Goal: Task Accomplishment & Management: Manage account settings

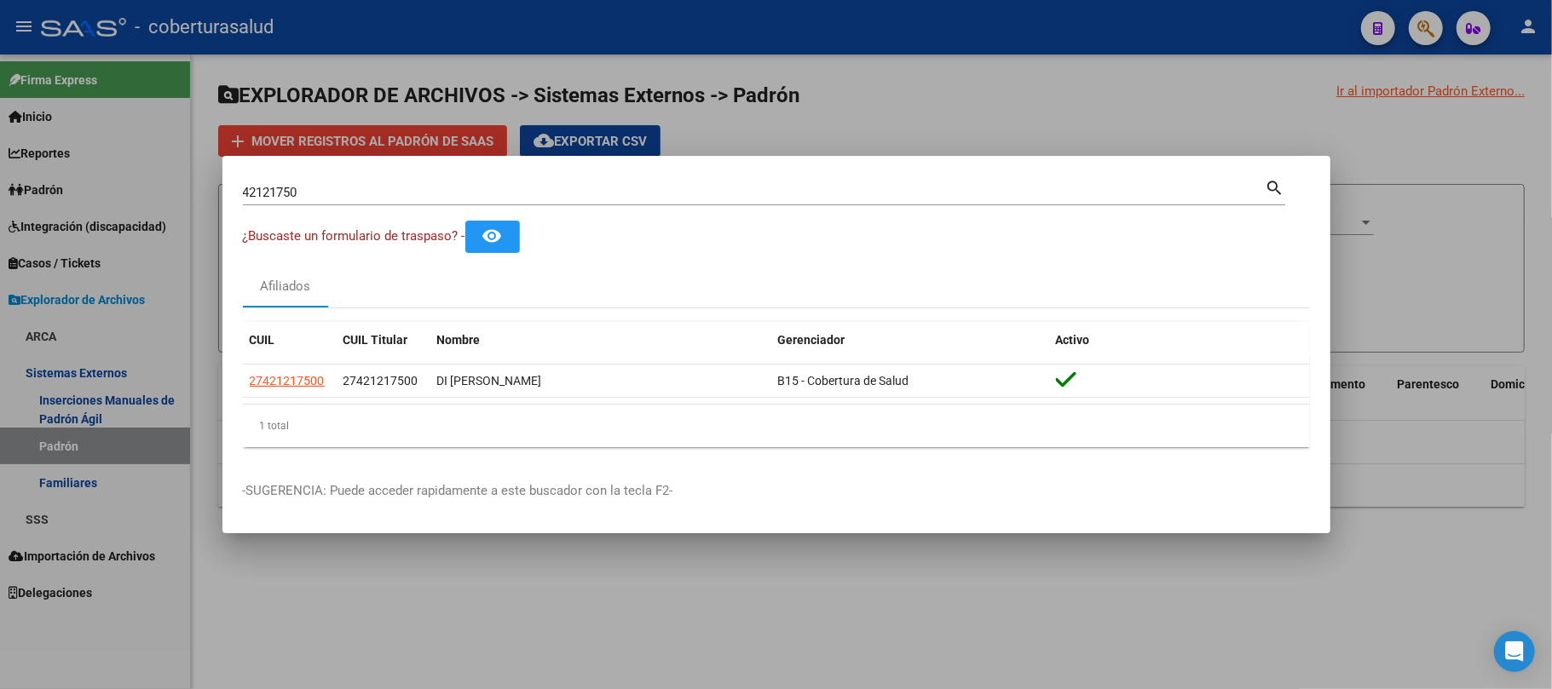
click at [308, 191] on input "42121750" at bounding box center [754, 192] width 1023 height 15
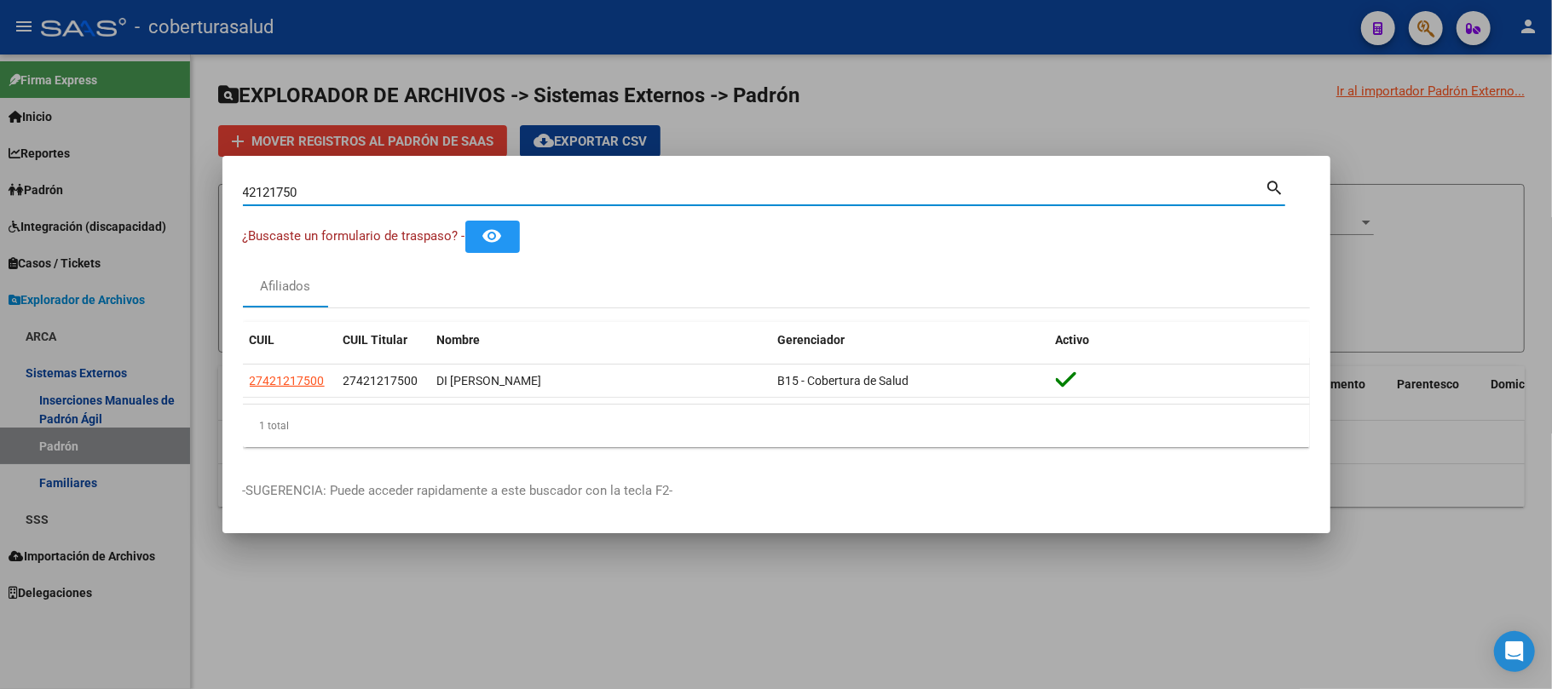
click at [308, 191] on input "42121750" at bounding box center [754, 192] width 1023 height 15
click at [615, 185] on input "42121750" at bounding box center [754, 192] width 1023 height 15
paste input "51291183"
type input "51291183"
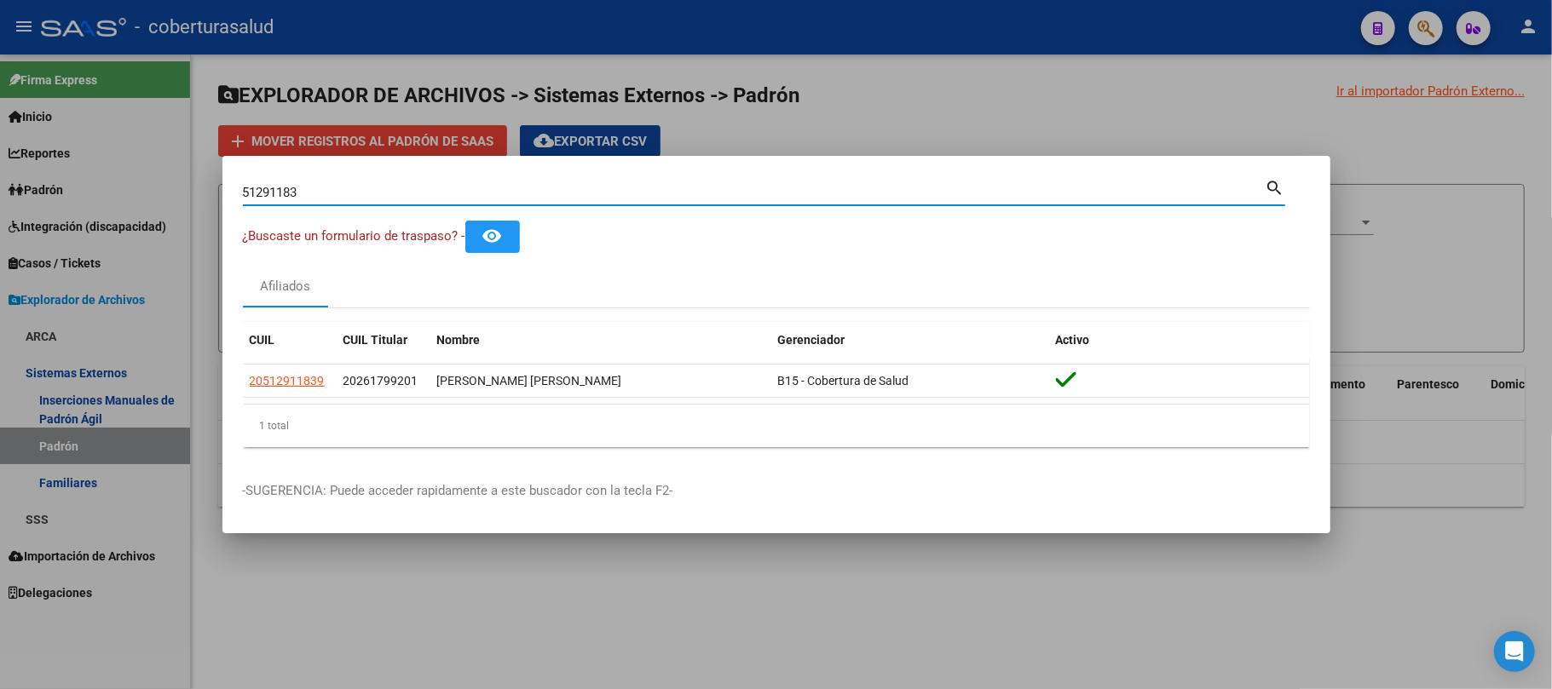
click at [409, 189] on input "51291183" at bounding box center [754, 192] width 1023 height 15
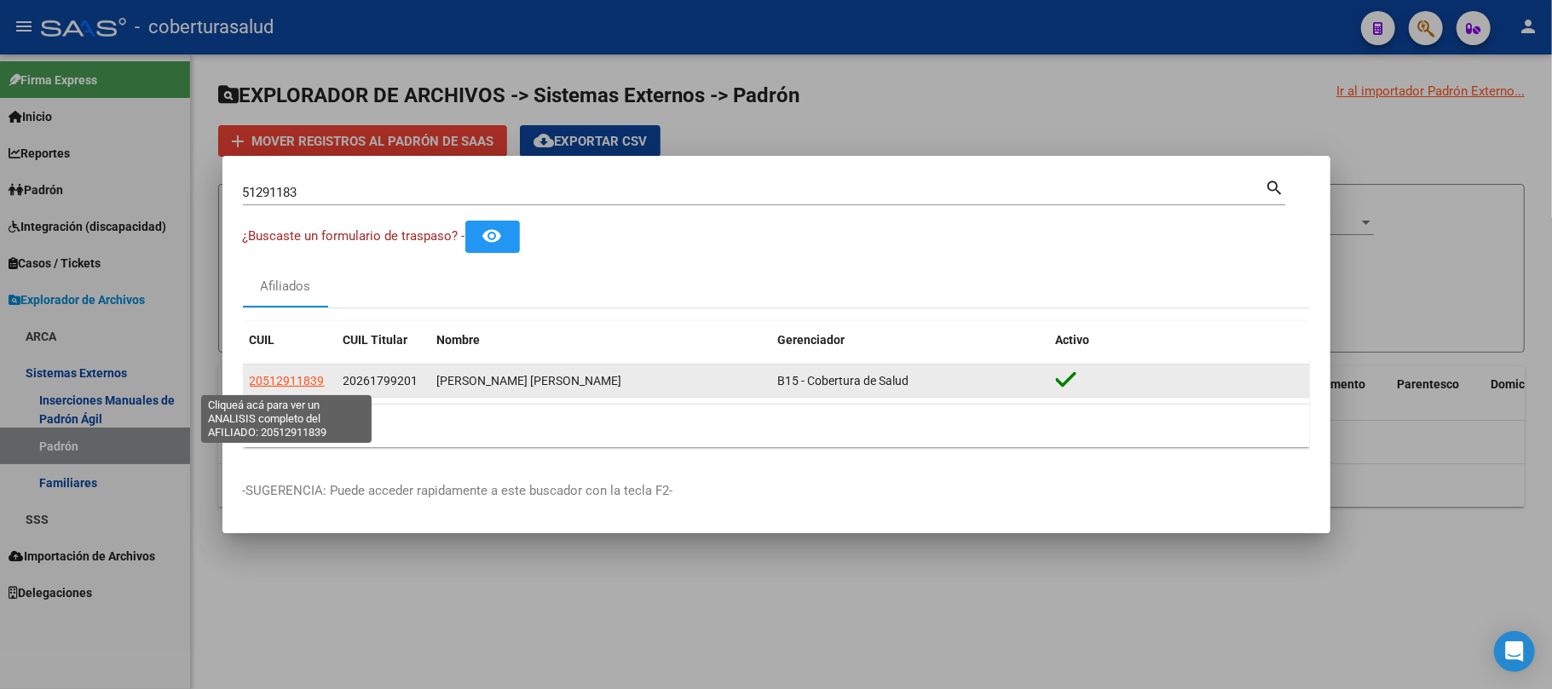
click at [271, 386] on span "20512911839" at bounding box center [287, 381] width 75 height 14
type textarea "20512911839"
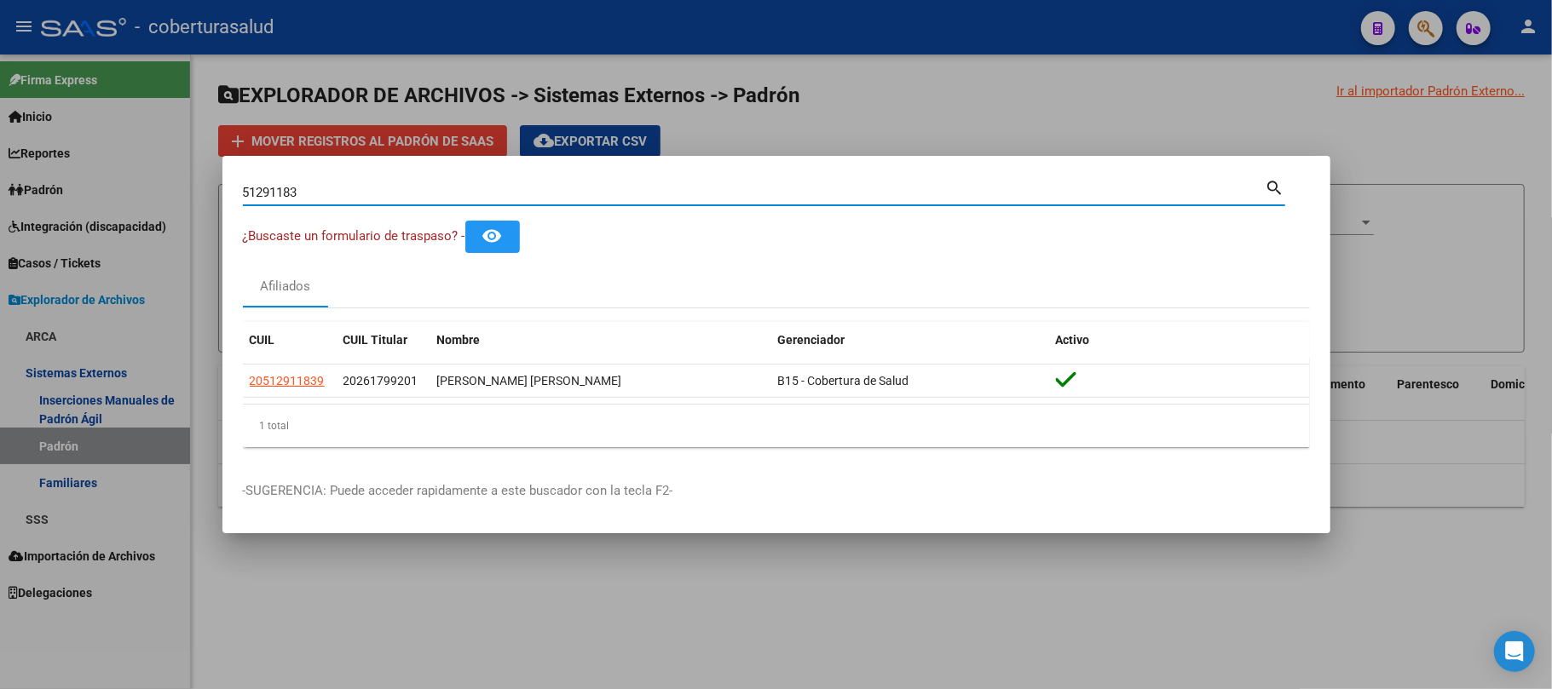
click at [326, 194] on input "51291183" at bounding box center [754, 192] width 1023 height 15
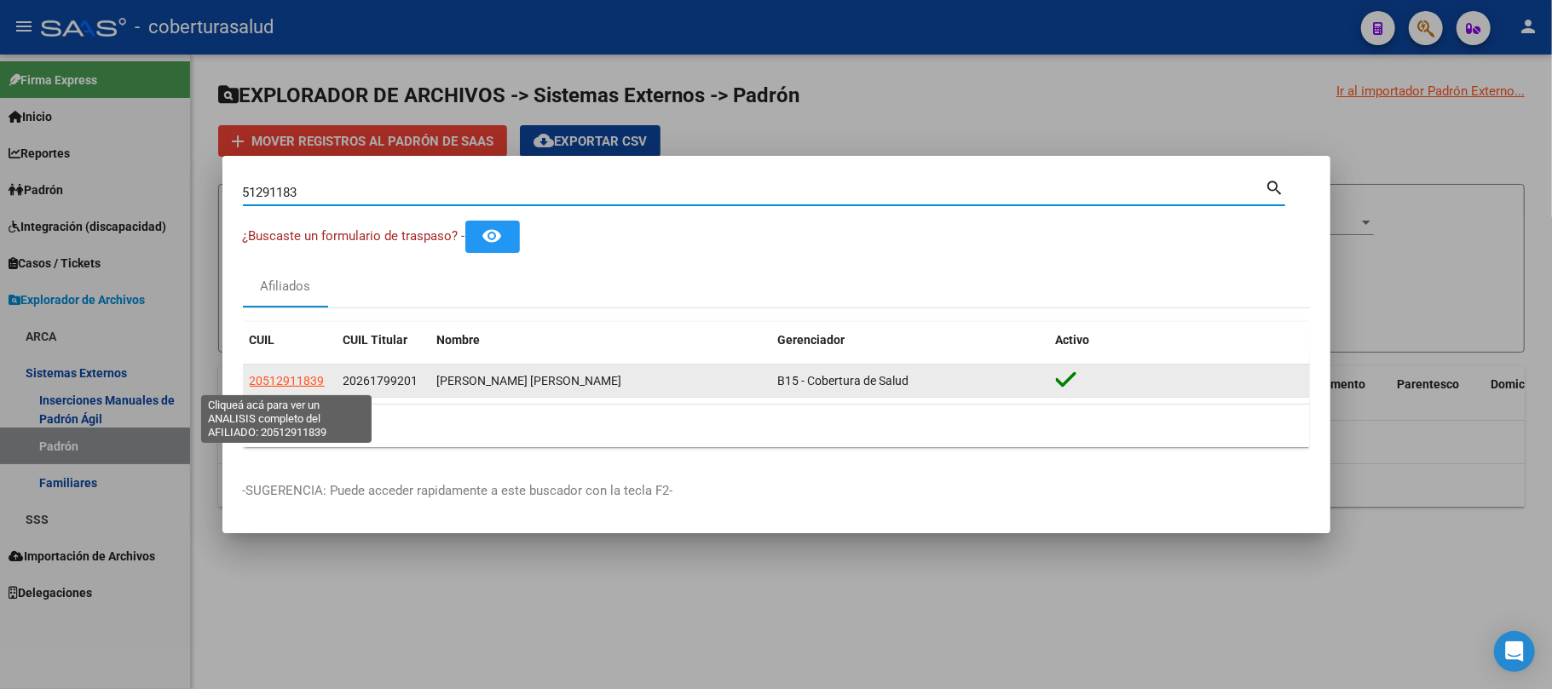
click at [305, 383] on span "20512911839" at bounding box center [287, 381] width 75 height 14
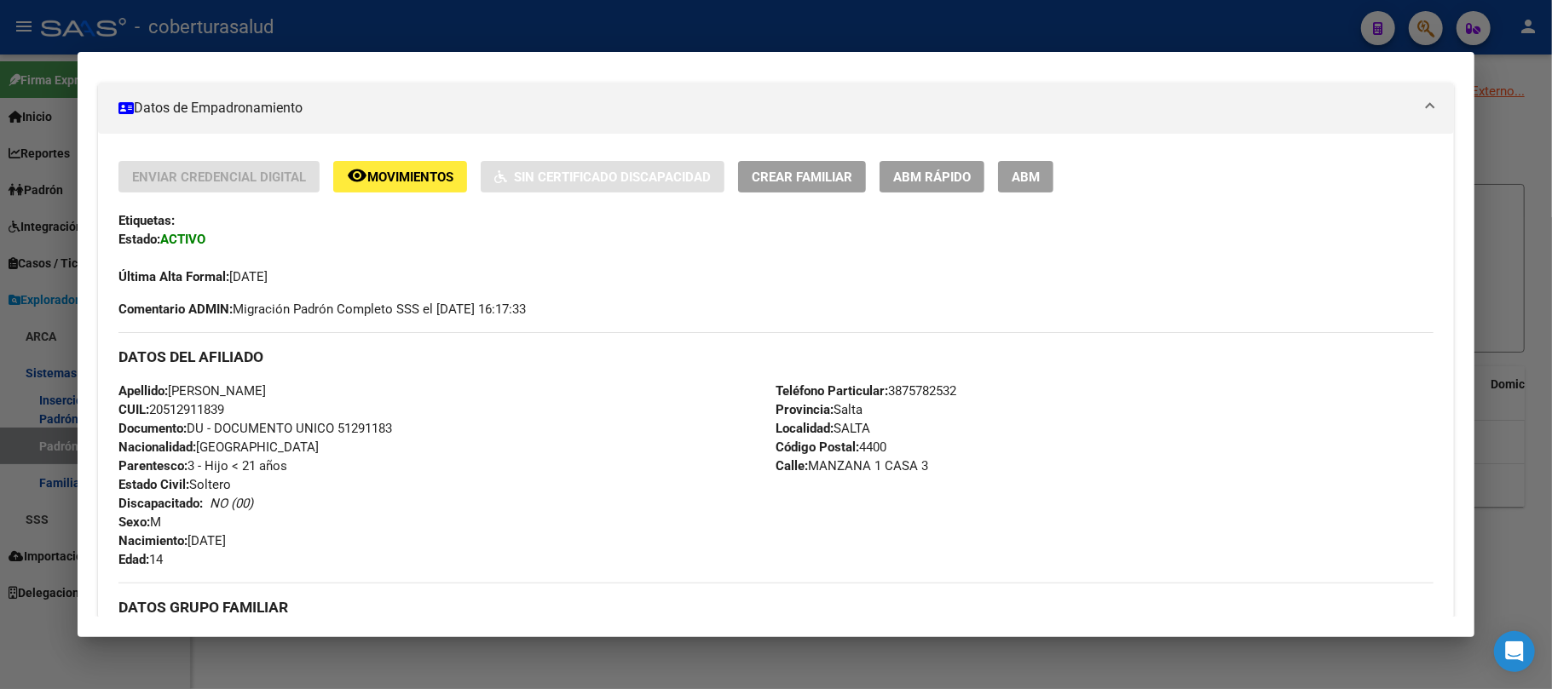
scroll to position [227, 0]
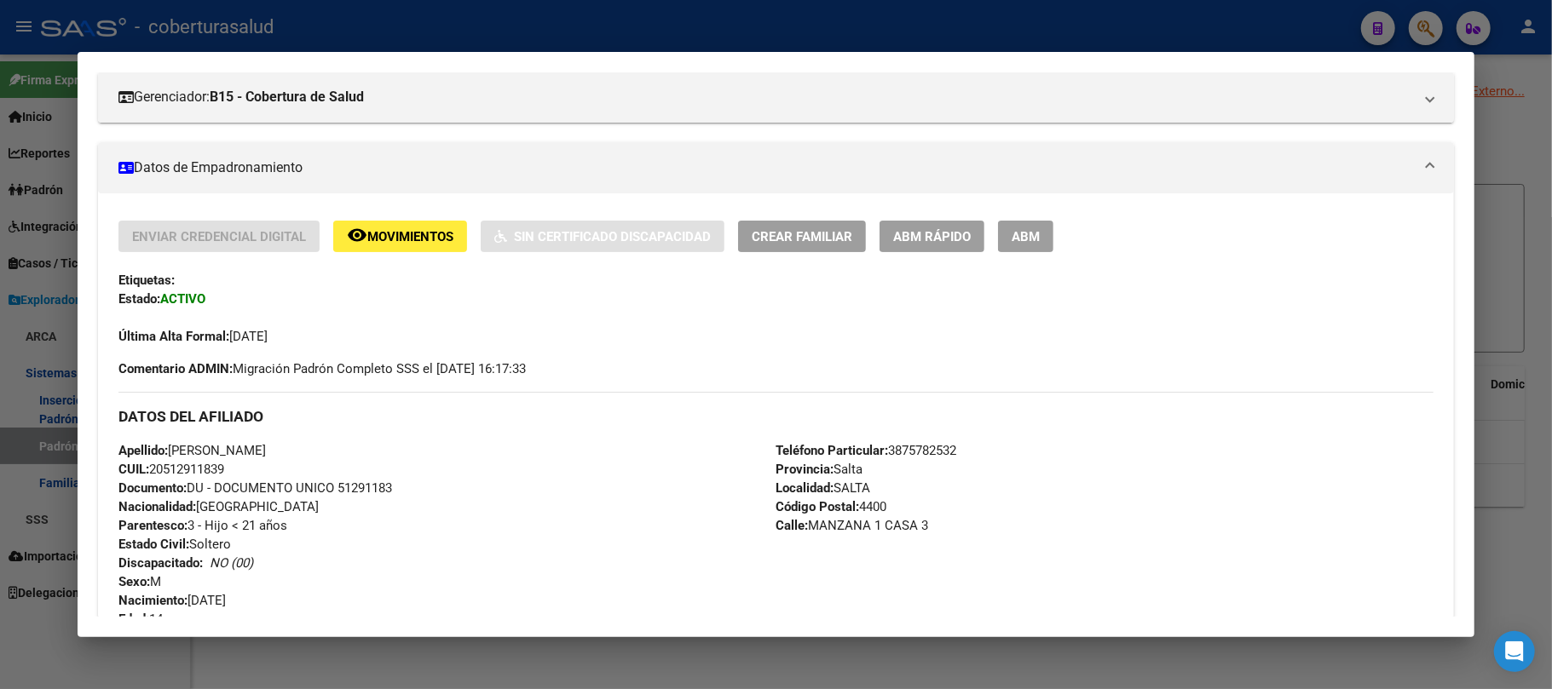
click at [1009, 240] on button "ABM" at bounding box center [1025, 237] width 55 height 32
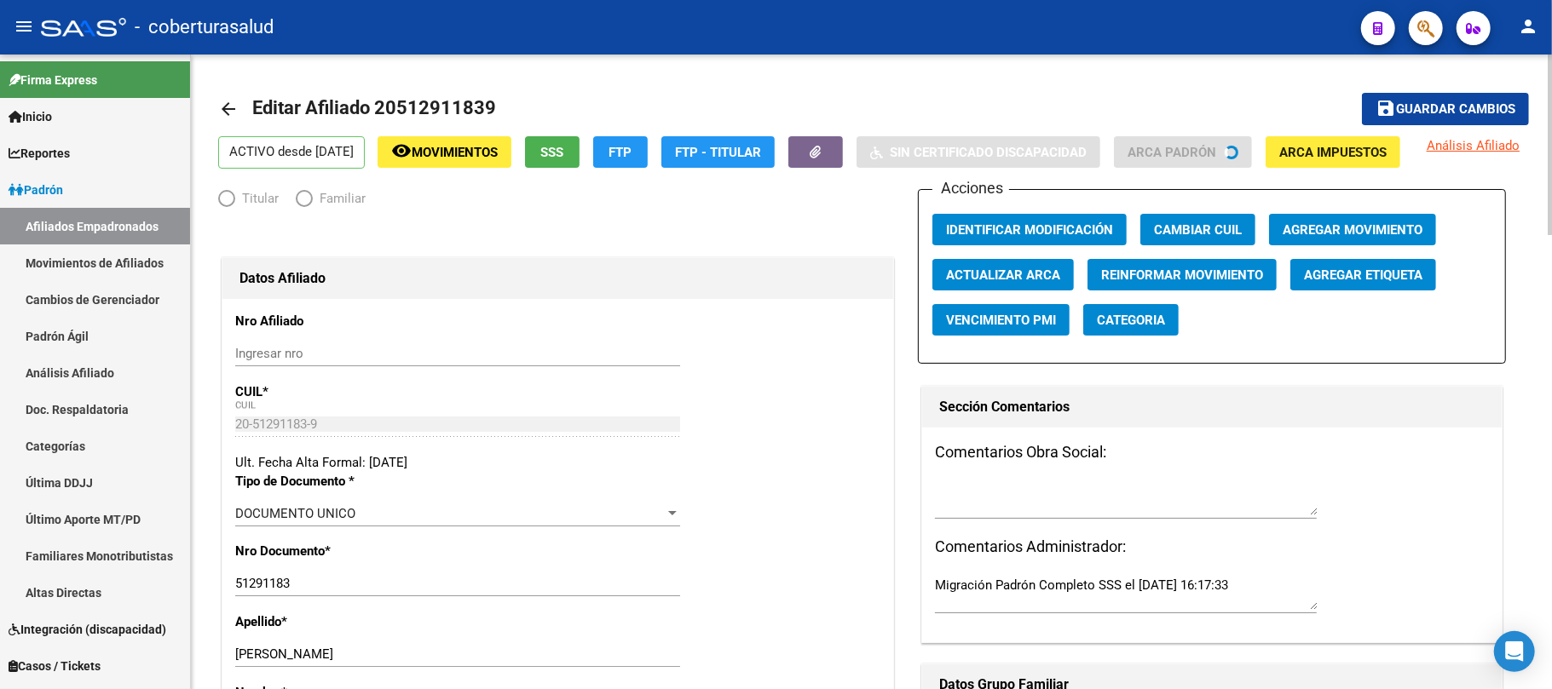
radio input "true"
type input "30-71054674-2"
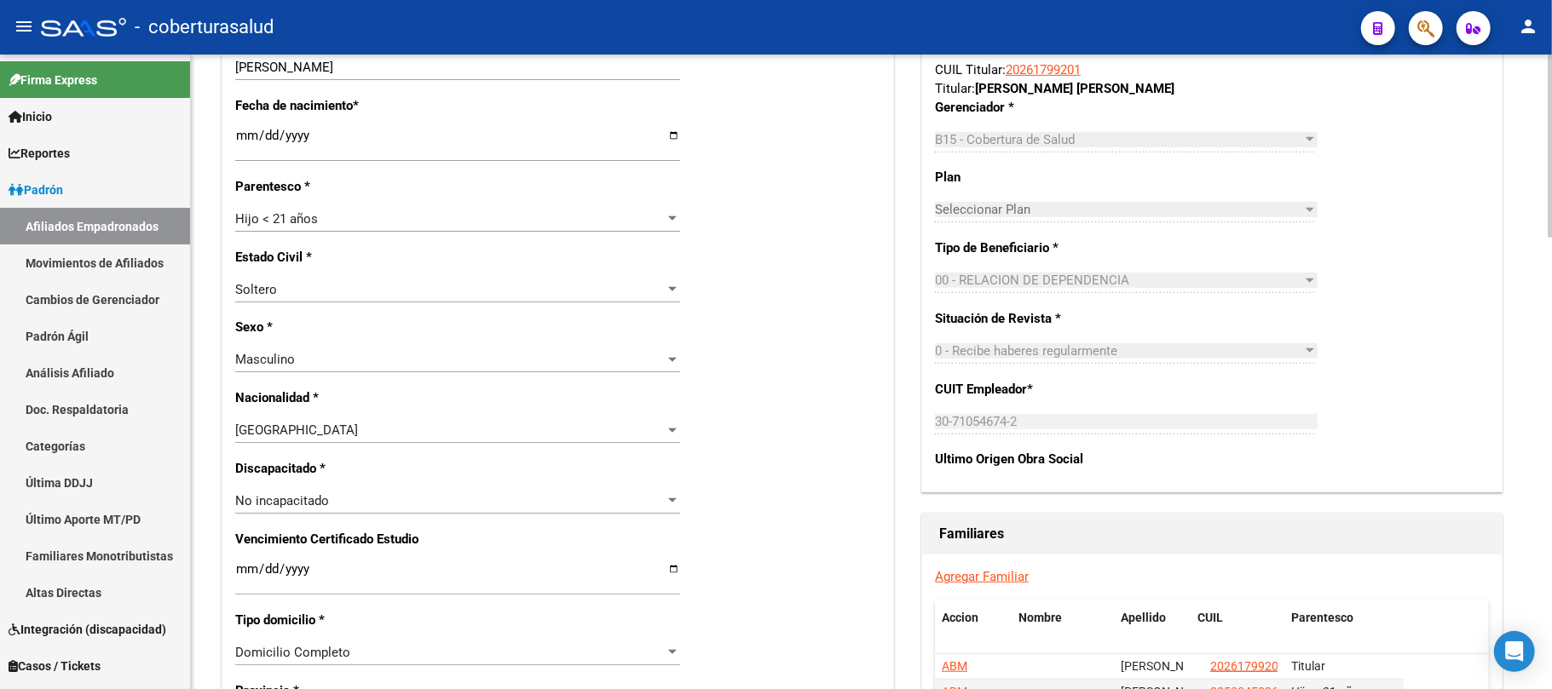
scroll to position [682, 0]
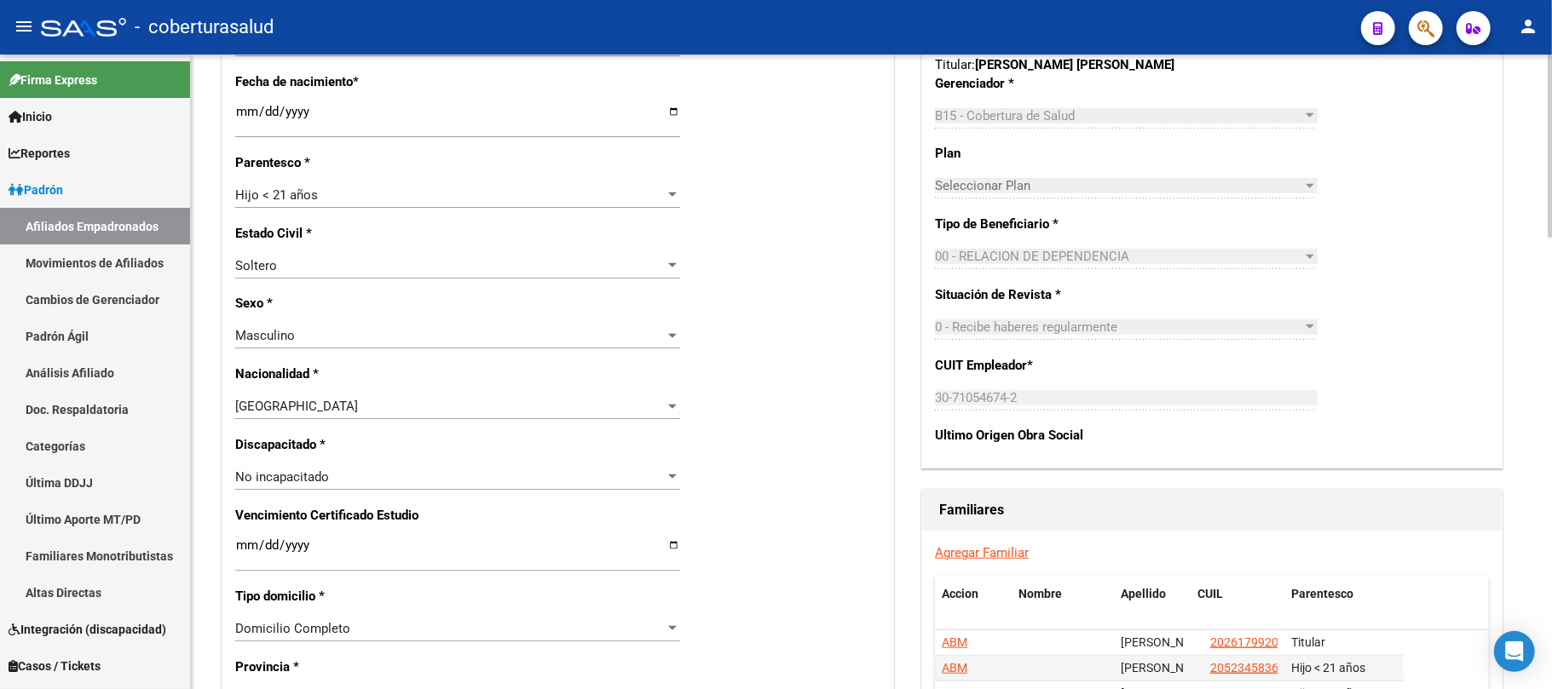
click at [383, 464] on div "No incapacitado Seleccionar tipo" at bounding box center [457, 477] width 445 height 26
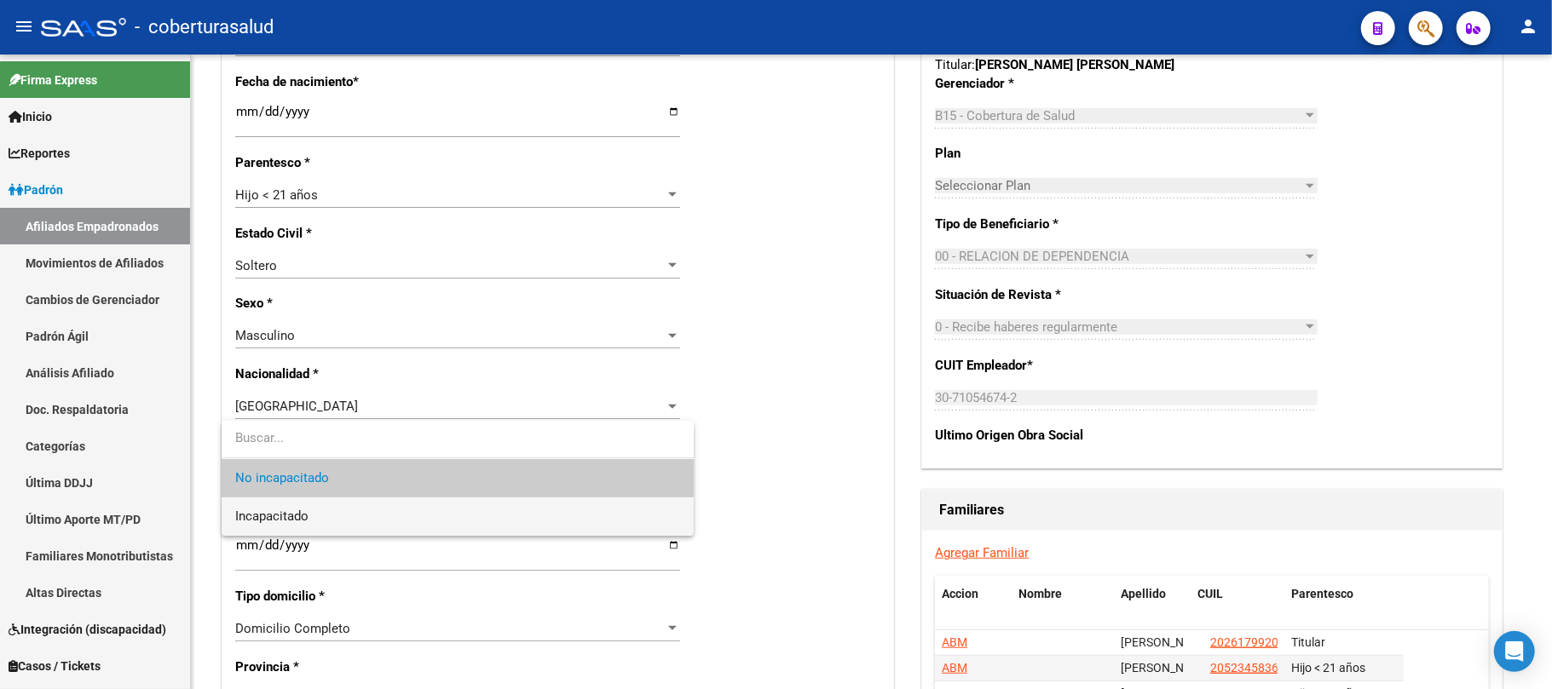
click at [303, 513] on span "Incapacitado" at bounding box center [271, 516] width 73 height 15
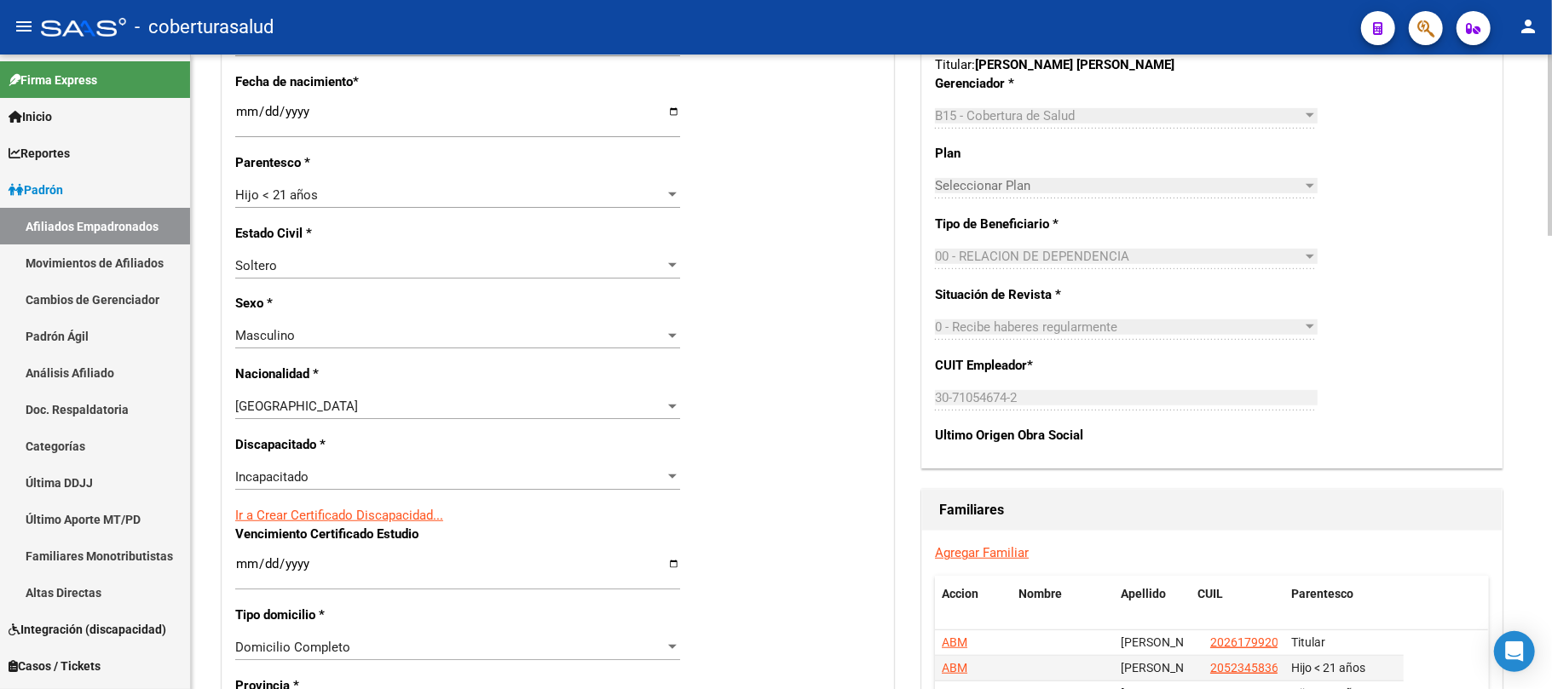
click at [789, 402] on div "Nro Afiliado Ingresar nro CUIL * 20-51291183-9 CUIL ARCA Padrón Ult. Fecha Alta…" at bounding box center [557, 541] width 671 height 1848
click at [819, 421] on div "Nro Afiliado Ingresar nro CUIL * 20-51291183-9 CUIL ARCA Padrón Ult. Fecha Alta…" at bounding box center [557, 541] width 671 height 1848
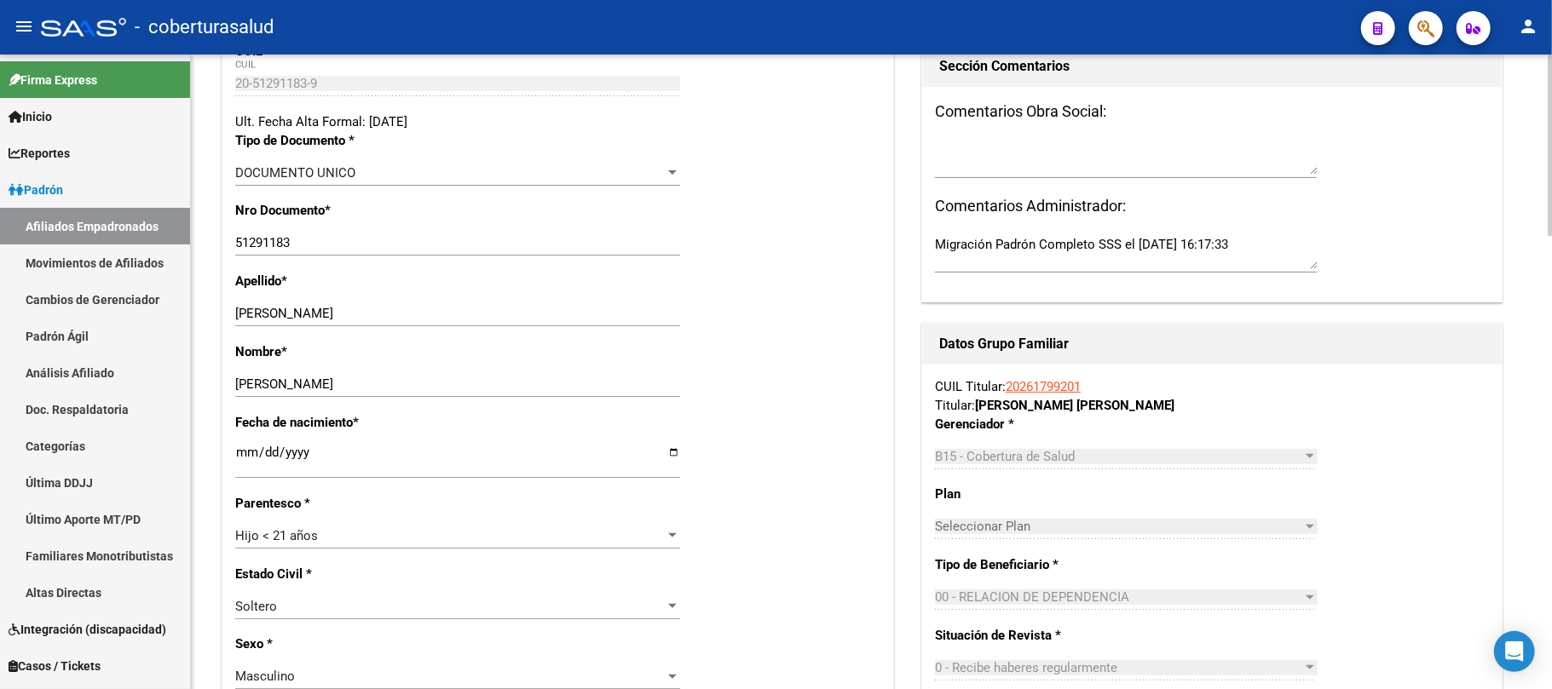
scroll to position [0, 0]
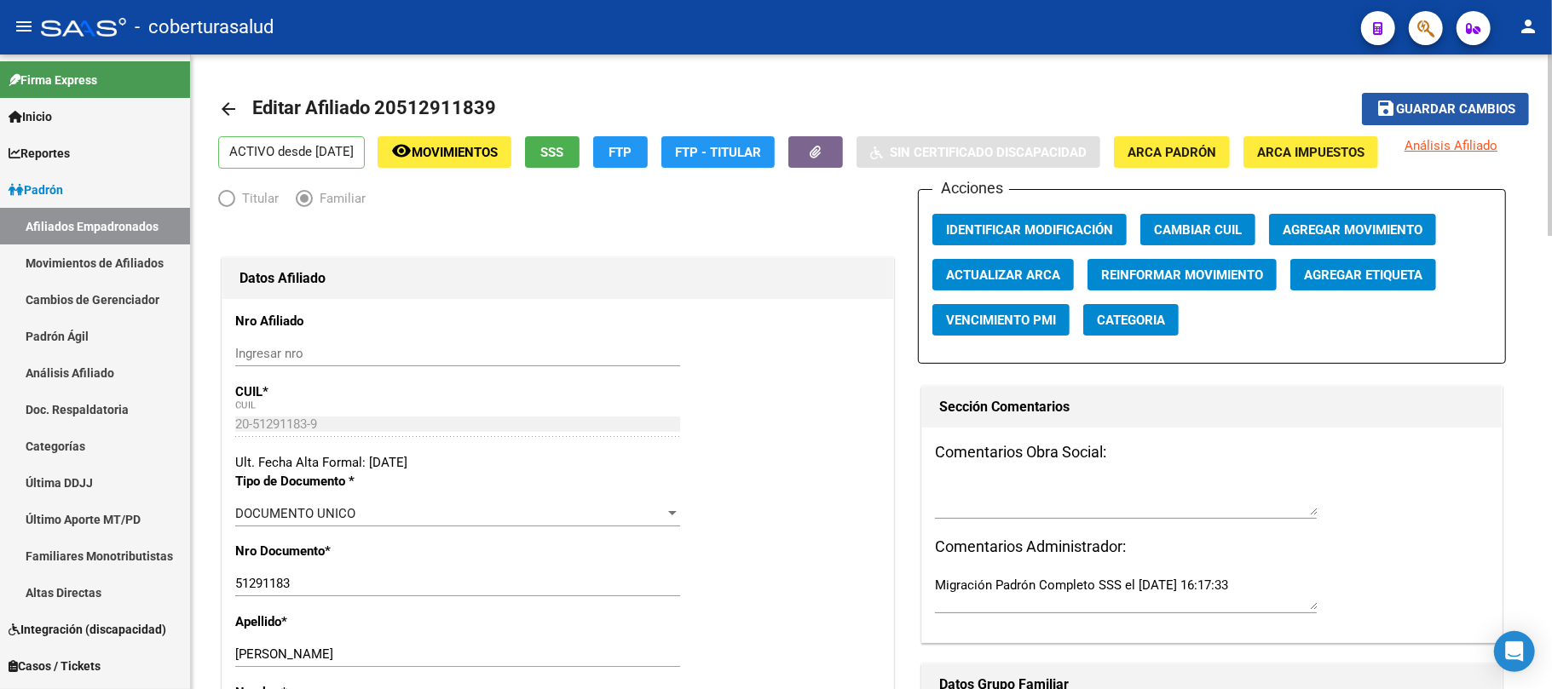
click at [1439, 109] on span "Guardar cambios" at bounding box center [1455, 109] width 119 height 15
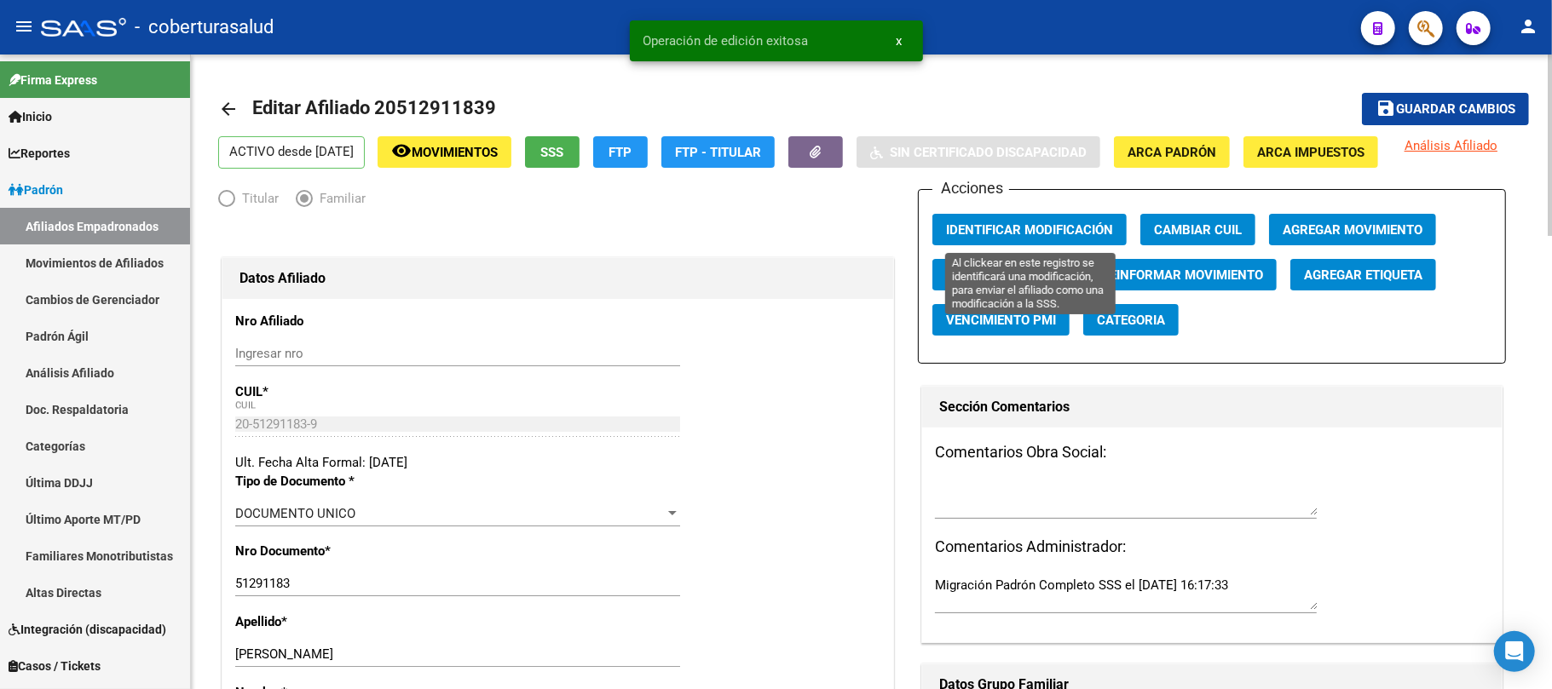
click at [1051, 222] on span "Identificar Modificación" at bounding box center [1029, 229] width 167 height 15
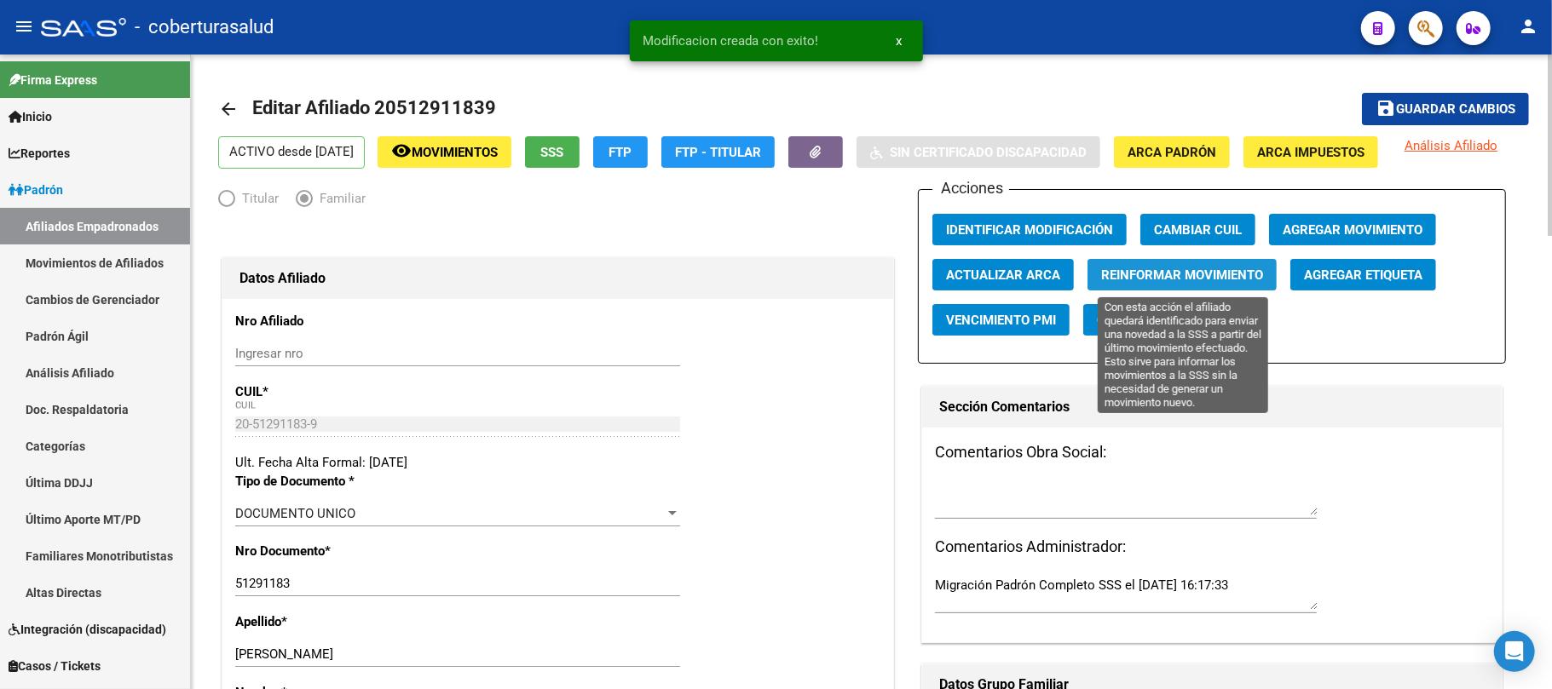
click at [1188, 280] on span "Reinformar Movimiento" at bounding box center [1182, 275] width 162 height 15
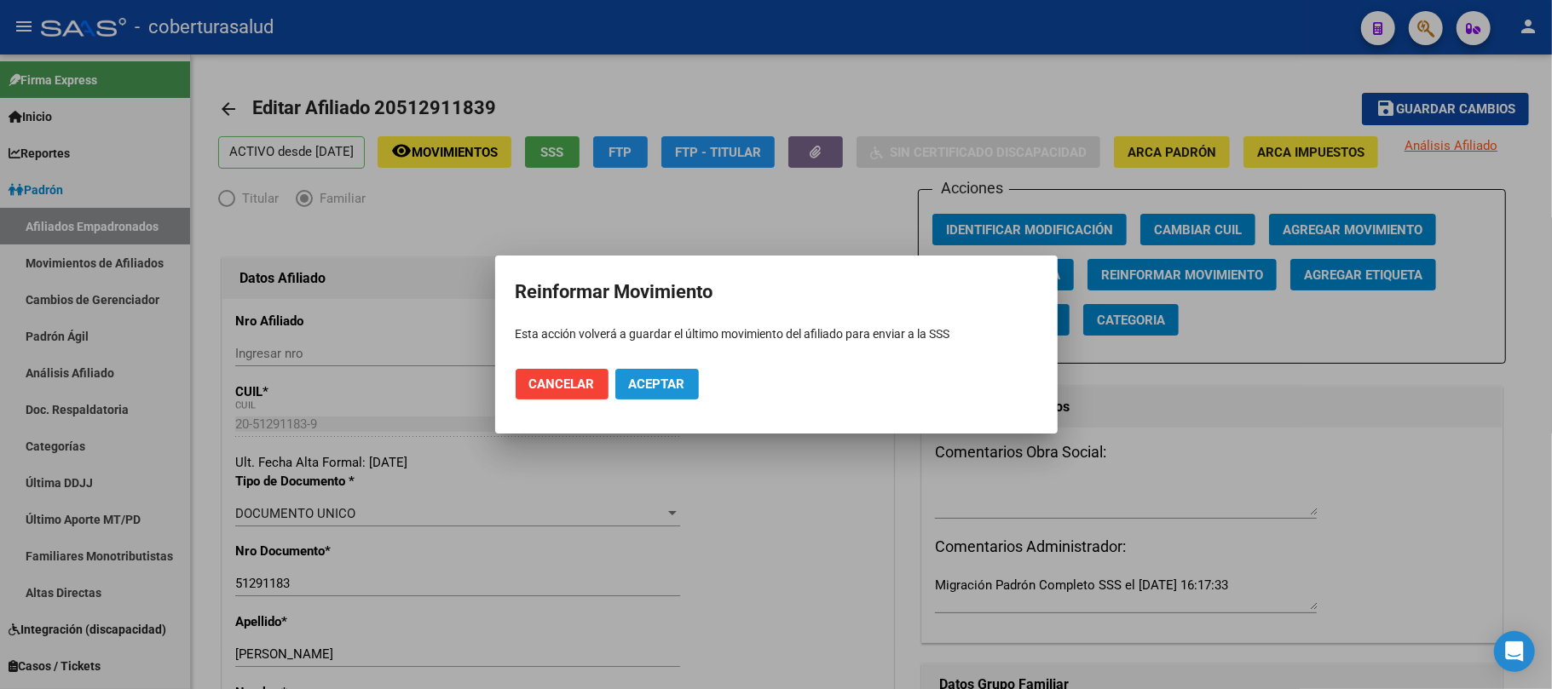
click at [648, 386] on span "Aceptar" at bounding box center [657, 384] width 56 height 15
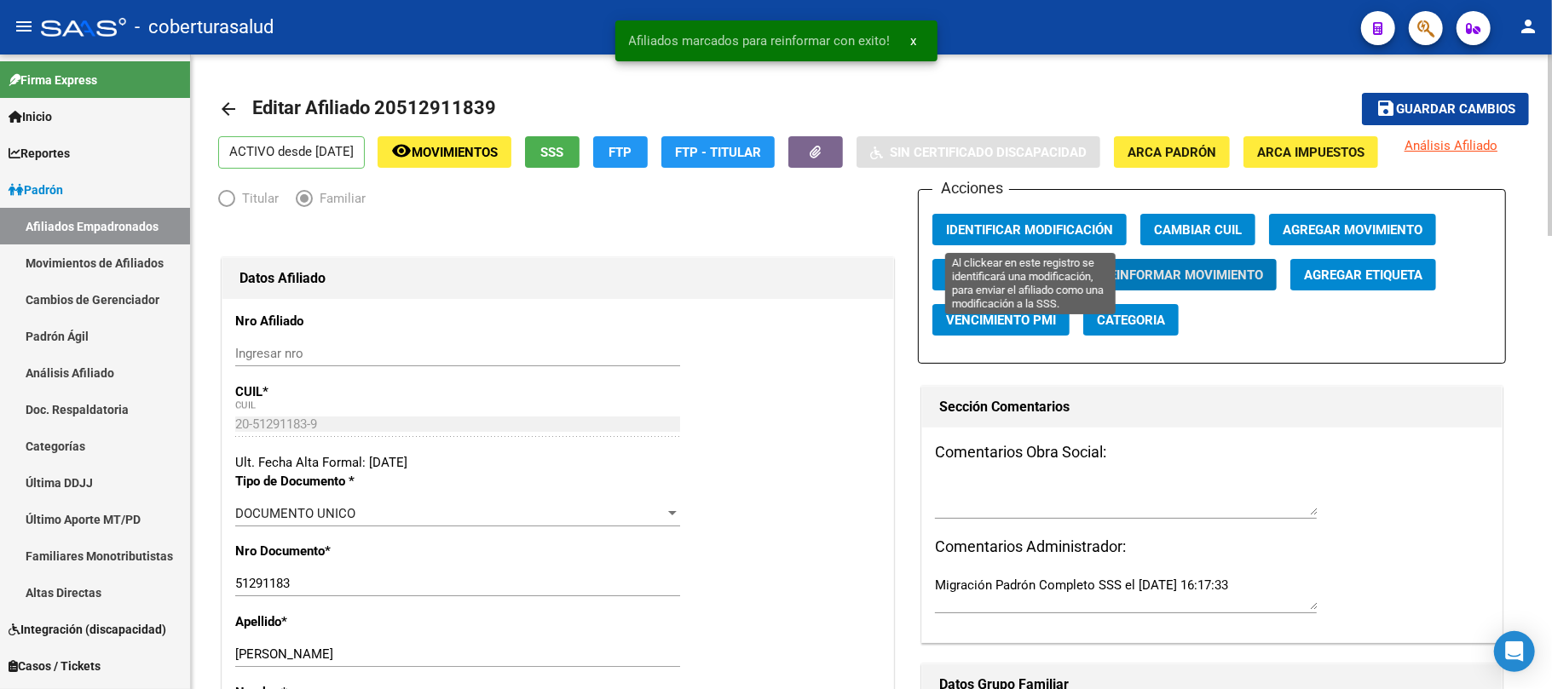
click at [1028, 216] on button "Identificar Modificación" at bounding box center [1029, 230] width 194 height 32
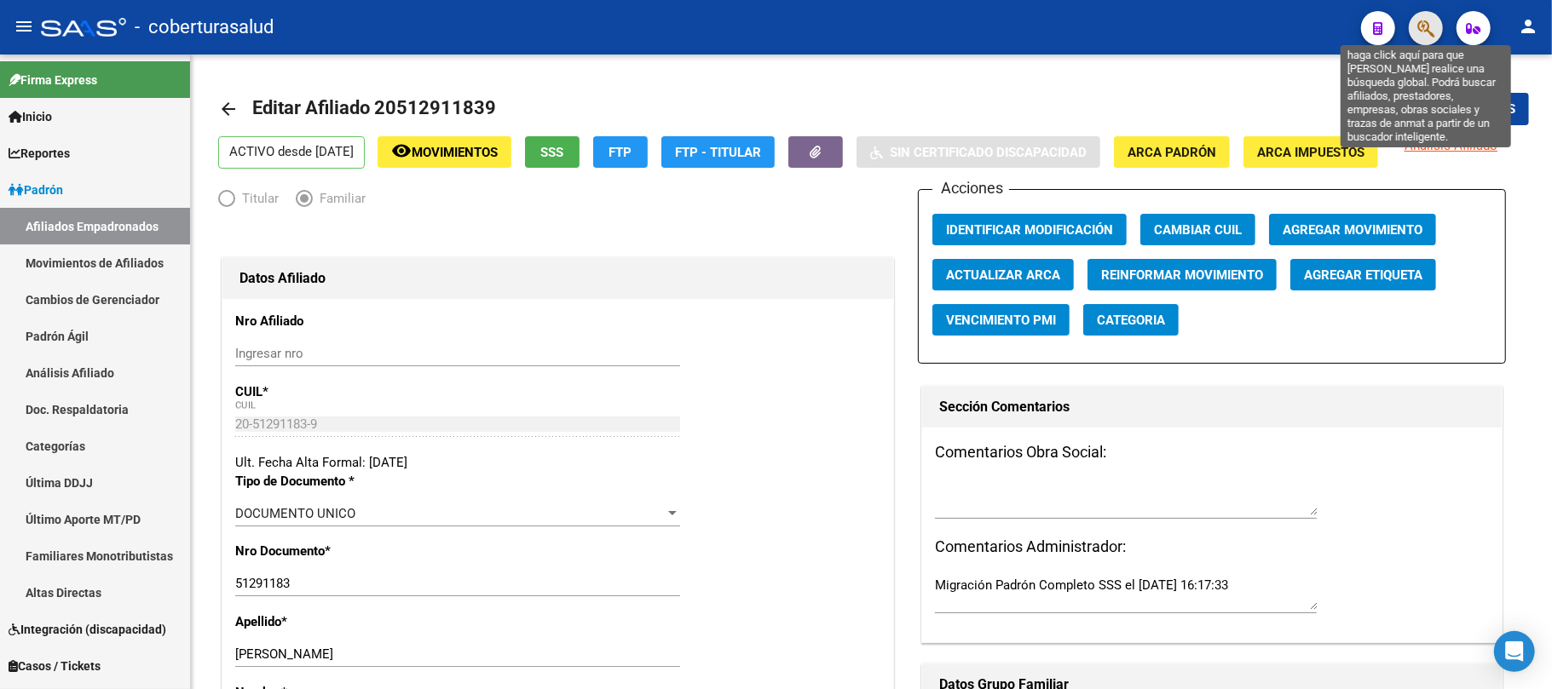
click at [1420, 22] on icon "button" at bounding box center [1425, 29] width 17 height 20
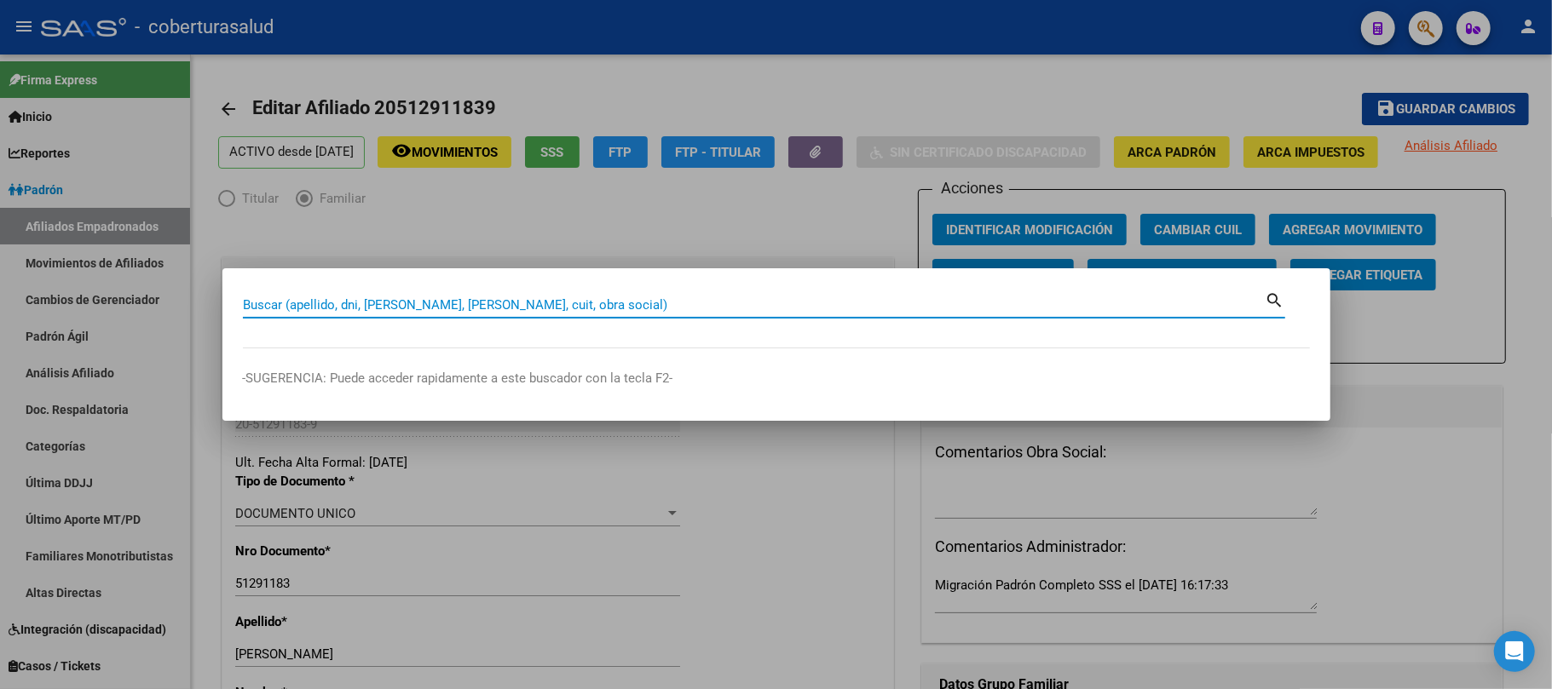
paste input "56970870"
type input "56970870"
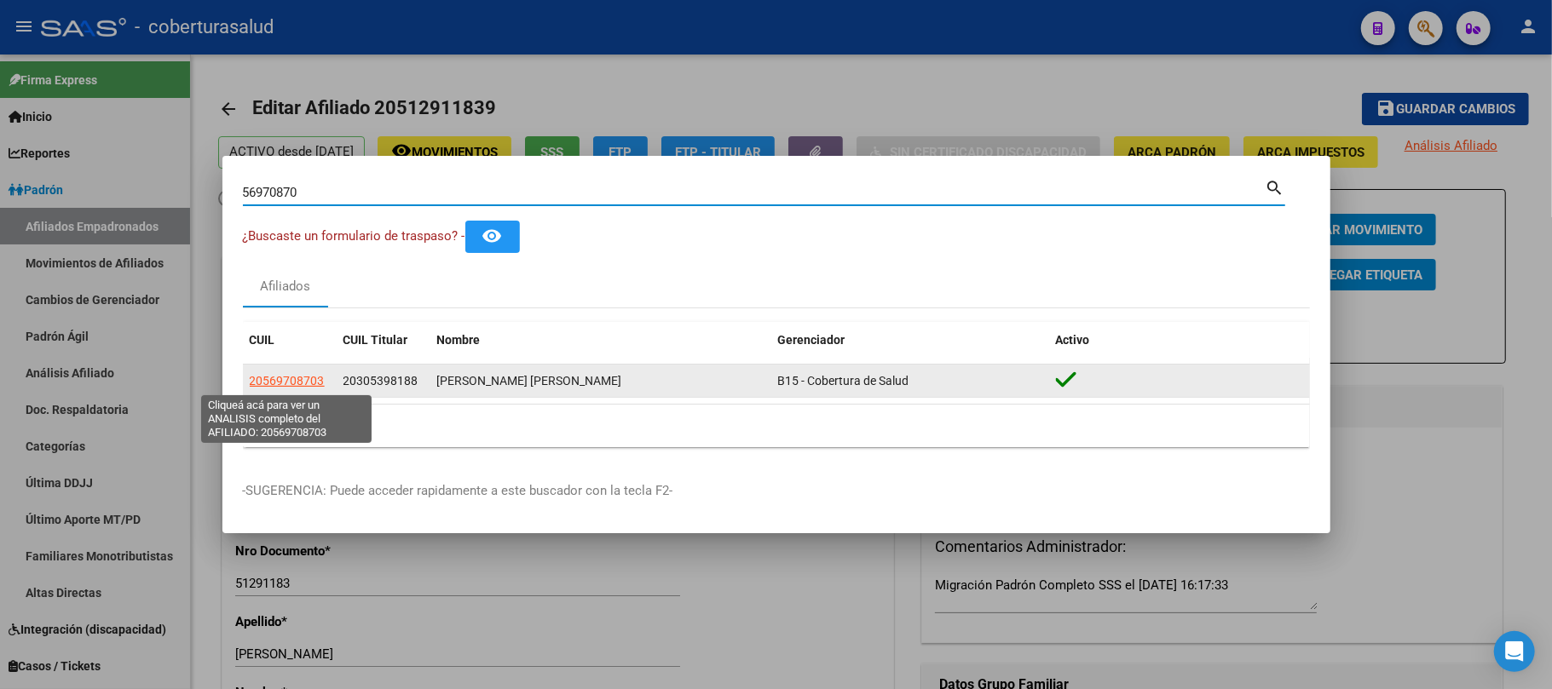
click at [302, 382] on span "20569708703" at bounding box center [287, 381] width 75 height 14
type textarea "20569708703"
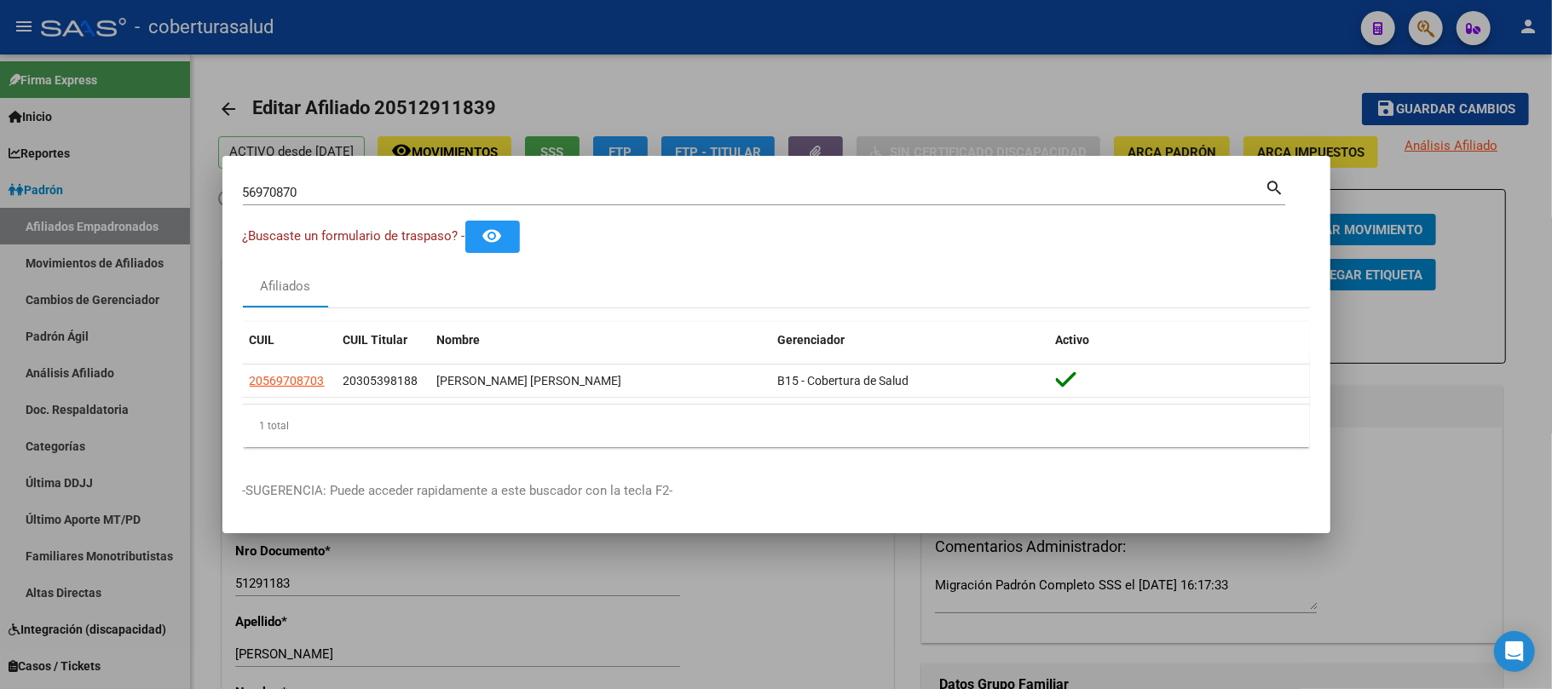
click at [325, 205] on div "56970870 Buscar (apellido, dni, [PERSON_NAME], nro traspaso, cuit, obra social)…" at bounding box center [764, 198] width 1042 height 45
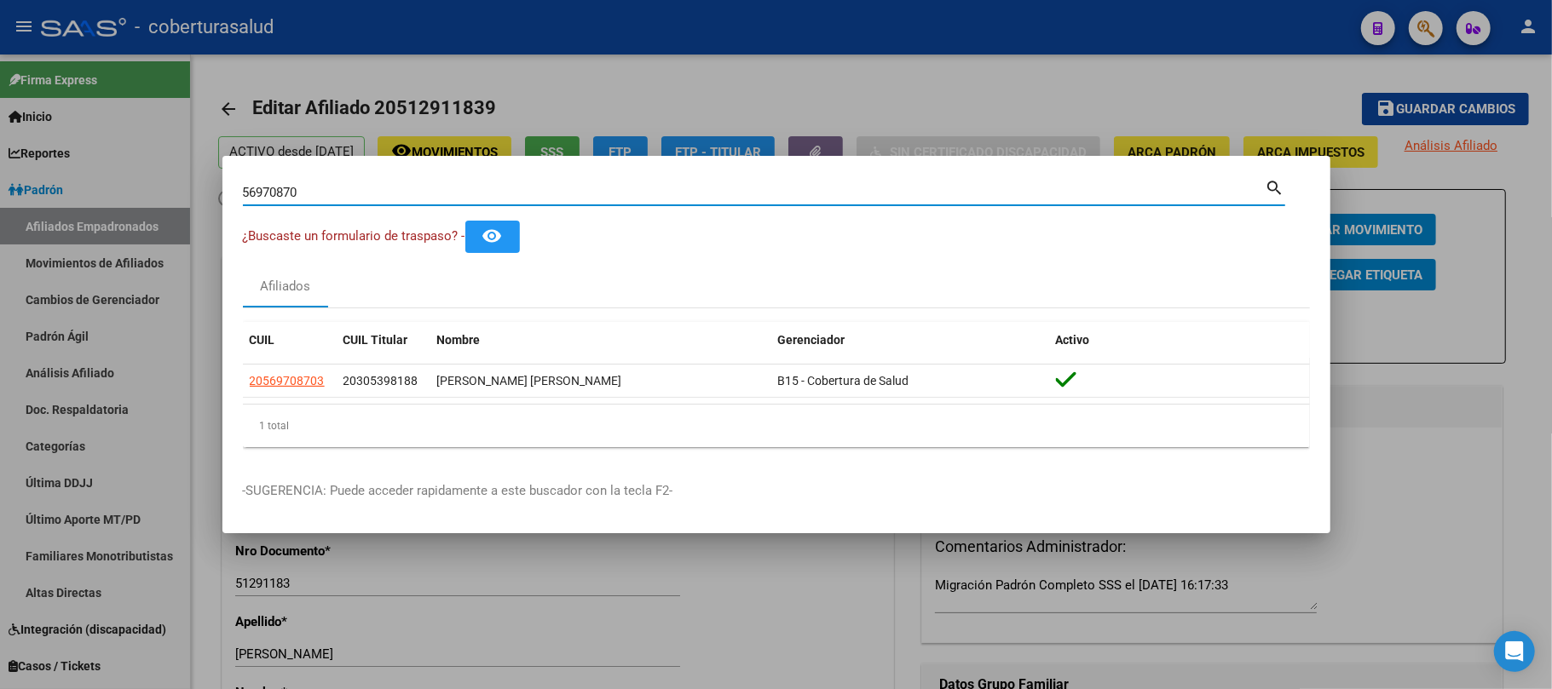
click at [319, 192] on input "56970870" at bounding box center [754, 192] width 1023 height 15
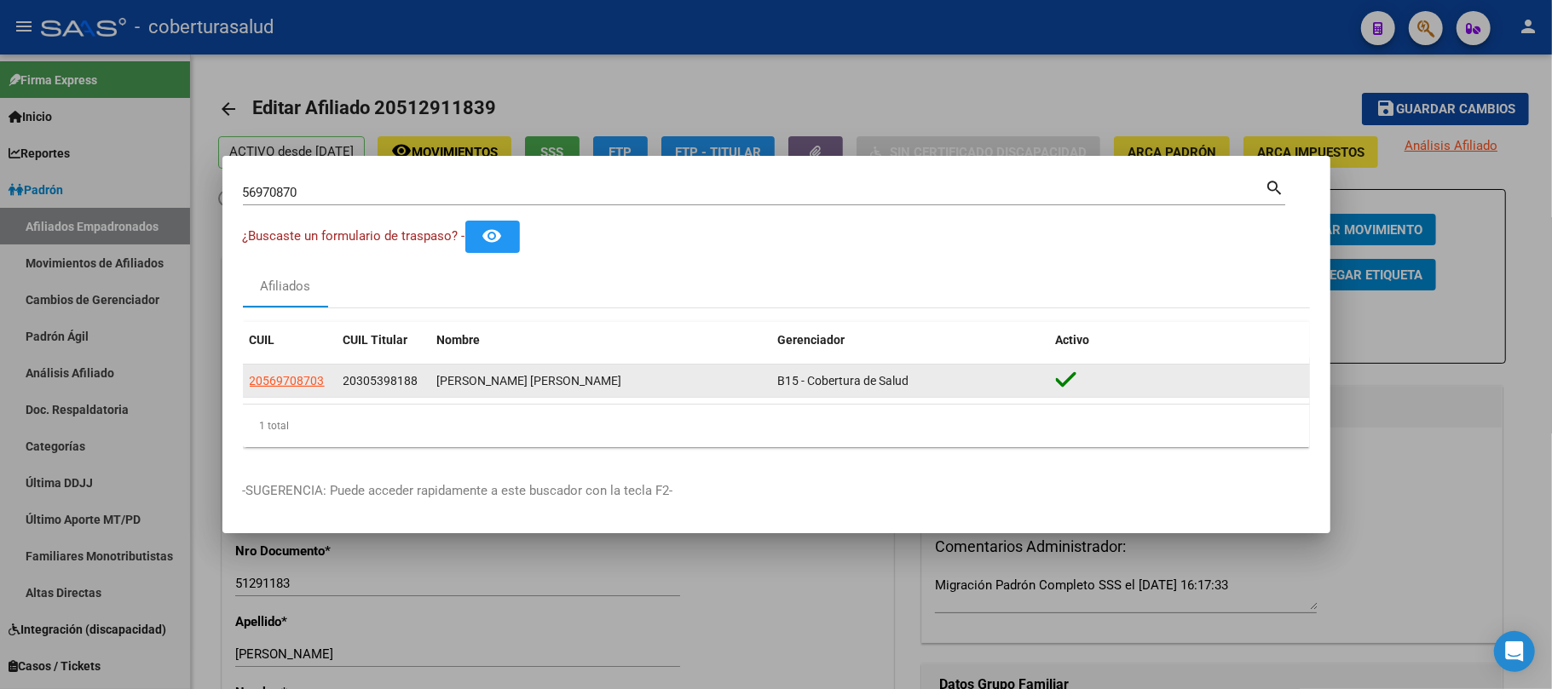
click at [274, 372] on app-link-go-to "20569708703" at bounding box center [287, 382] width 75 height 20
click at [277, 374] on span "20569708703" at bounding box center [287, 381] width 75 height 14
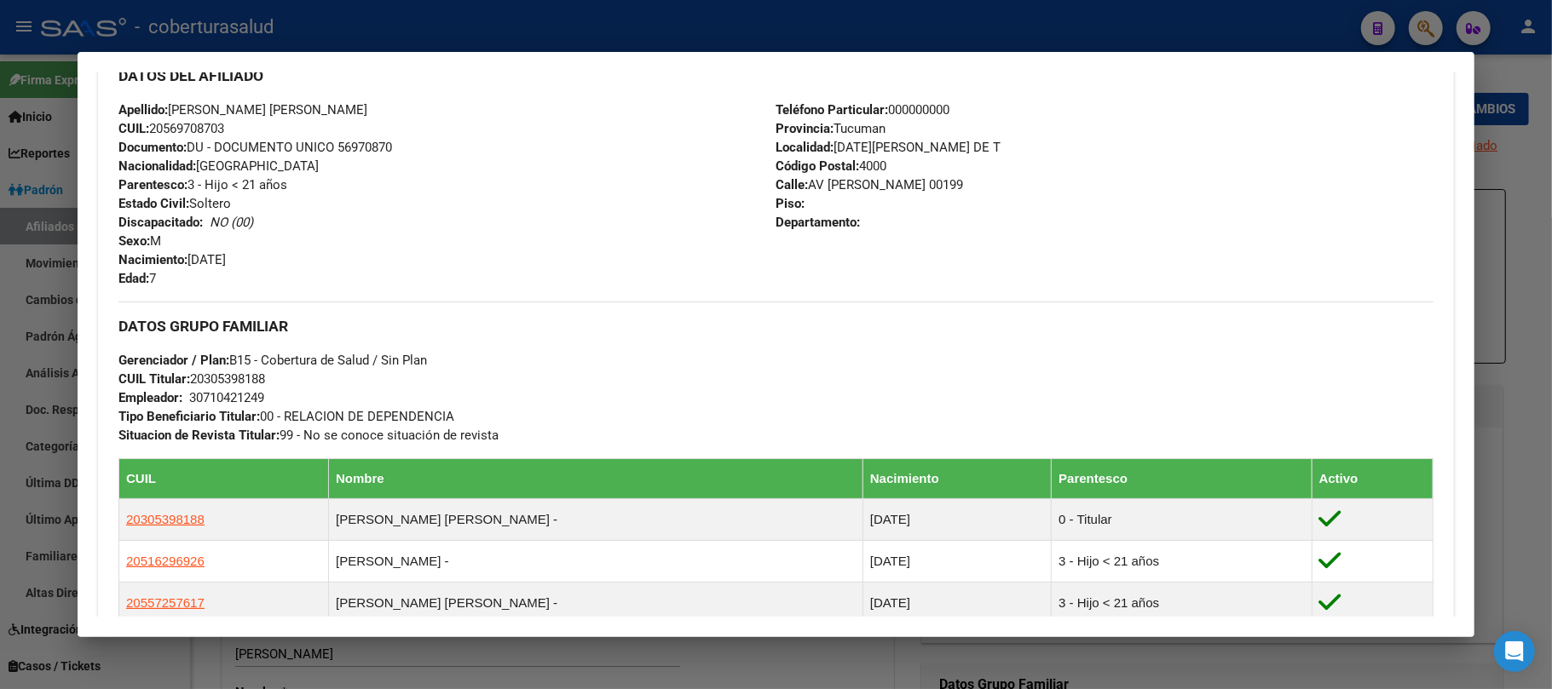
scroll to position [113, 0]
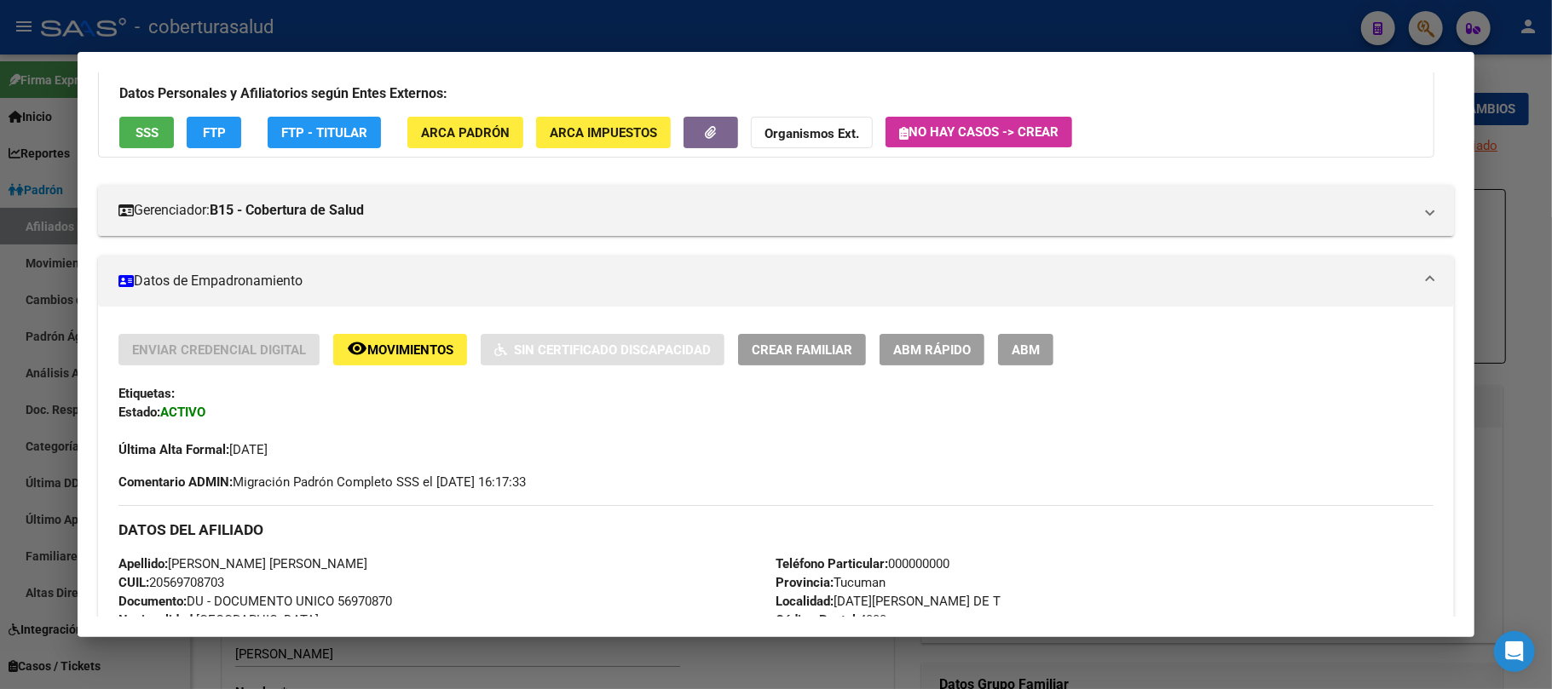
click at [1027, 349] on span "ABM" at bounding box center [1026, 350] width 28 height 15
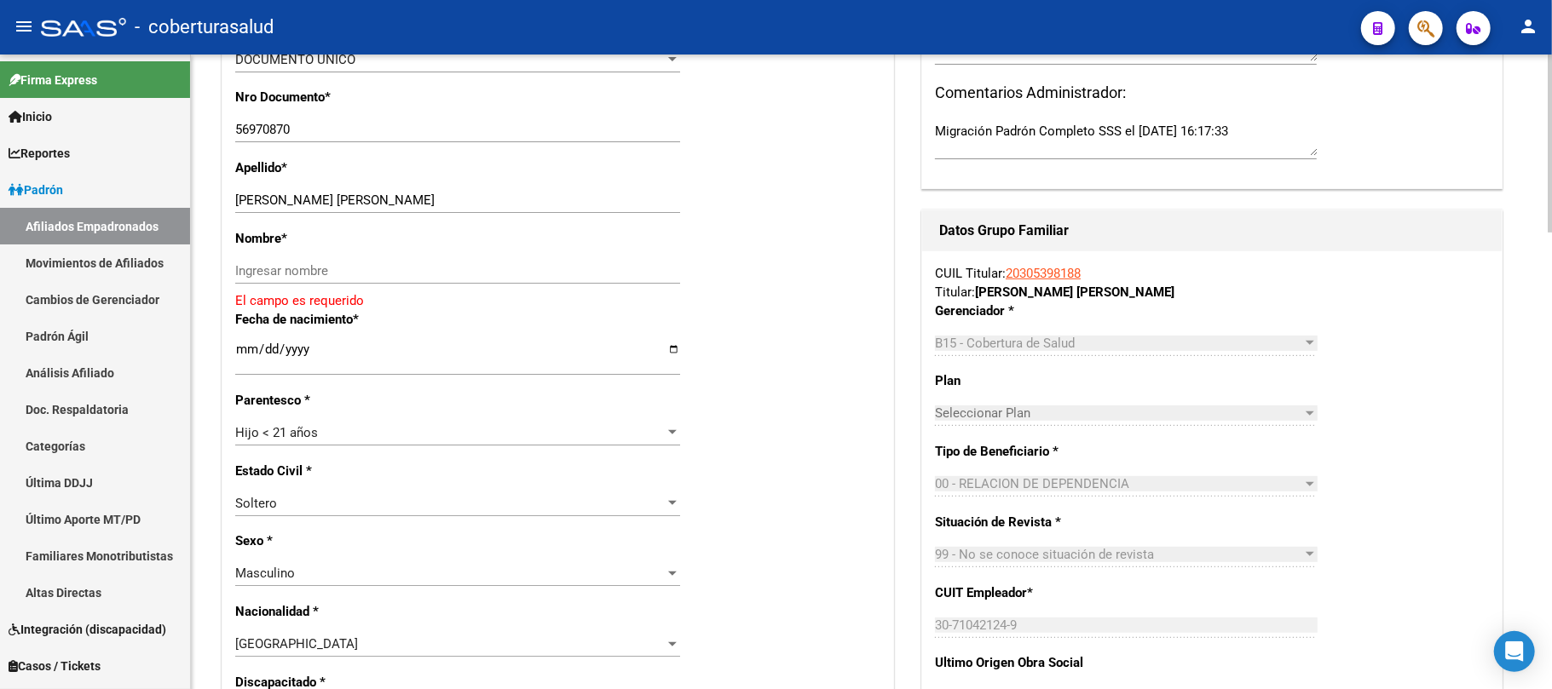
scroll to position [423, 0]
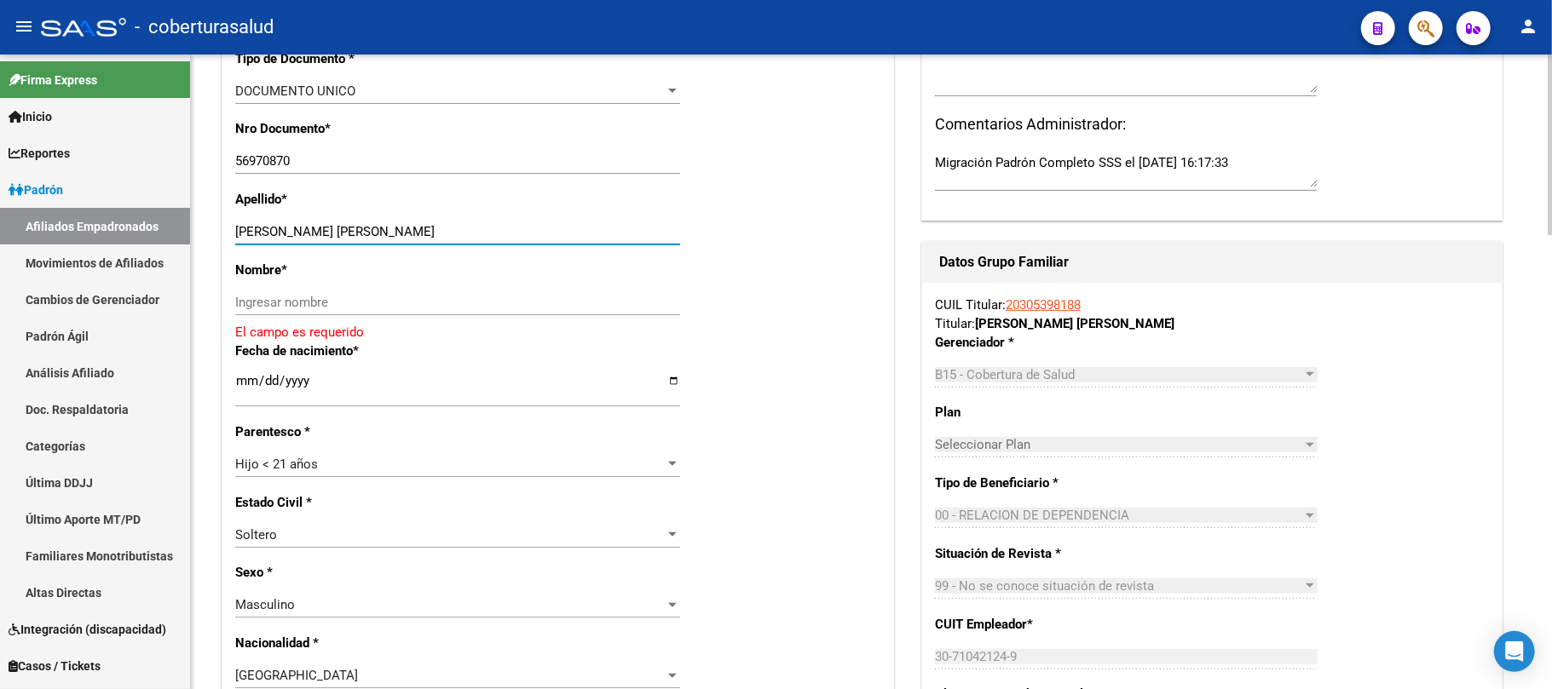
drag, startPoint x: 464, startPoint y: 226, endPoint x: 280, endPoint y: 232, distance: 184.2
click at [280, 232] on input "[PERSON_NAME] [PERSON_NAME]" at bounding box center [457, 231] width 445 height 15
type input "[PERSON_NAME]"
click at [326, 294] on div "Ingresar nombre" at bounding box center [457, 303] width 445 height 26
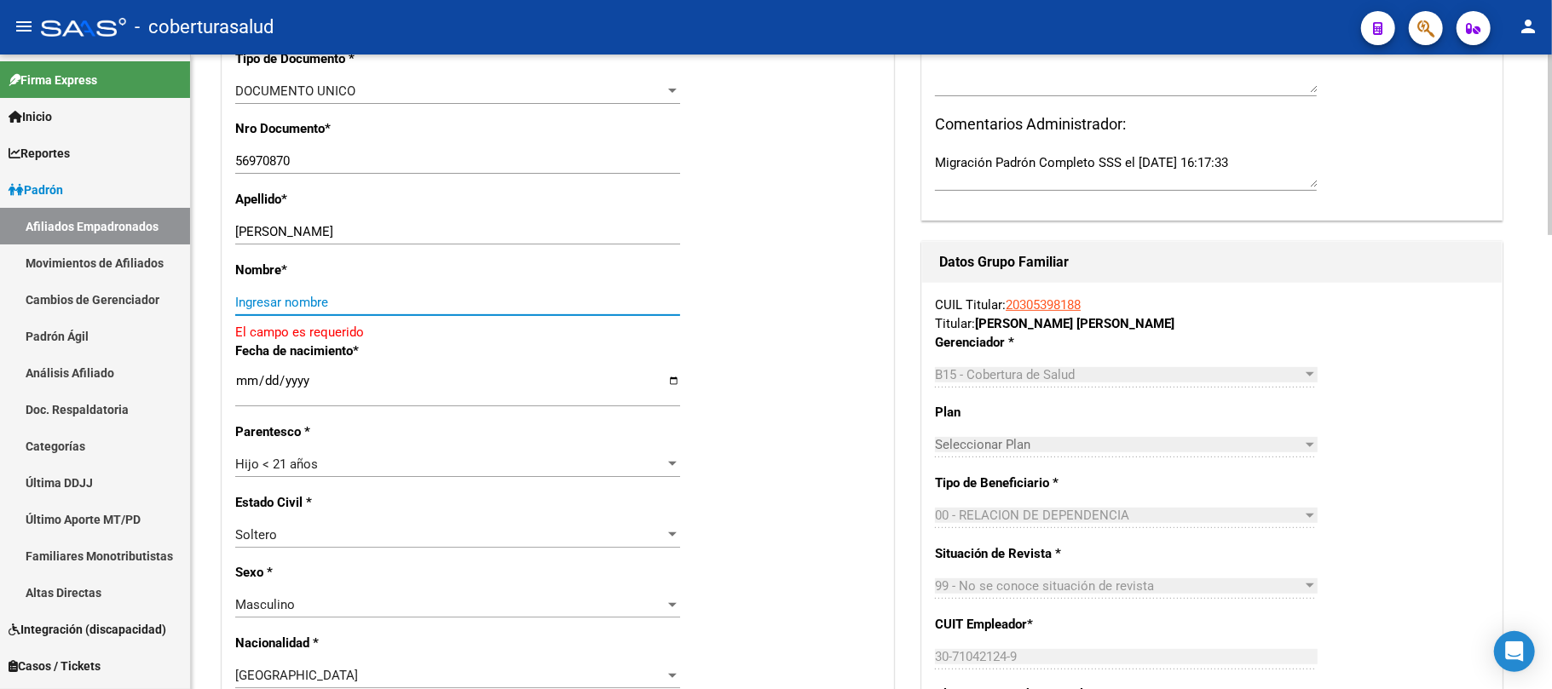
paste input "[PERSON_NAME]"
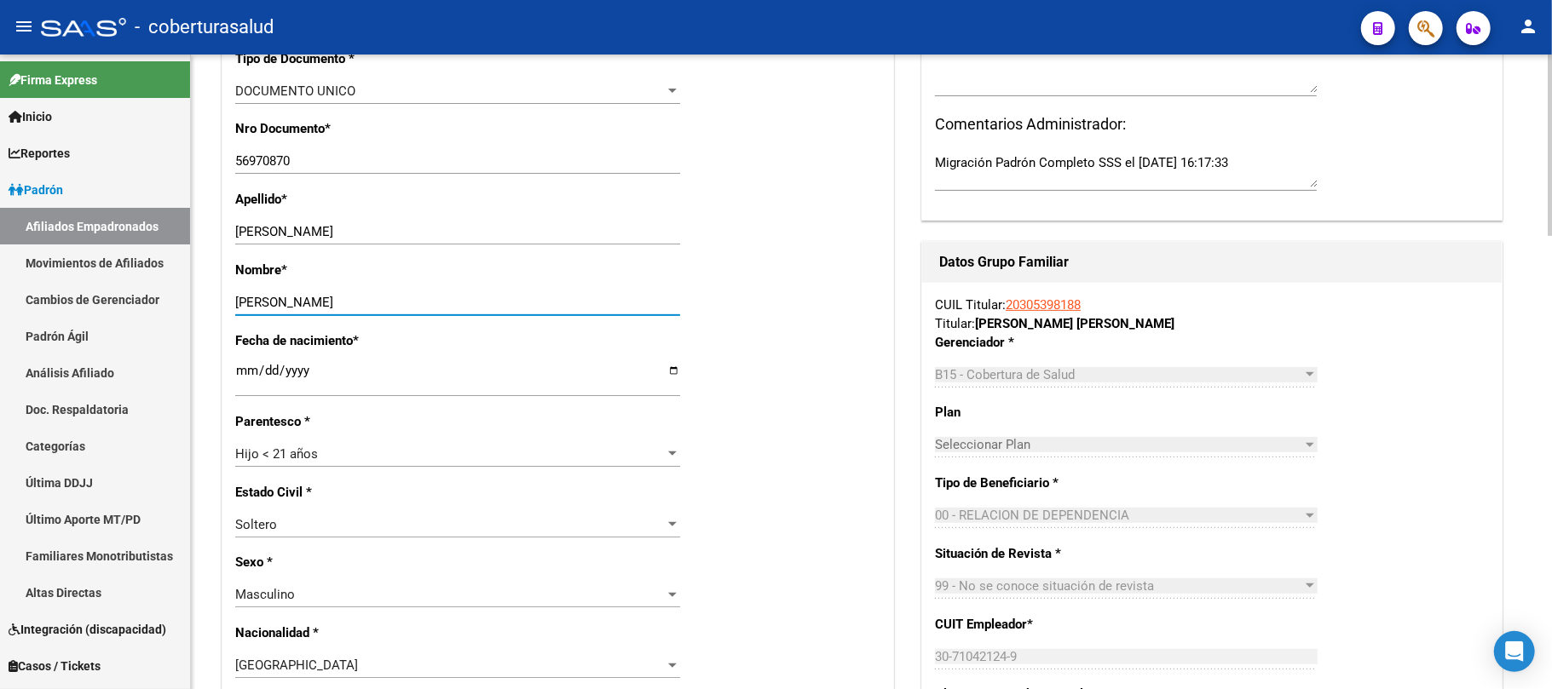
type input "[PERSON_NAME]"
click at [796, 410] on div "Fecha de nacimiento * [DEMOGRAPHIC_DATA] Ingresar fecha" at bounding box center [557, 372] width 645 height 81
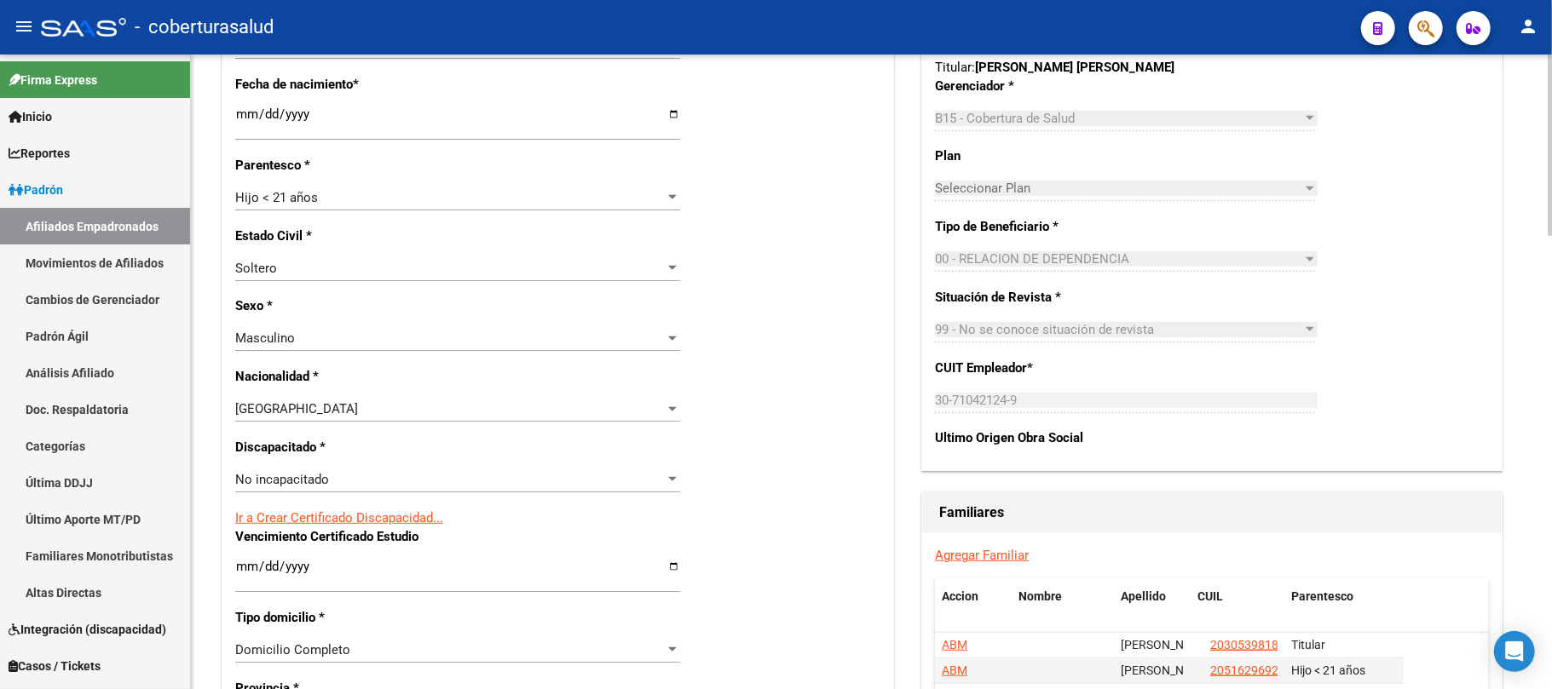
scroll to position [649, 0]
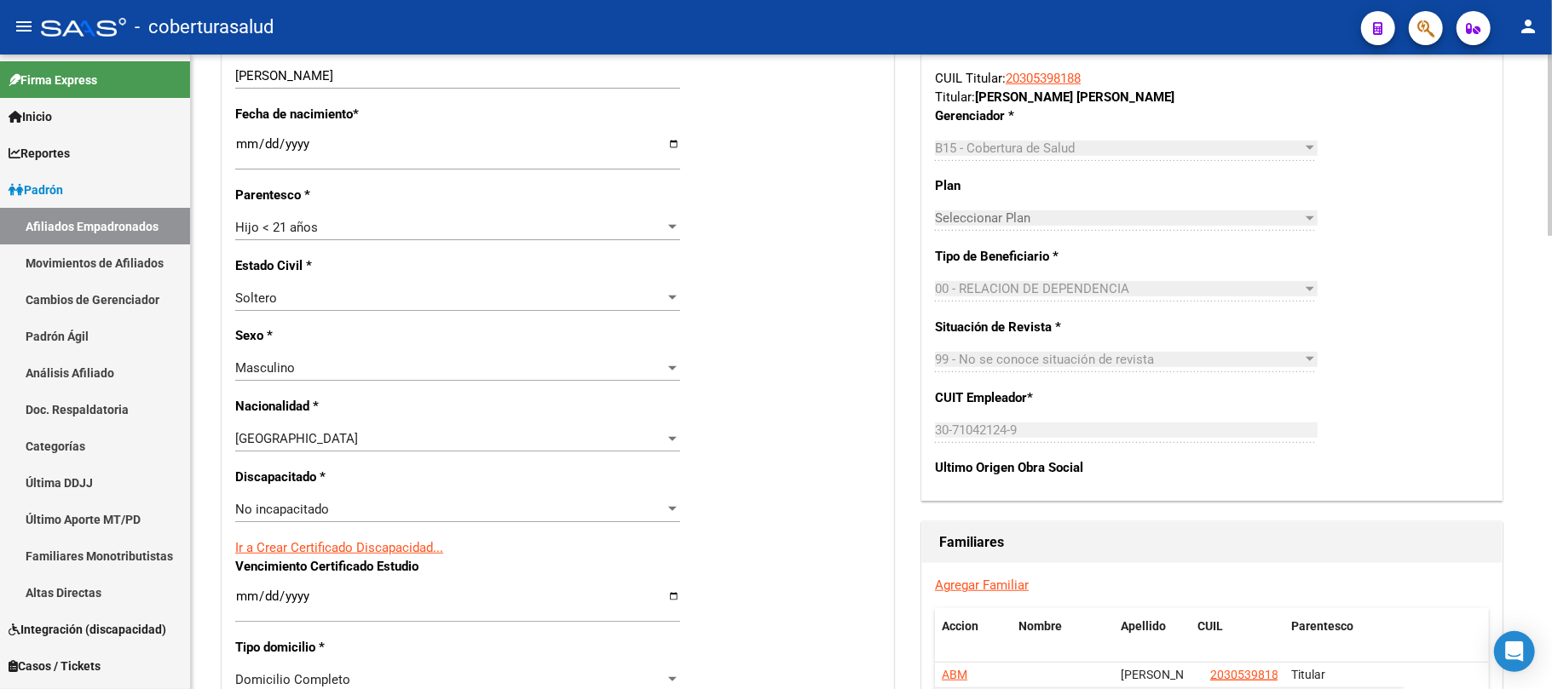
click at [839, 400] on div "Nro Afiliado Ingresar nro CUIL * 20-56970870-3 CUIL ARCA Padrón Ult. Fecha Alta…" at bounding box center [557, 574] width 671 height 1848
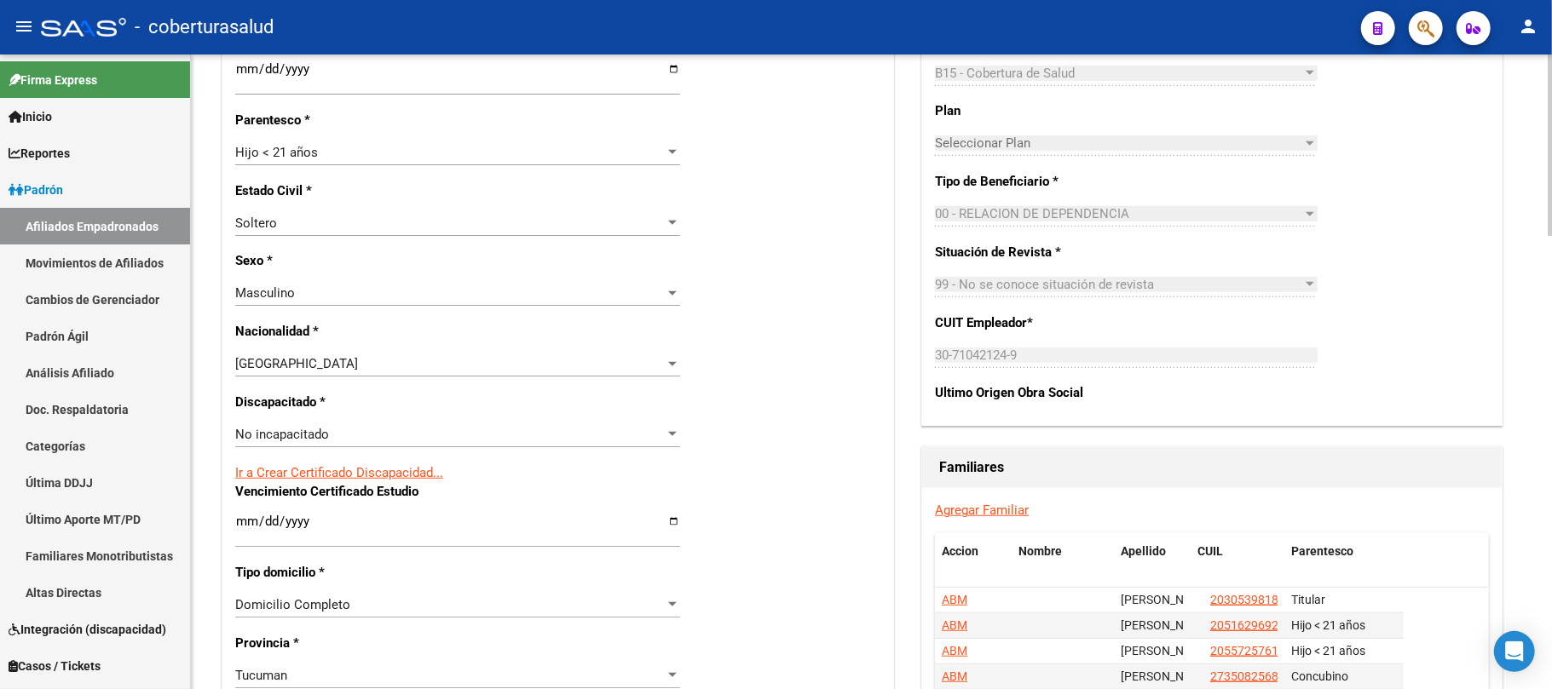
scroll to position [764, 0]
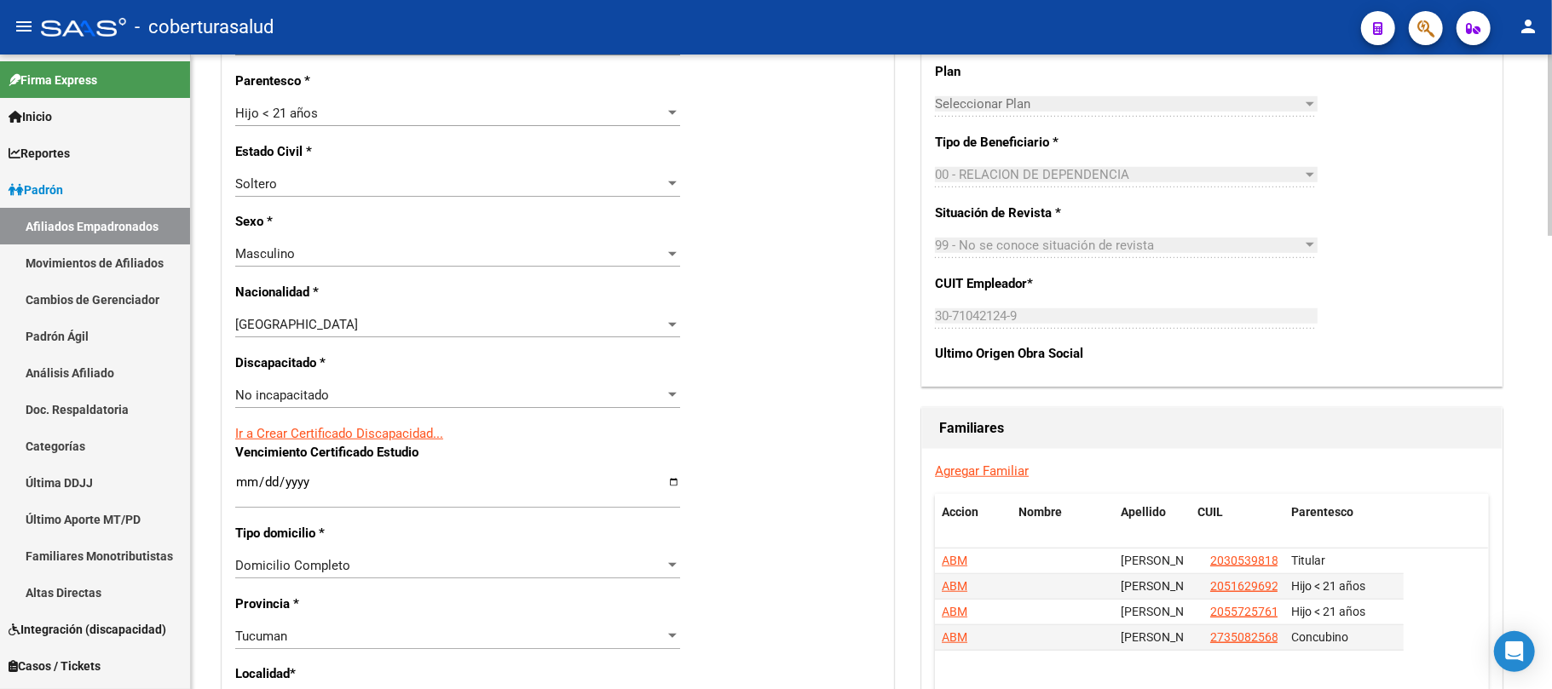
click at [557, 393] on div "No incapacitado" at bounding box center [450, 395] width 430 height 15
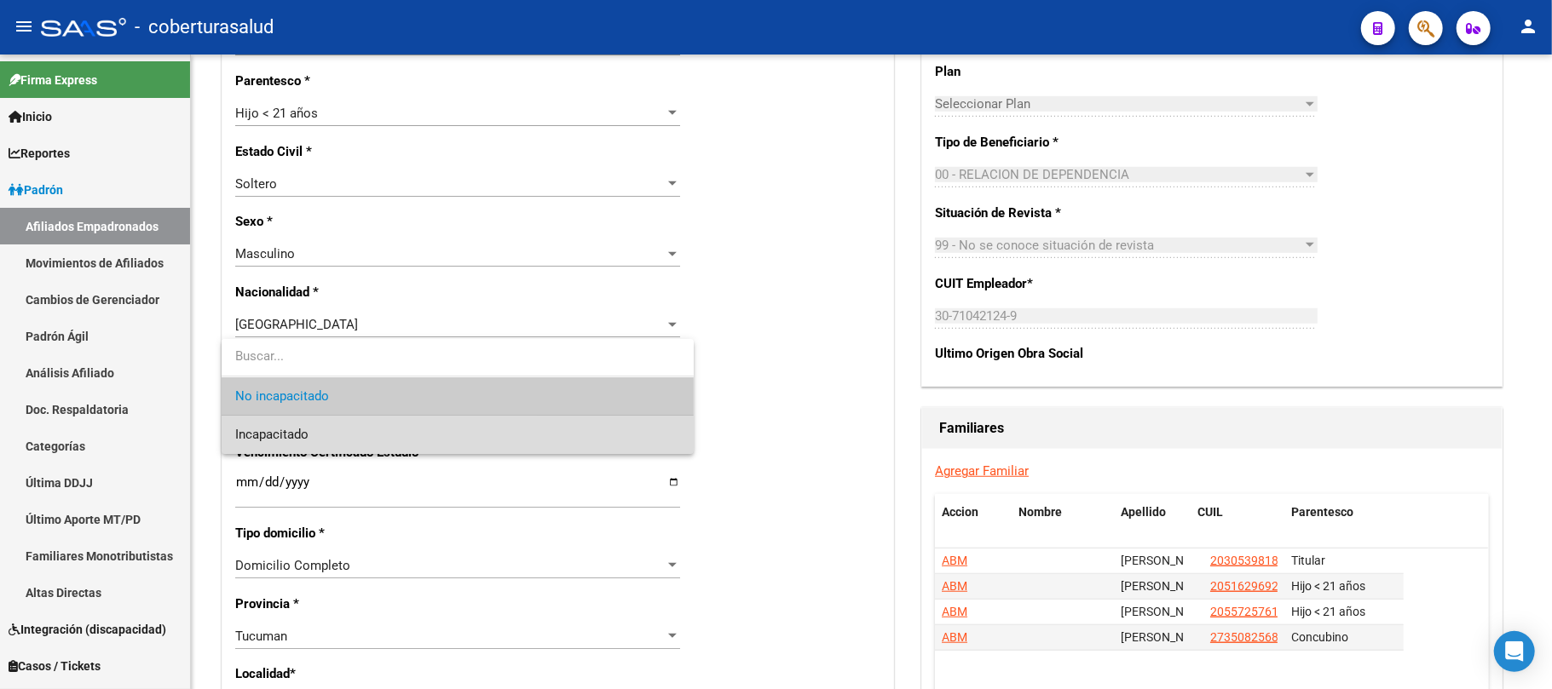
click at [399, 436] on span "Incapacitado" at bounding box center [457, 435] width 445 height 38
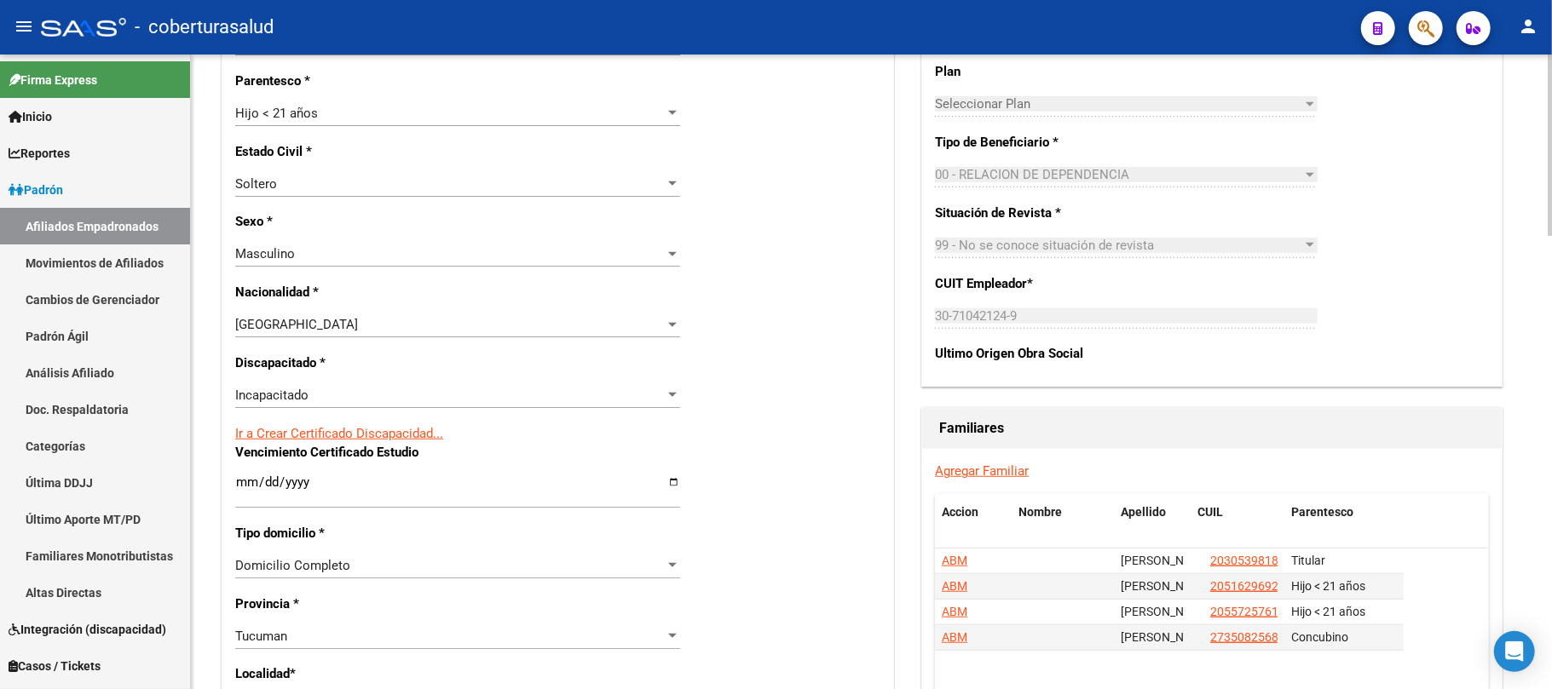
click at [736, 424] on div "Ir a Crear Certificado Discapacidad..." at bounding box center [557, 433] width 645 height 19
click at [769, 418] on div "Nro Afiliado Ingresar nro CUIL * 20-56970870-3 CUIL ARCA Padrón Ult. Fecha Alta…" at bounding box center [557, 460] width 671 height 1848
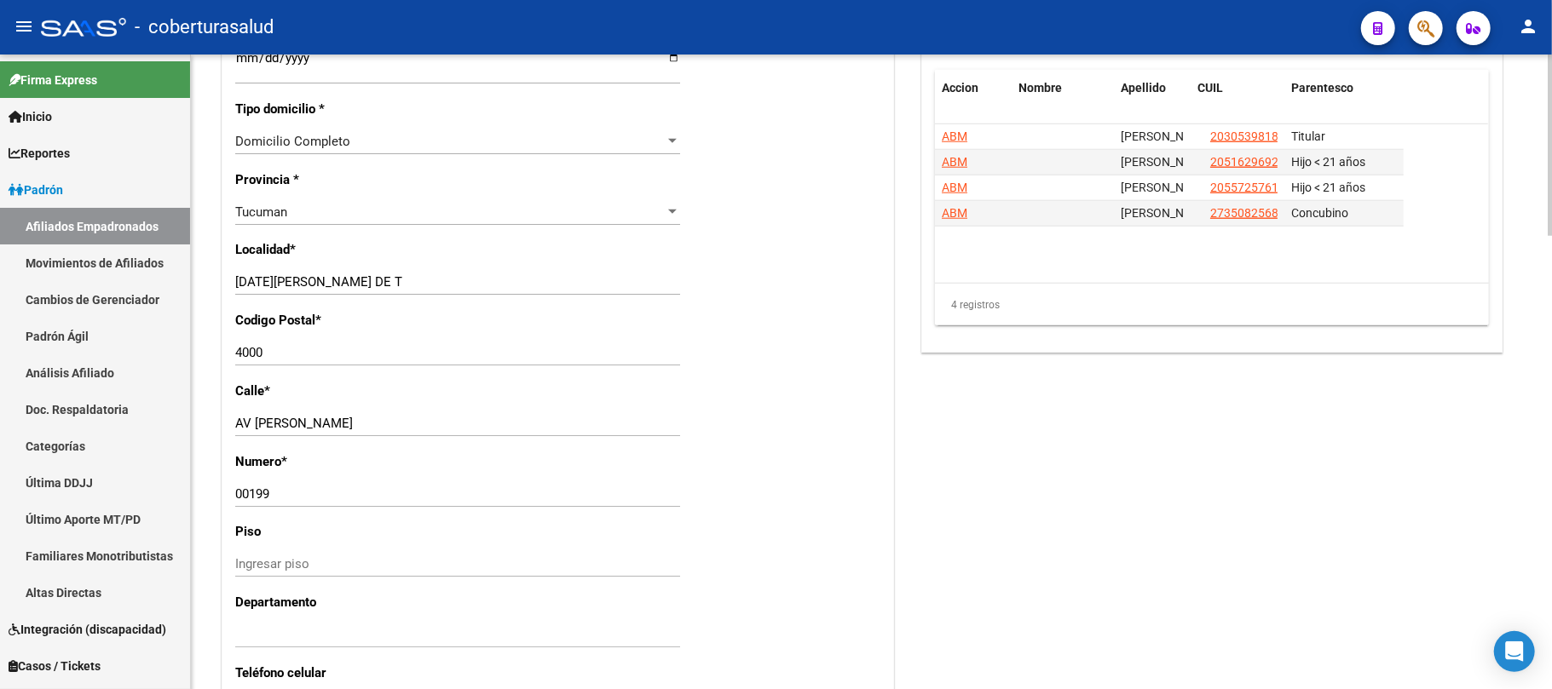
scroll to position [1218, 0]
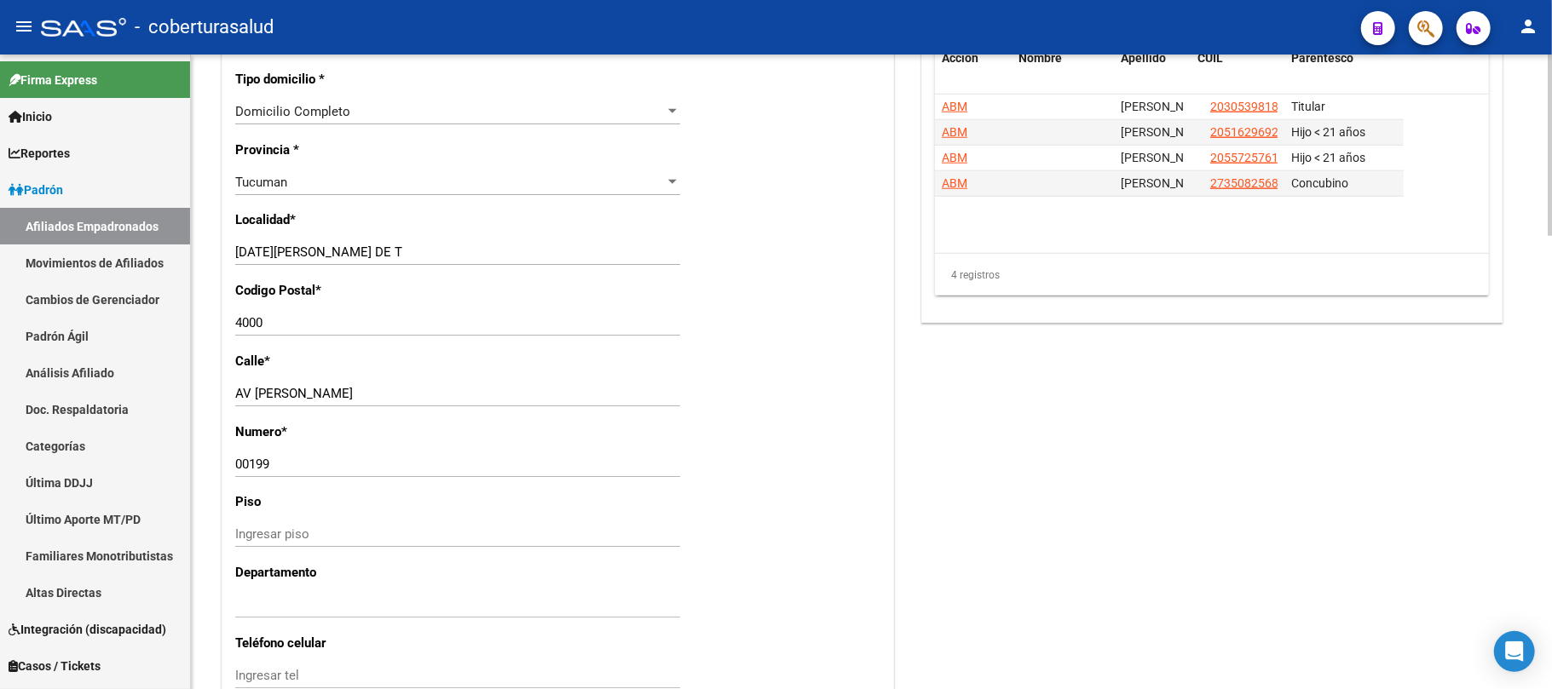
click at [455, 251] on input "[DATE][PERSON_NAME] DE T" at bounding box center [457, 252] width 445 height 15
type input "[DATE][PERSON_NAME] DE TUCUMAN"
click at [815, 290] on div "Nro Afiliado Ingresar nro CUIL * 20-56970870-3 CUIL ARCA Padrón Ult. Fecha Alta…" at bounding box center [557, 5] width 671 height 1848
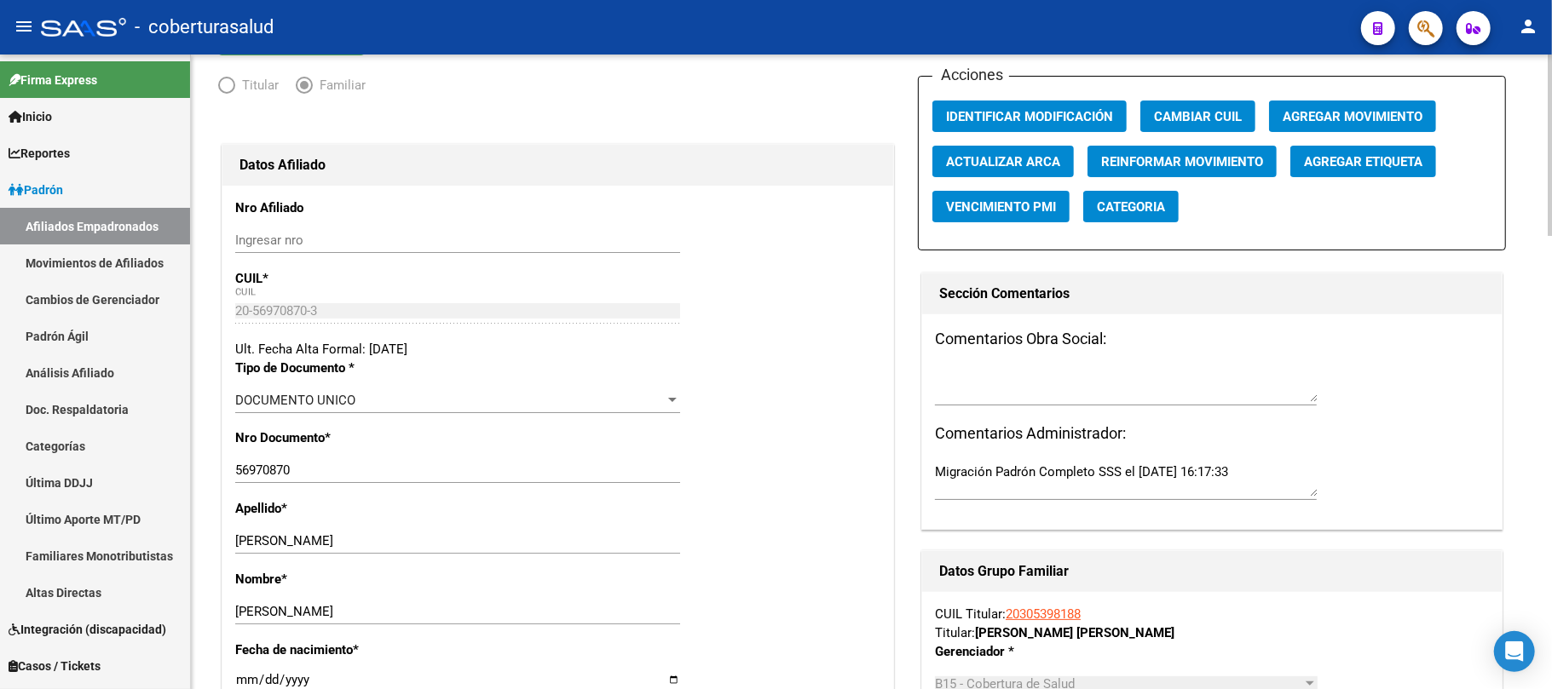
scroll to position [0, 0]
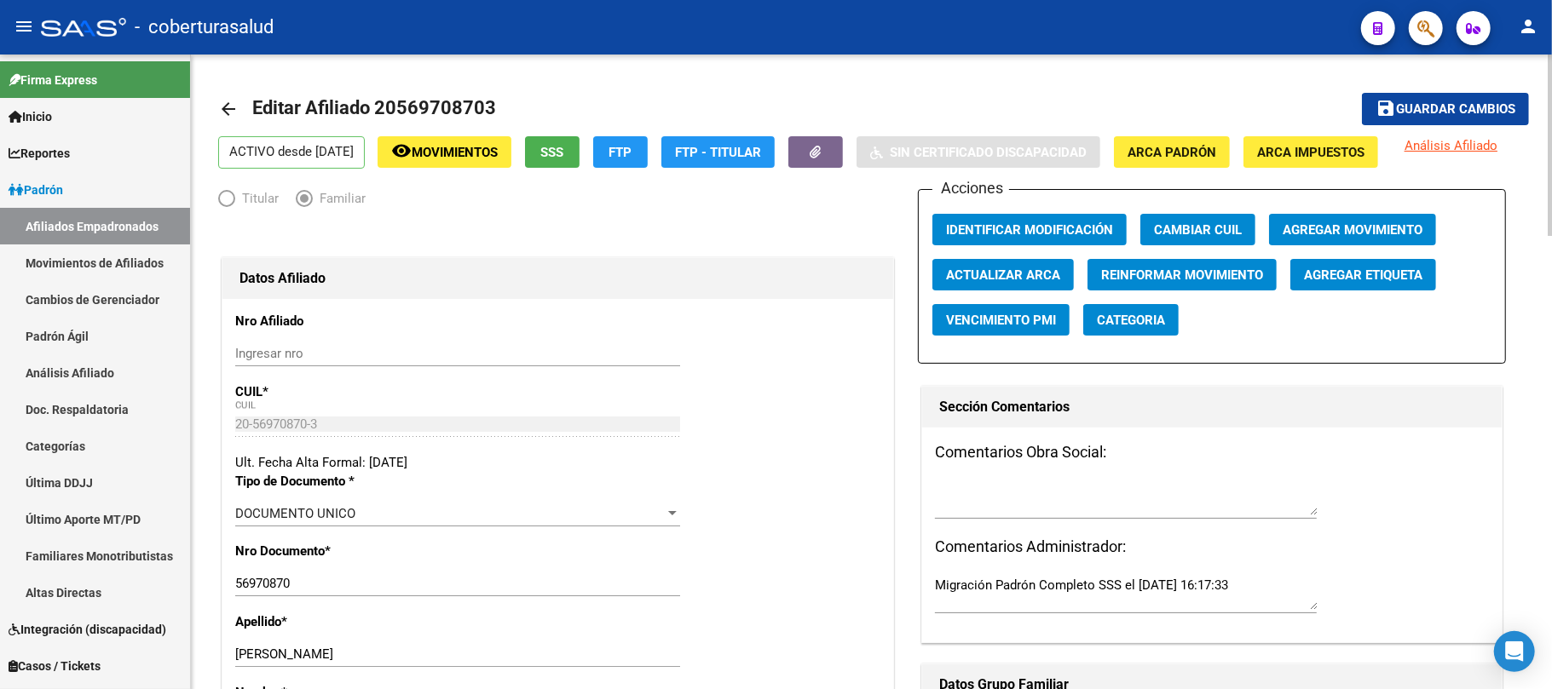
click at [1433, 130] on mat-toolbar-row "save Guardar cambios" at bounding box center [1392, 109] width 273 height 55
click at [1433, 110] on span "Guardar cambios" at bounding box center [1455, 109] width 119 height 15
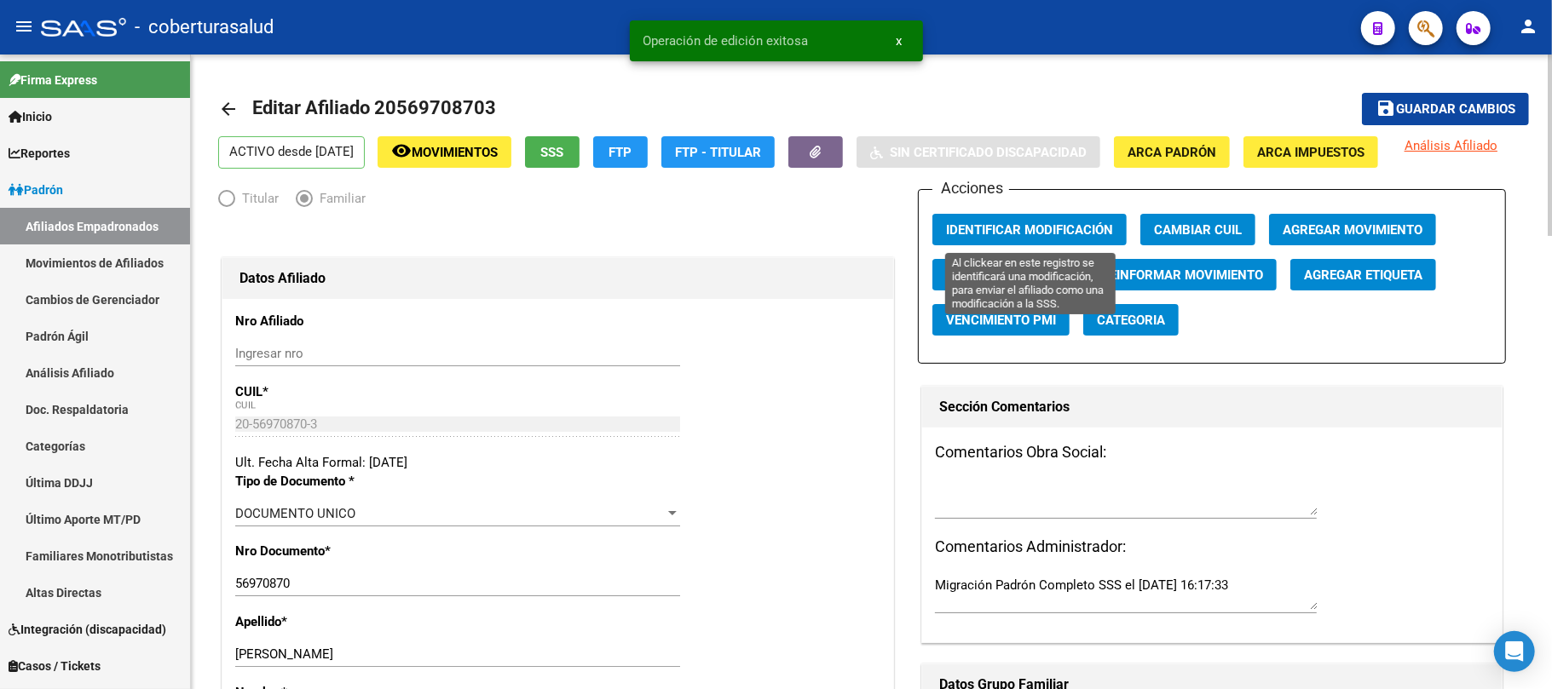
click at [1036, 239] on button "Identificar Modificación" at bounding box center [1029, 230] width 194 height 32
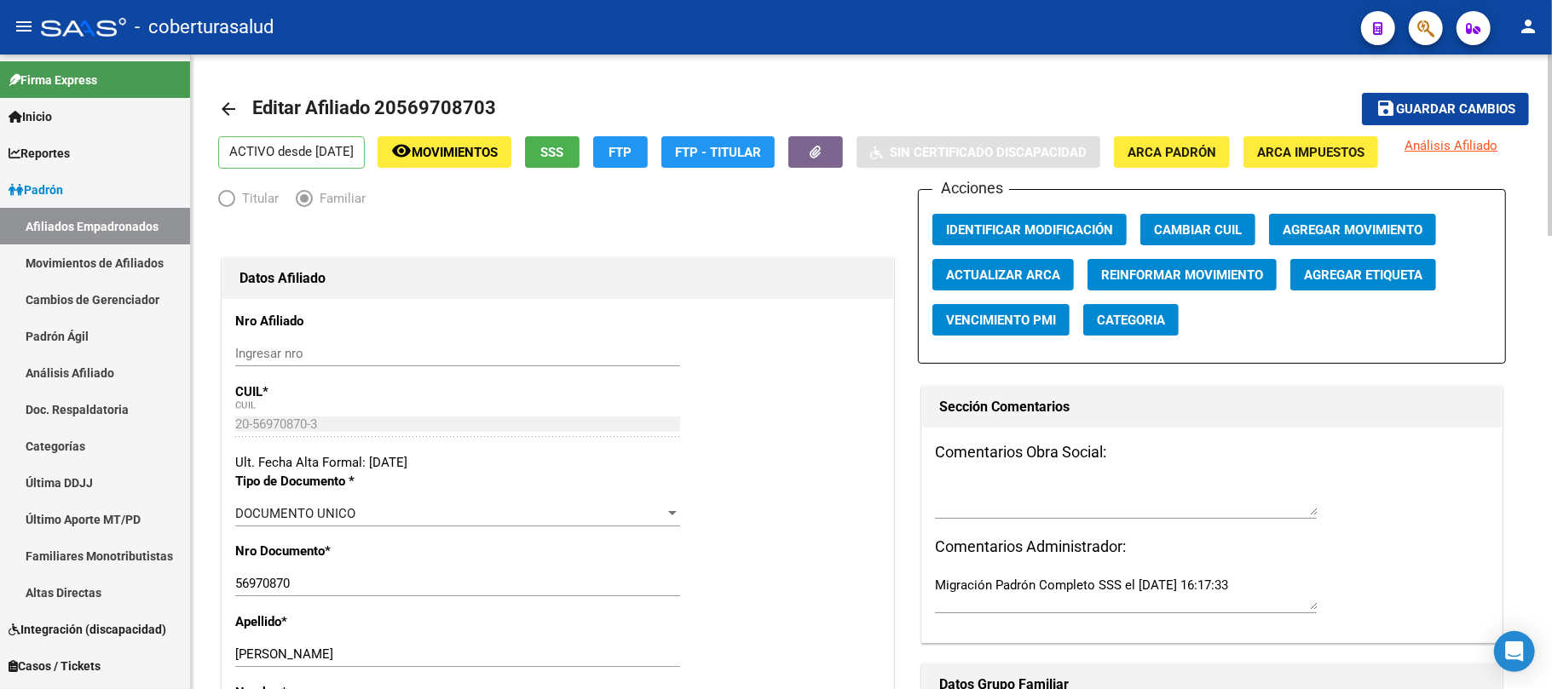
click at [1428, 94] on button "save Guardar cambios" at bounding box center [1445, 109] width 167 height 32
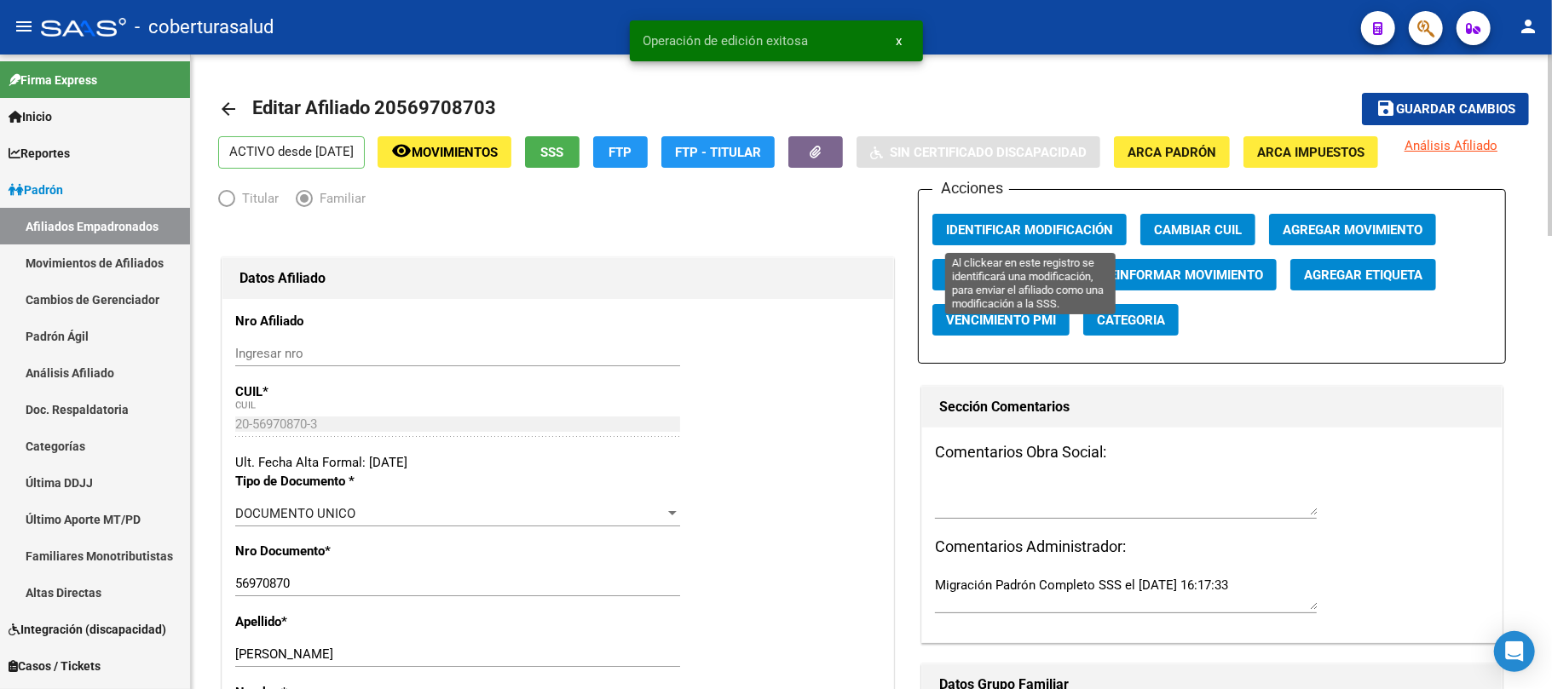
click at [1098, 233] on span "Identificar Modificación" at bounding box center [1029, 229] width 167 height 15
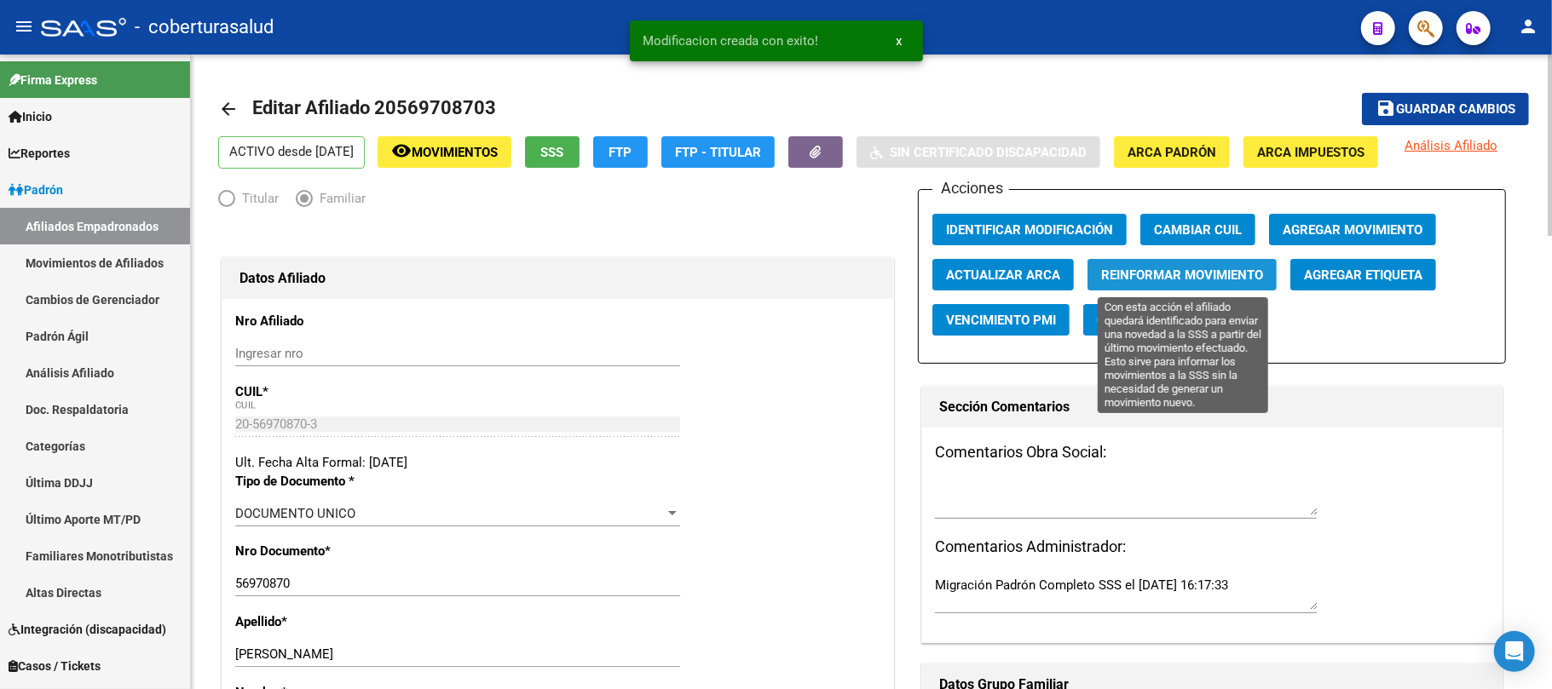
click at [1225, 271] on span "Reinformar Movimiento" at bounding box center [1182, 275] width 162 height 15
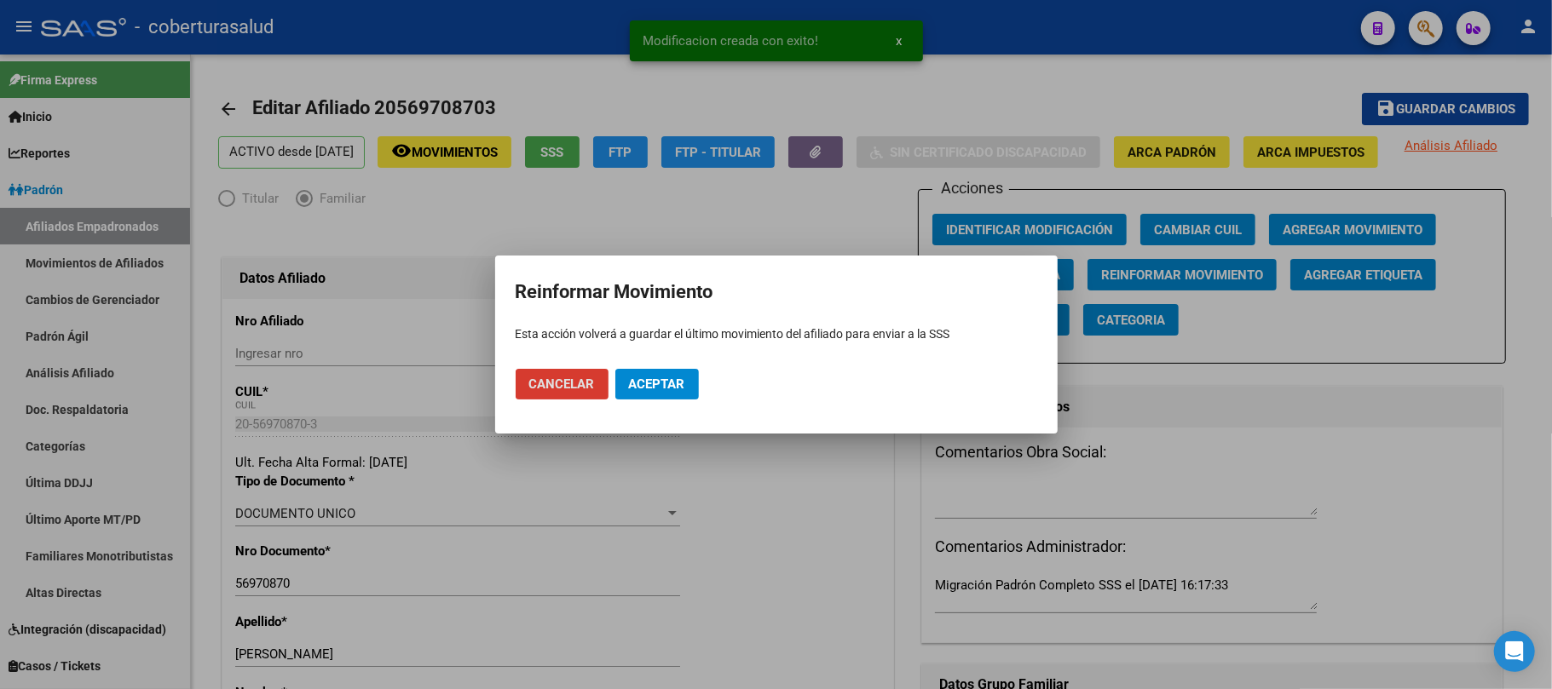
click at [648, 377] on span "Aceptar" at bounding box center [657, 384] width 56 height 15
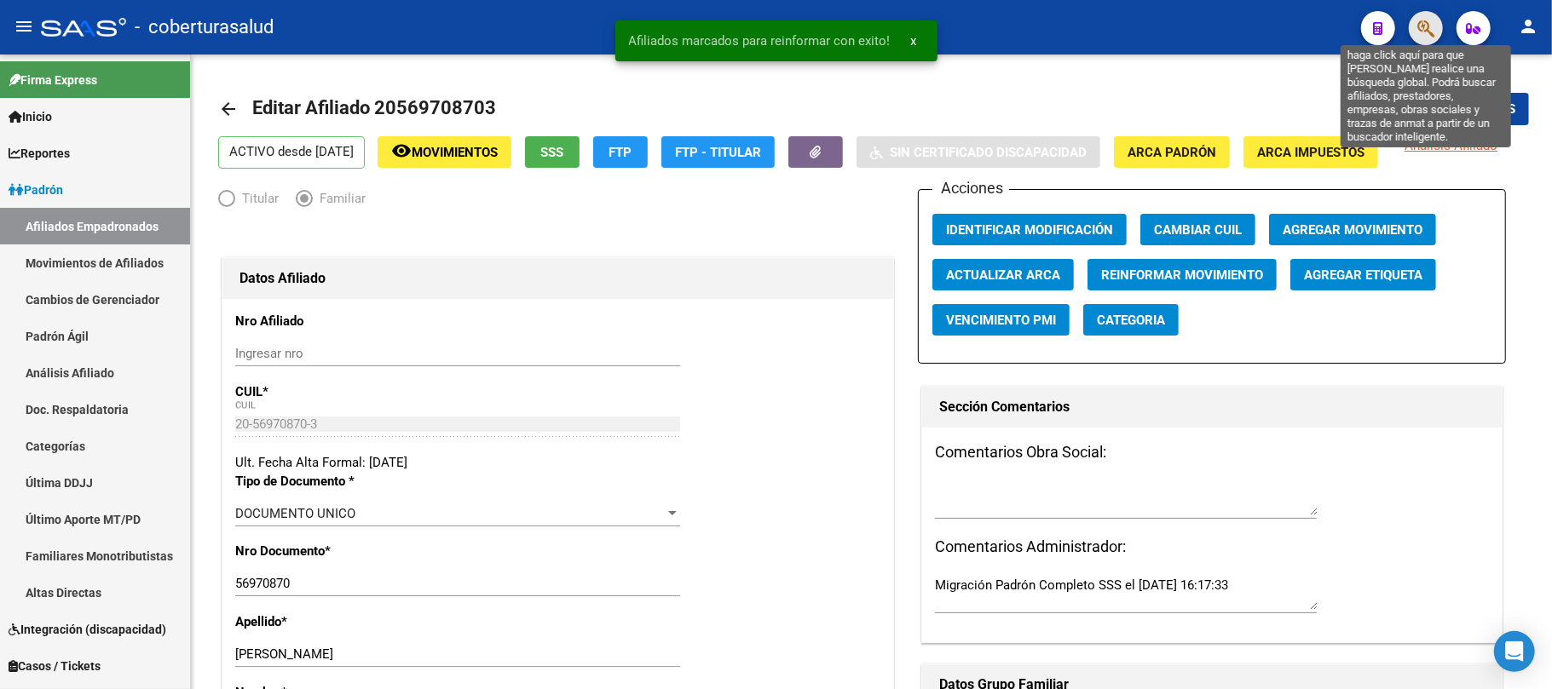
click at [1420, 36] on icon "button" at bounding box center [1425, 29] width 17 height 20
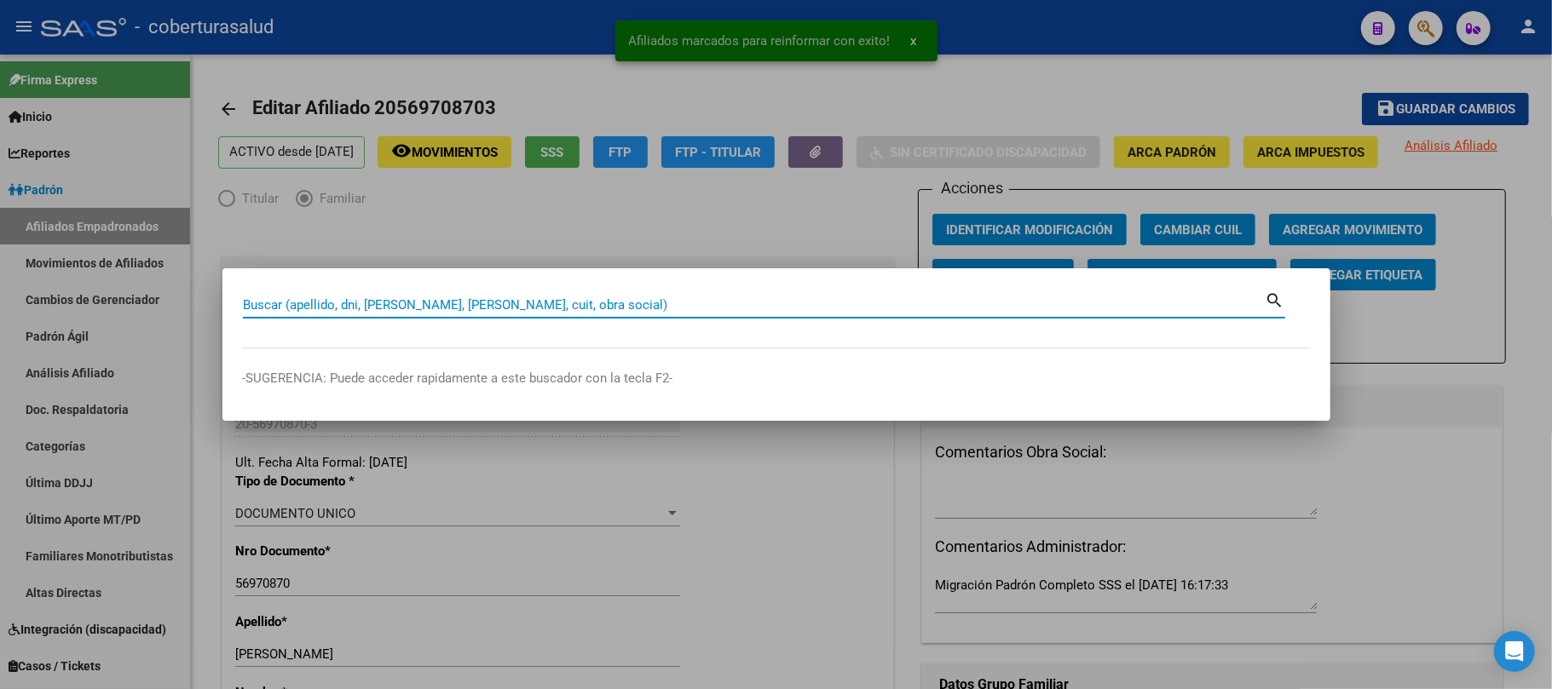
paste input "50711547"
type input "50711547"
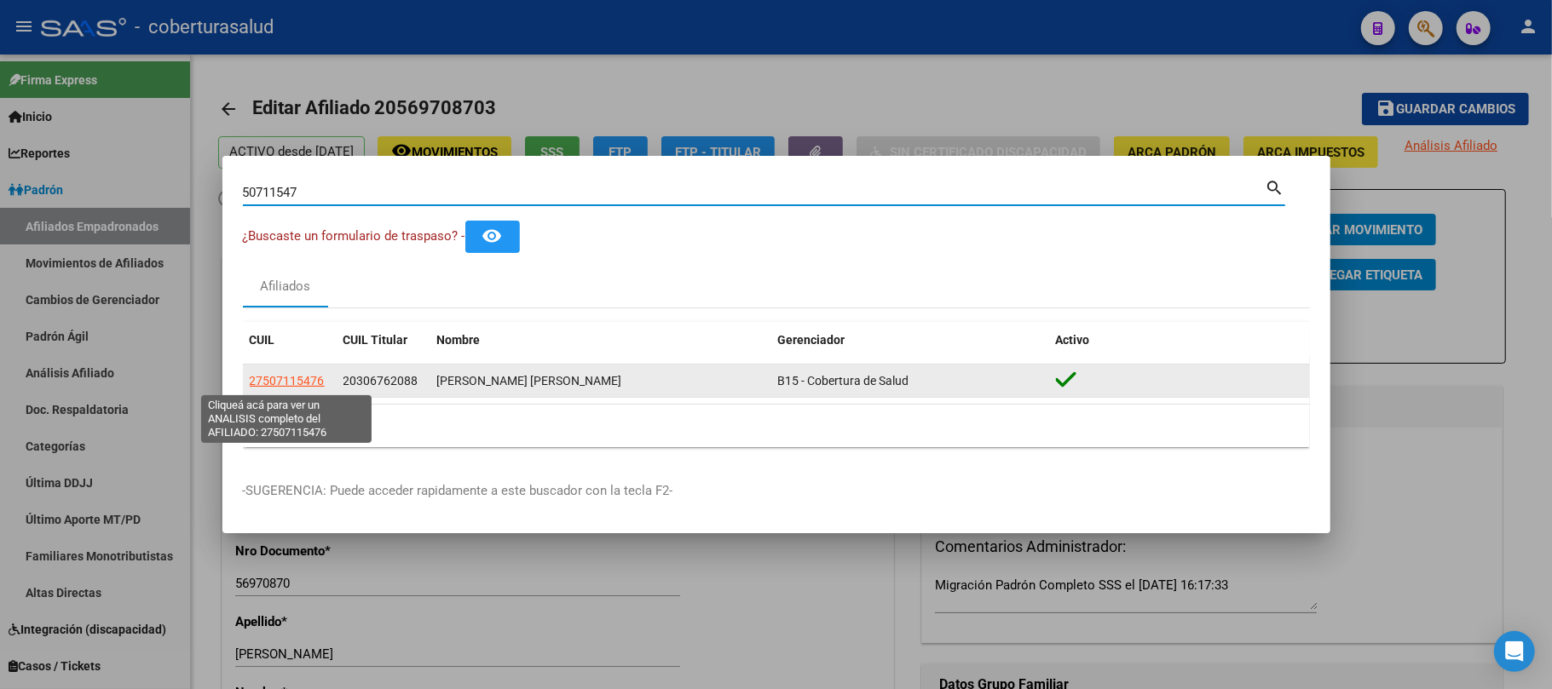
click at [298, 382] on span "27507115476" at bounding box center [287, 381] width 75 height 14
type textarea "27507115476"
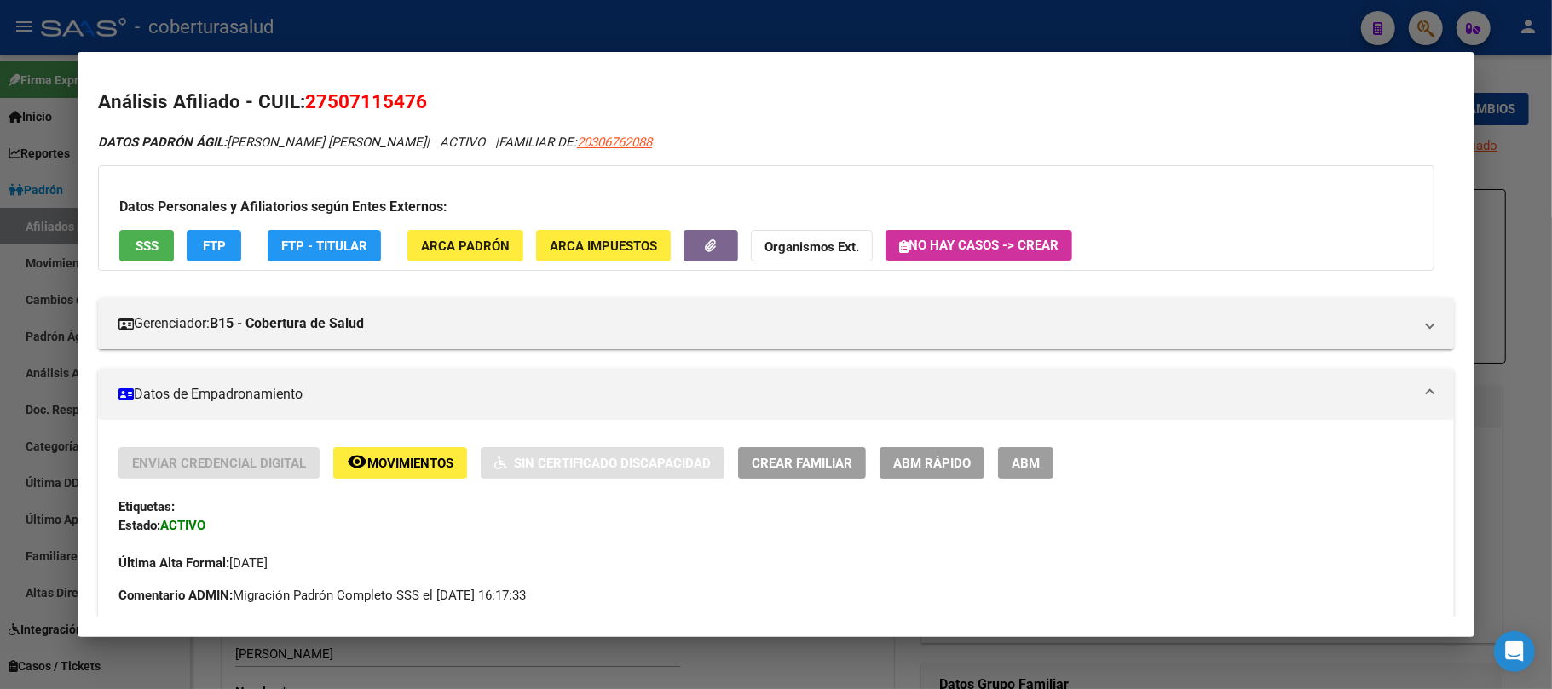
click at [1029, 457] on span "ABM" at bounding box center [1026, 463] width 28 height 15
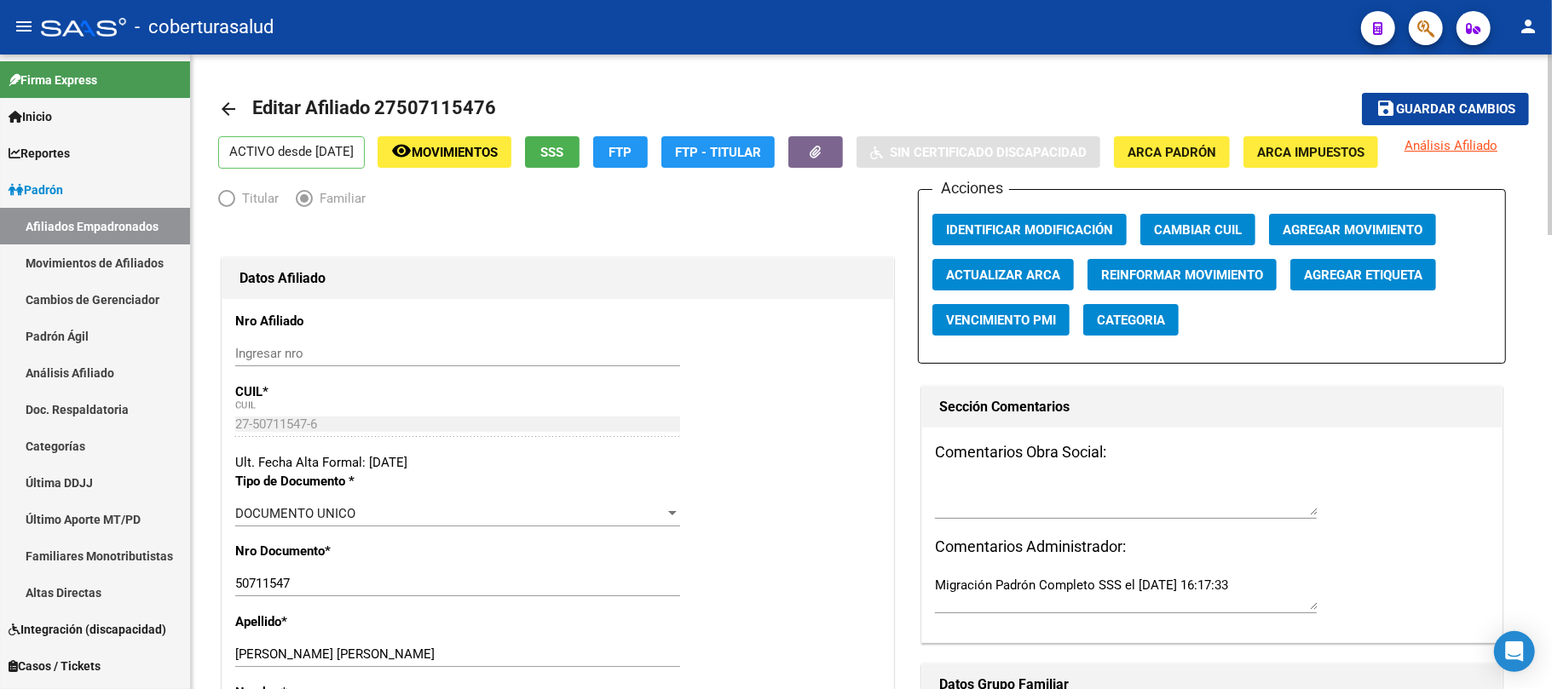
scroll to position [227, 0]
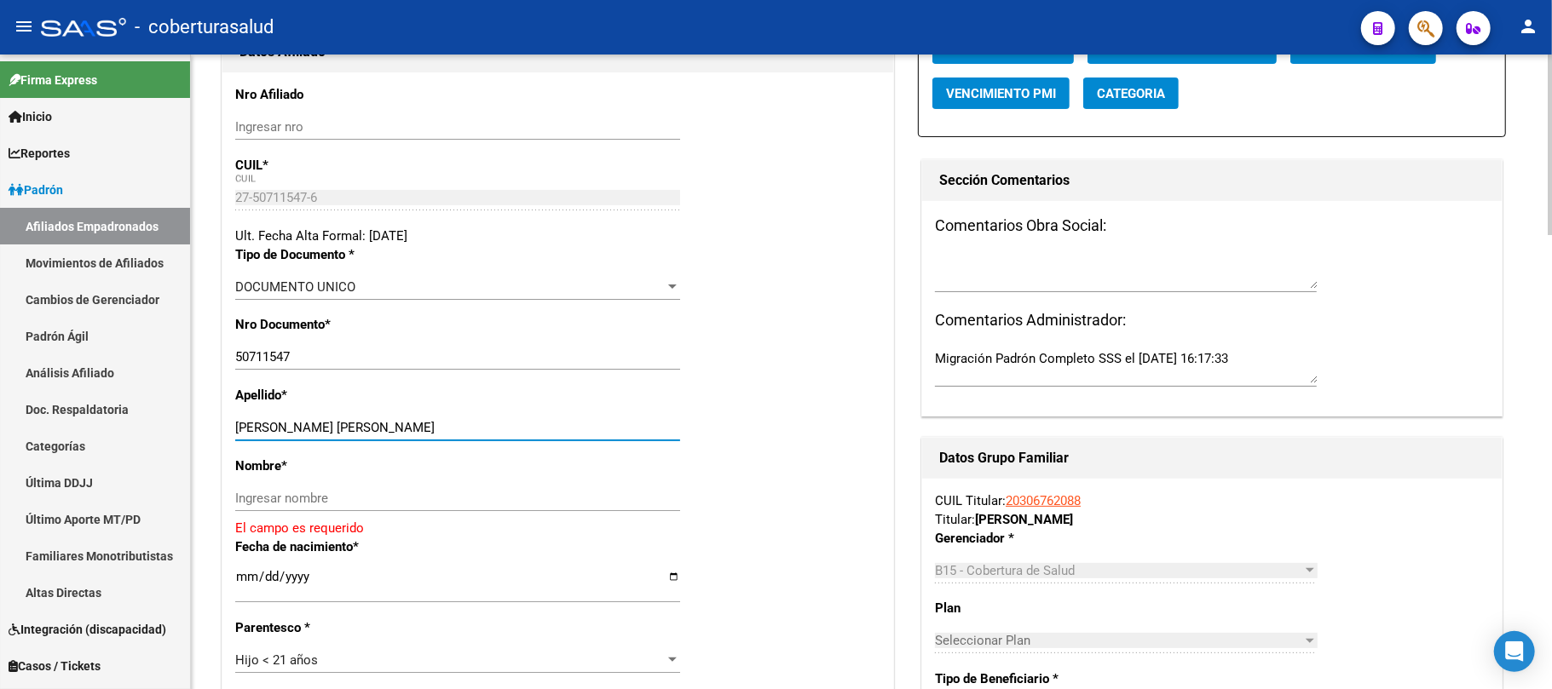
drag, startPoint x: 491, startPoint y: 430, endPoint x: 343, endPoint y: 424, distance: 148.4
click at [343, 424] on input "[PERSON_NAME] [PERSON_NAME]" at bounding box center [457, 427] width 445 height 15
type input "[PERSON_NAME] [PERSON_NAME]"
click at [312, 492] on input "Ingresar nombre" at bounding box center [457, 498] width 445 height 15
paste input "[PERSON_NAME]"
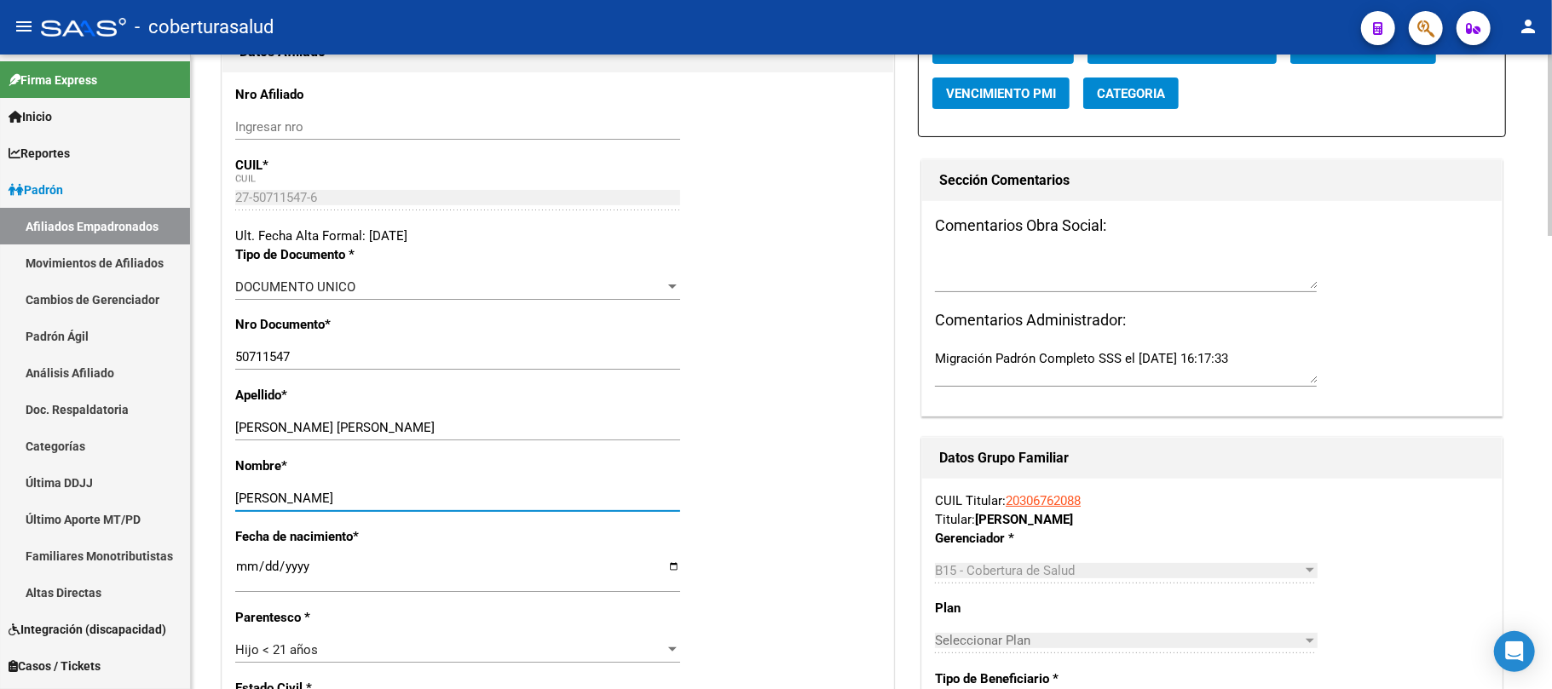
type input "[PERSON_NAME]"
click at [782, 518] on div "Nombre * [PERSON_NAME] nombre" at bounding box center [557, 492] width 645 height 71
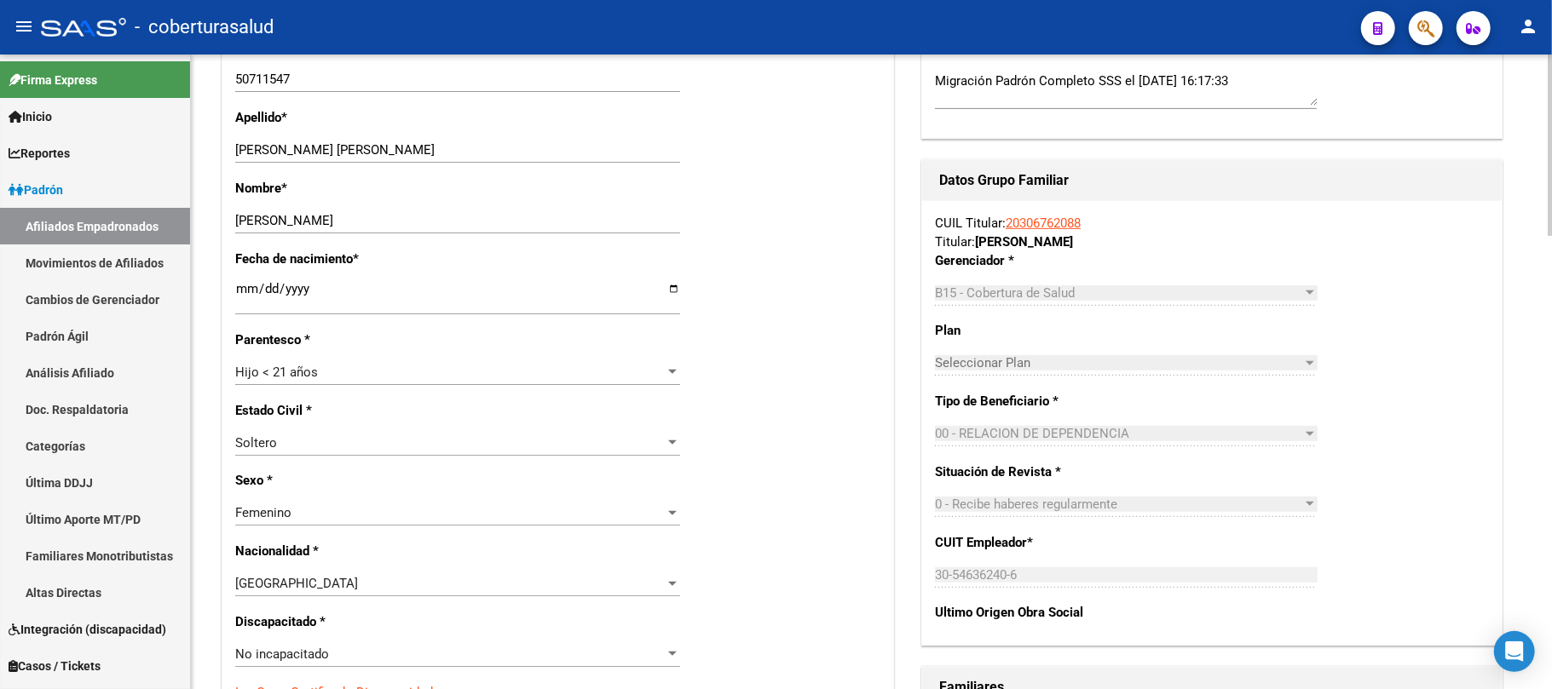
scroll to position [568, 0]
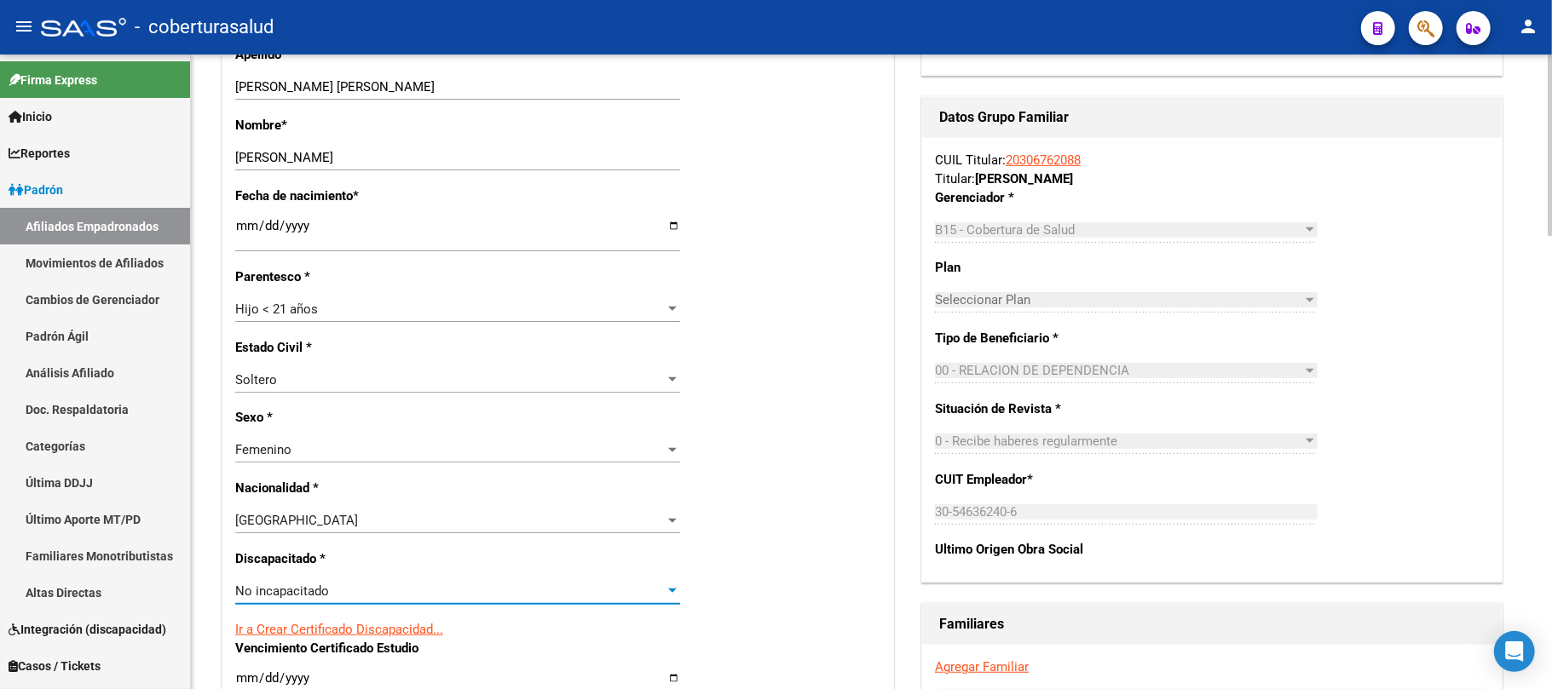
click at [669, 587] on div at bounding box center [672, 592] width 15 height 14
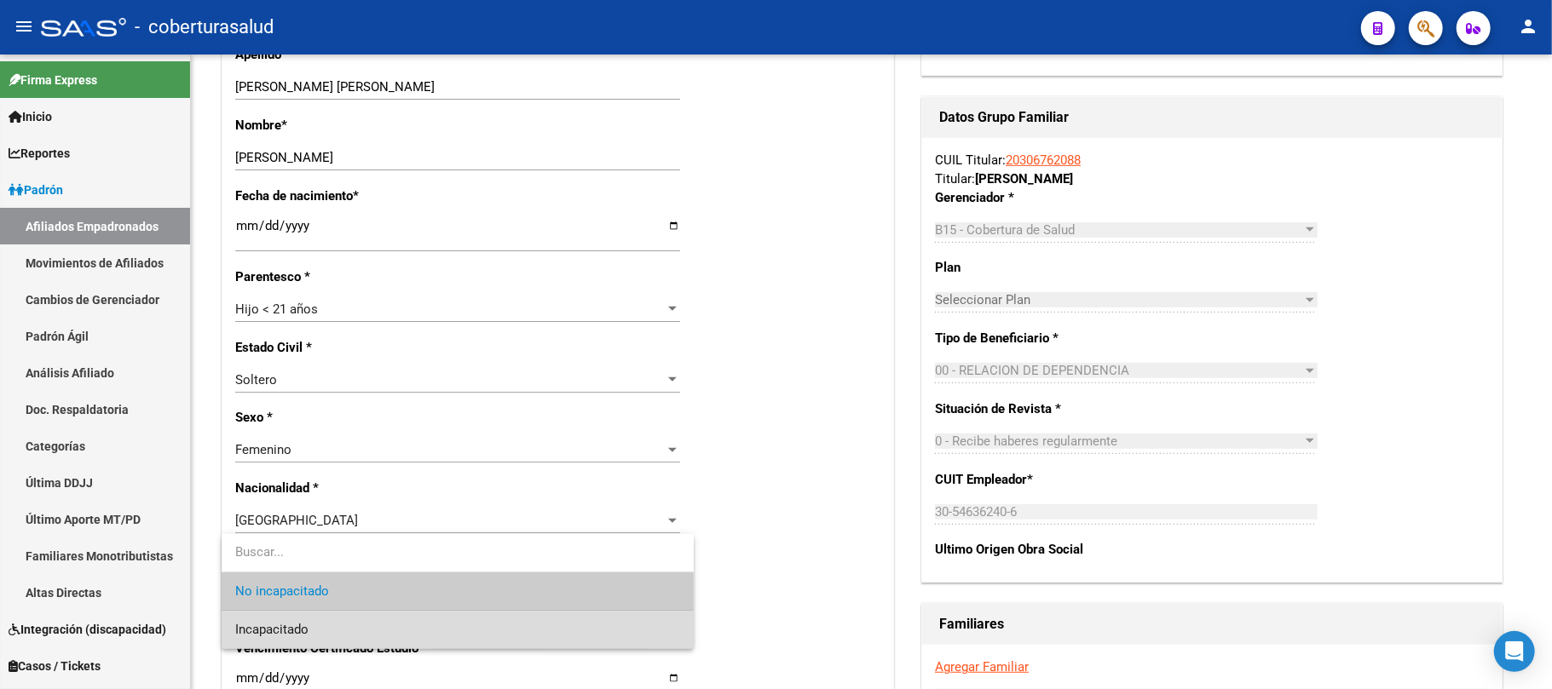
click at [455, 629] on span "Incapacitado" at bounding box center [457, 630] width 445 height 38
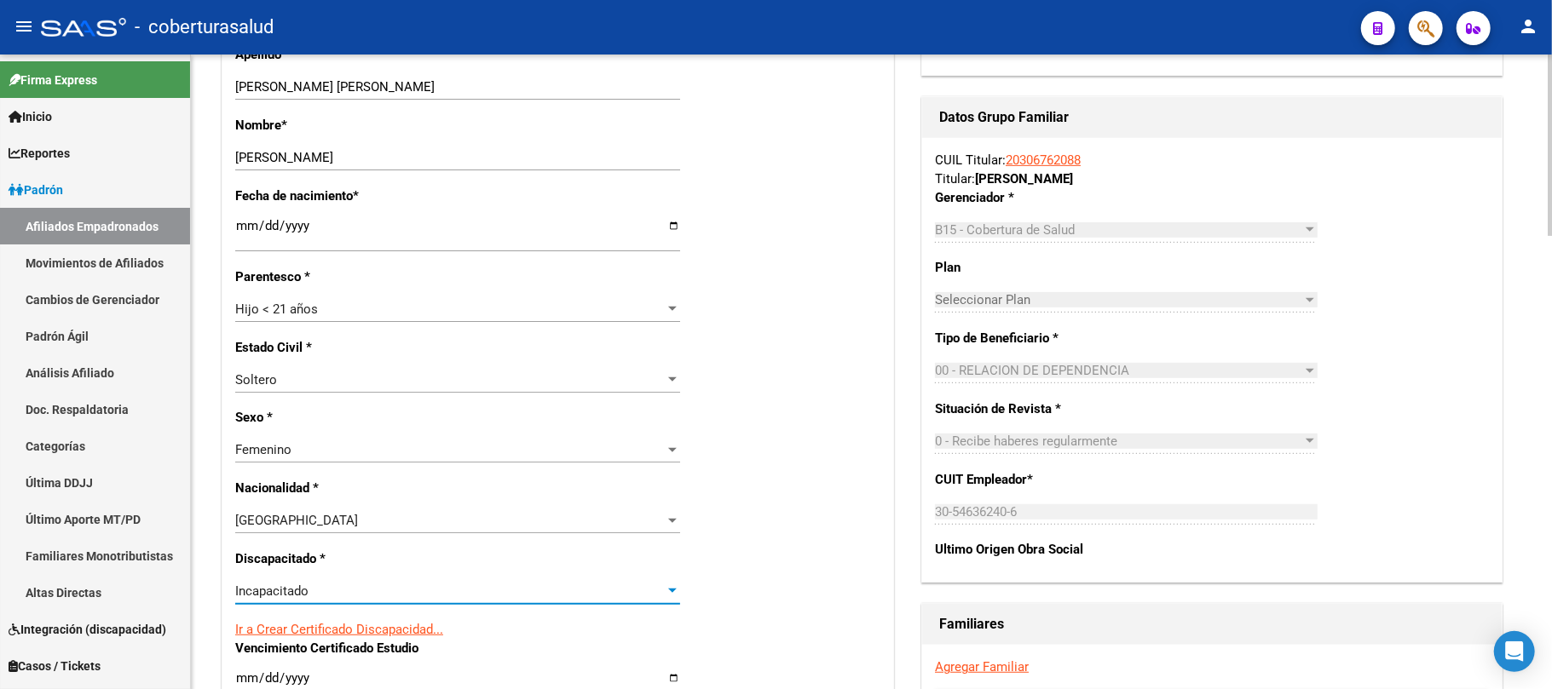
click at [731, 569] on div "Nro Afiliado Ingresar nro CUIL * 27-50711547-6 CUIL ARCA Padrón Ult. Fecha Alta…" at bounding box center [557, 656] width 671 height 1848
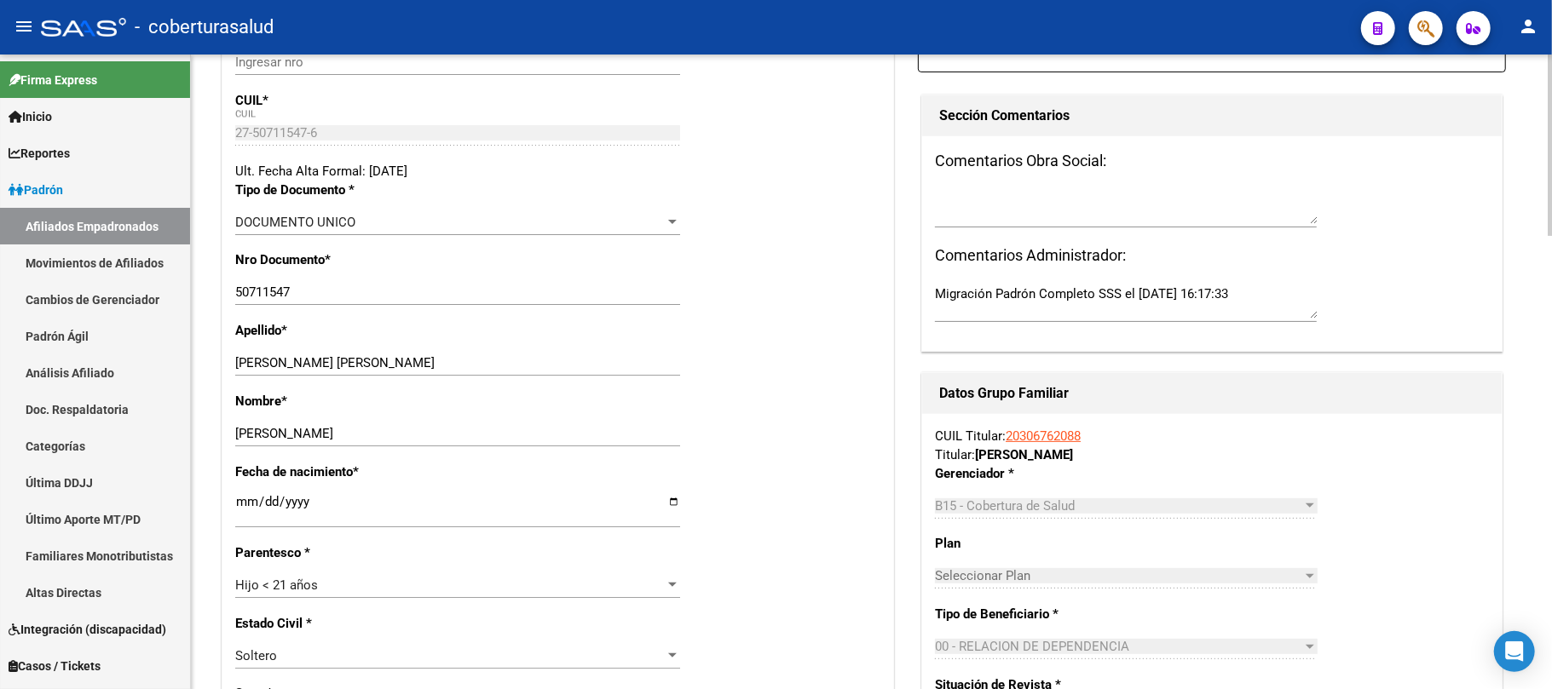
scroll to position [0, 0]
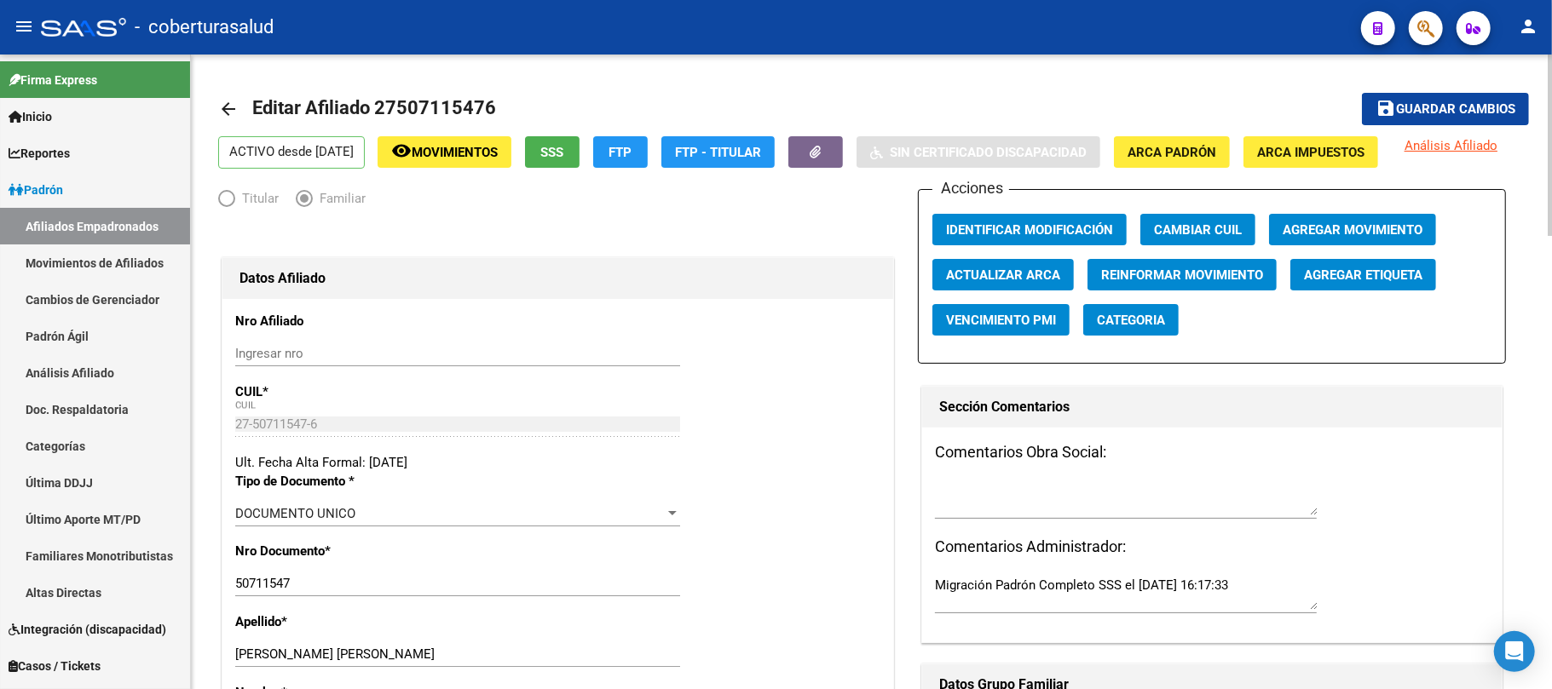
click at [1460, 103] on span "Guardar cambios" at bounding box center [1455, 109] width 119 height 15
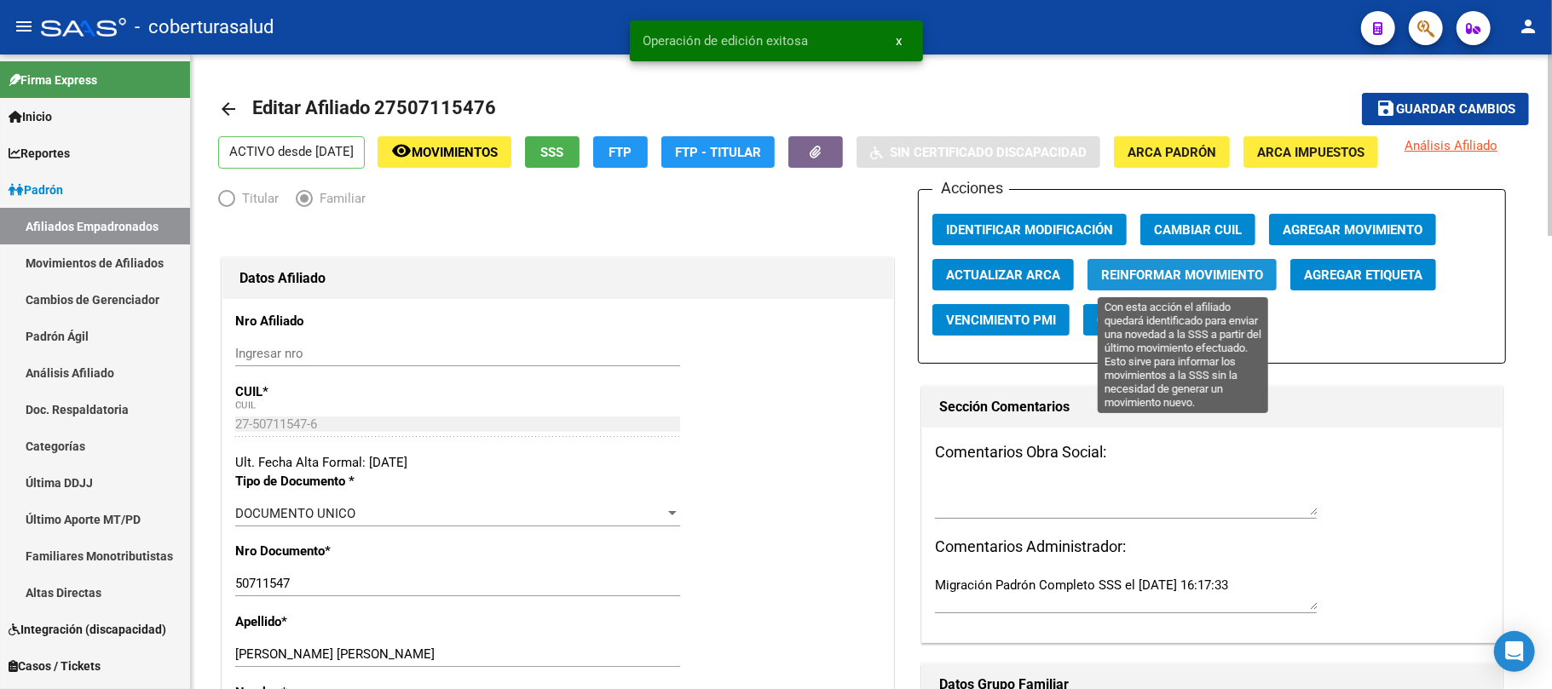
click at [1173, 273] on span "Reinformar Movimiento" at bounding box center [1182, 275] width 162 height 15
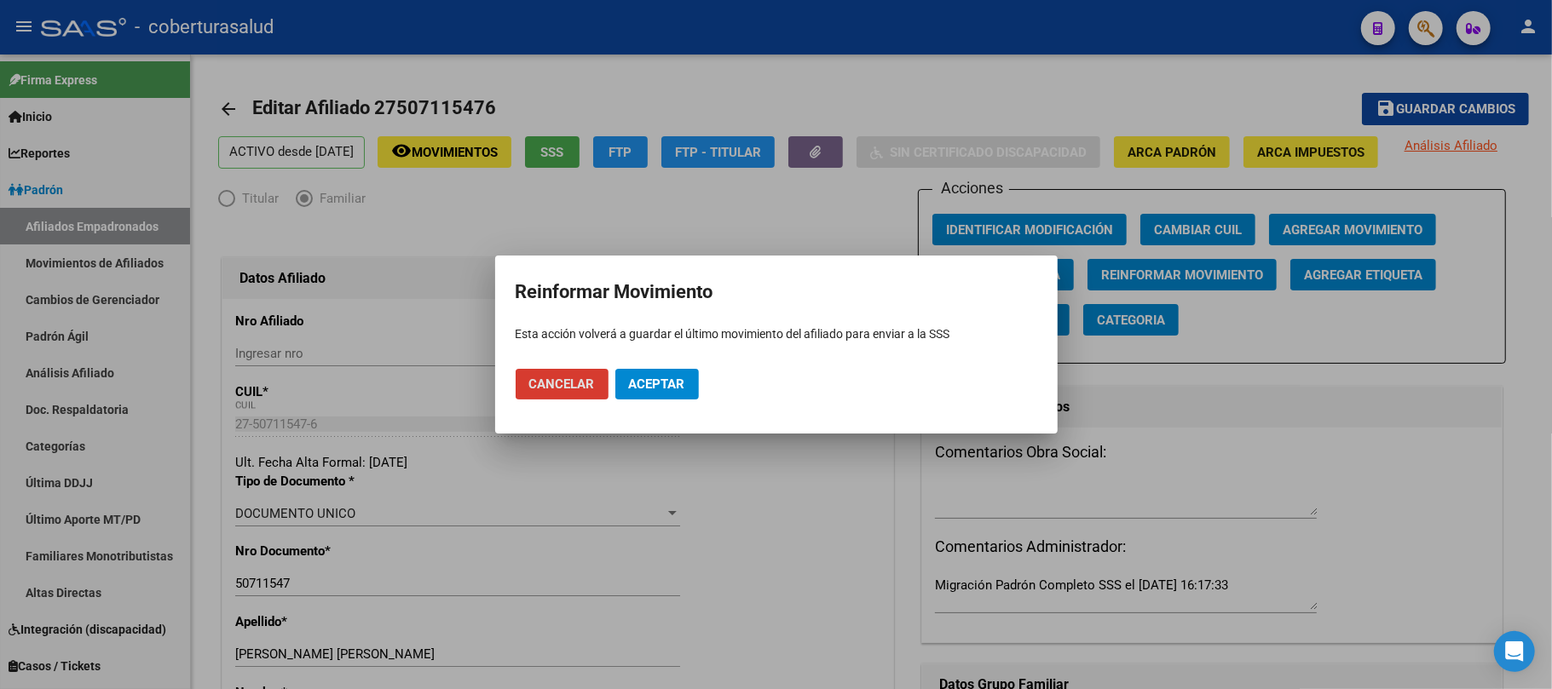
click at [649, 378] on span "Aceptar" at bounding box center [657, 384] width 56 height 15
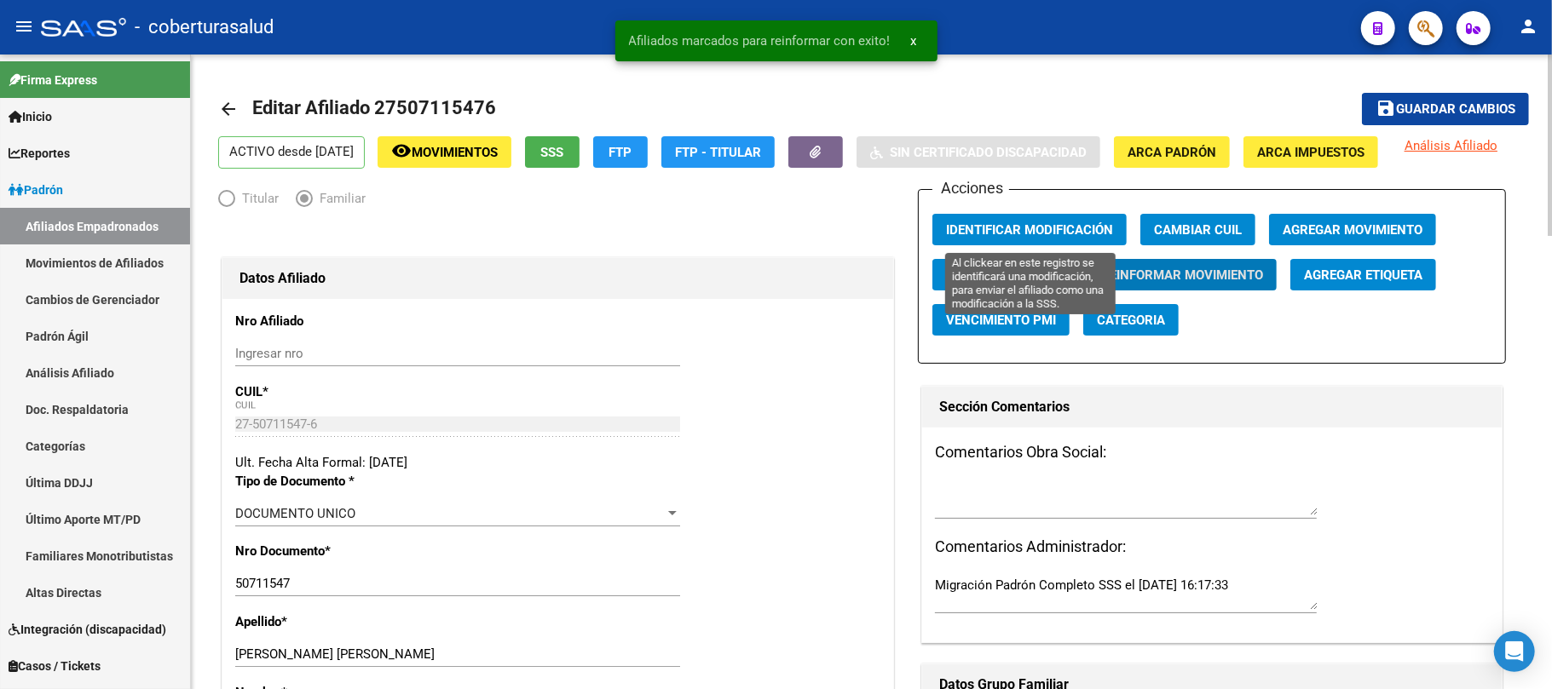
click at [1082, 229] on span "Identificar Modificación" at bounding box center [1029, 229] width 167 height 15
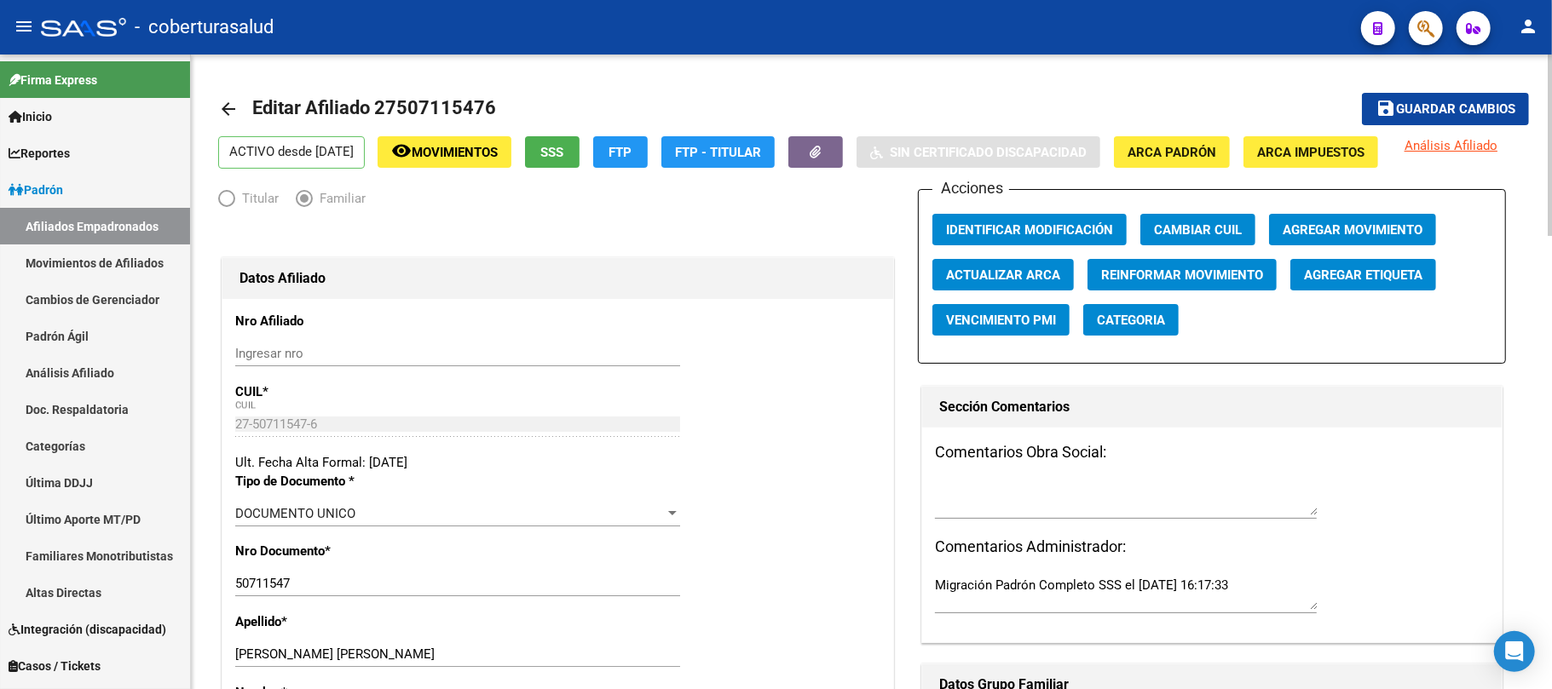
click at [1413, 97] on button "save Guardar cambios" at bounding box center [1445, 109] width 167 height 32
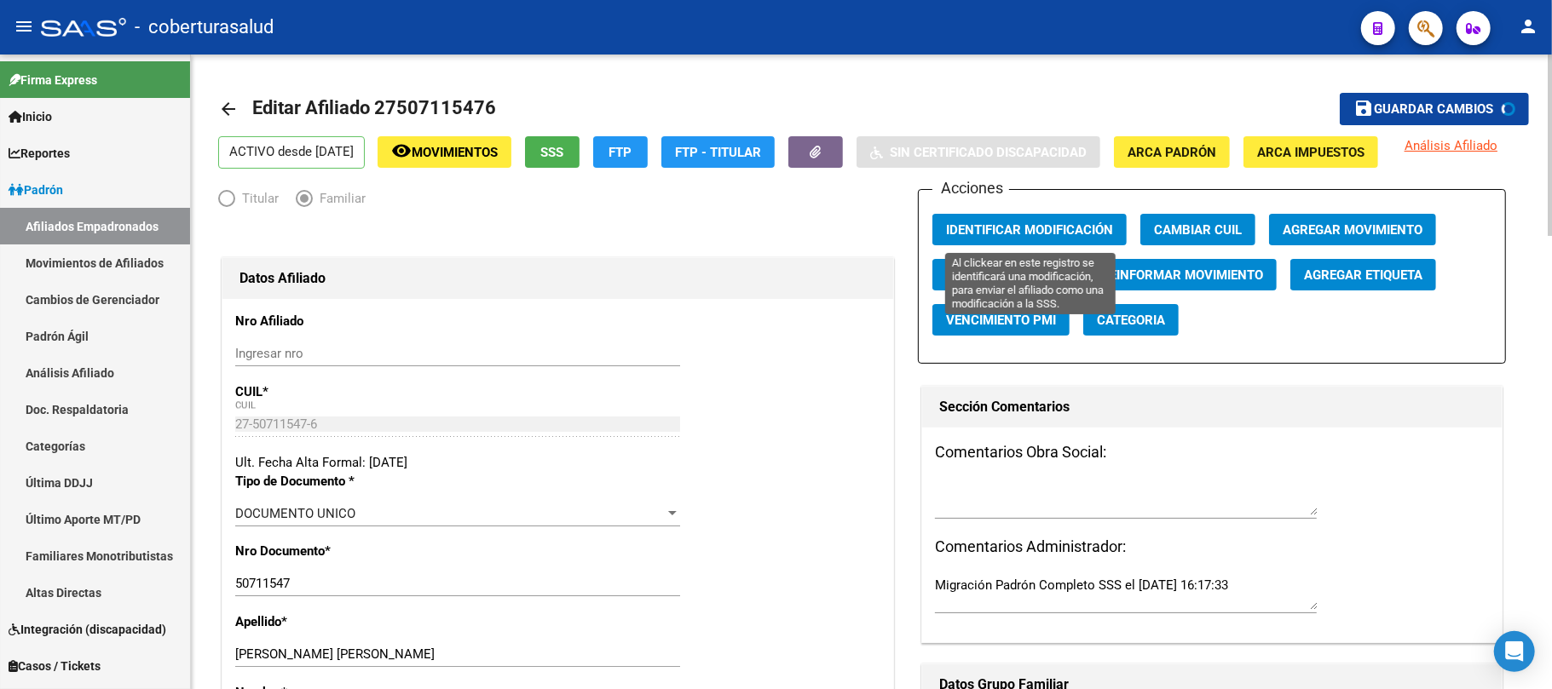
click at [1010, 235] on span "Identificar Modificación" at bounding box center [1029, 229] width 167 height 15
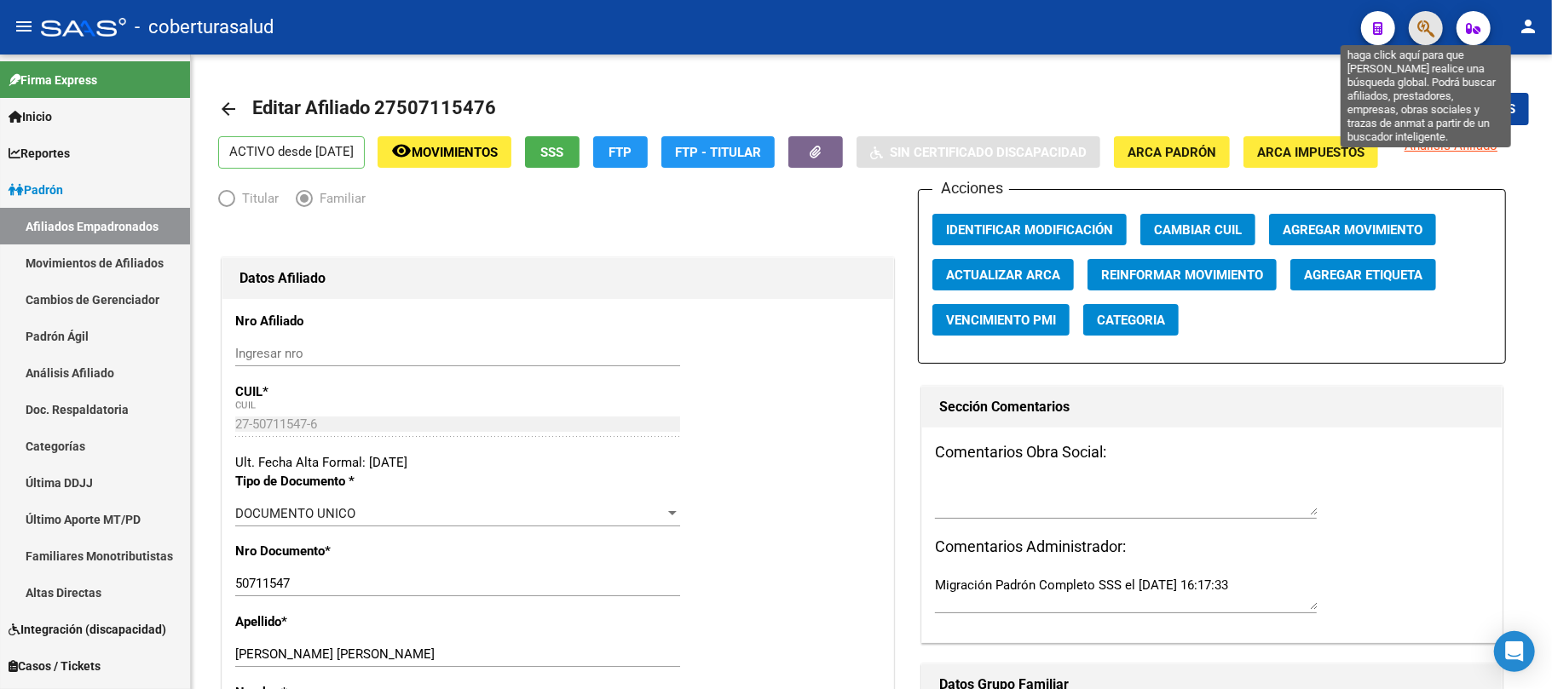
click at [1430, 19] on icon "button" at bounding box center [1425, 29] width 17 height 20
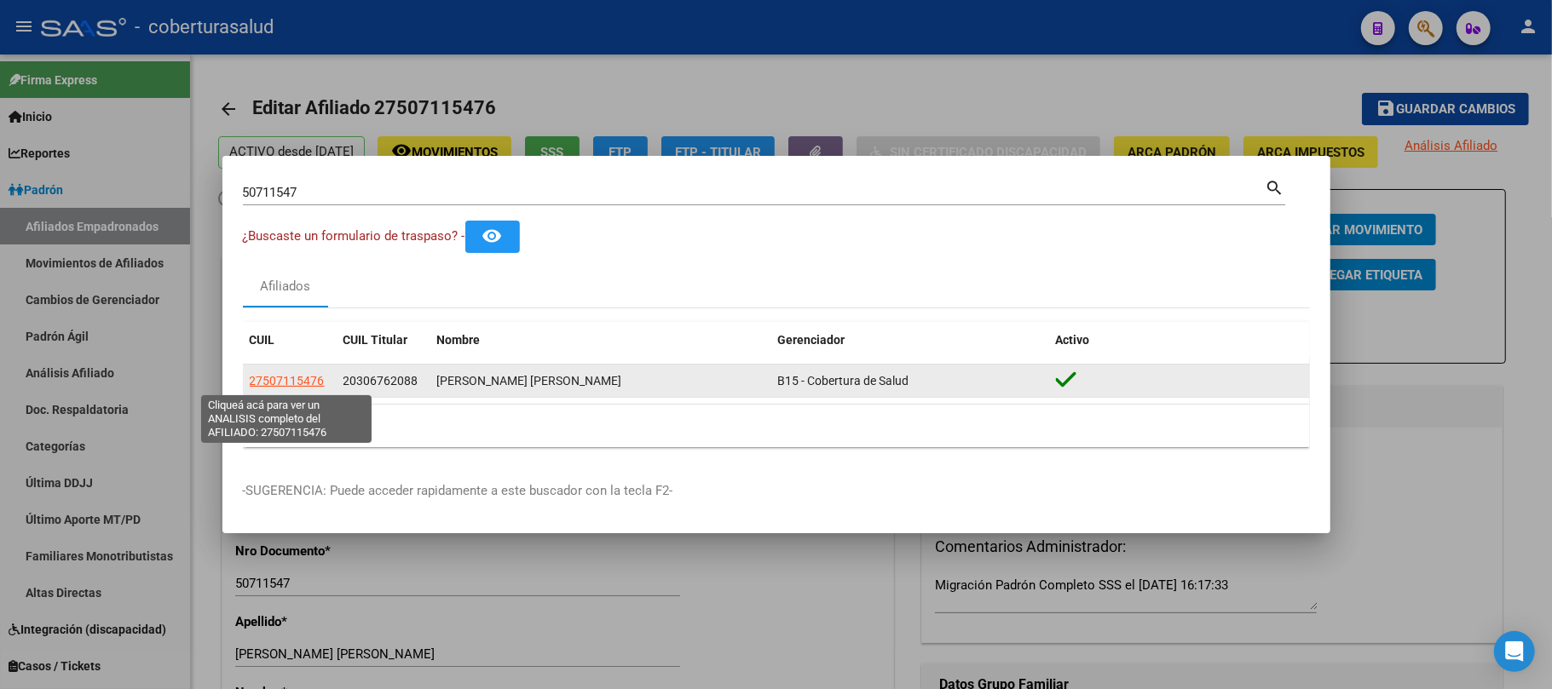
click at [273, 380] on span "27507115476" at bounding box center [287, 381] width 75 height 14
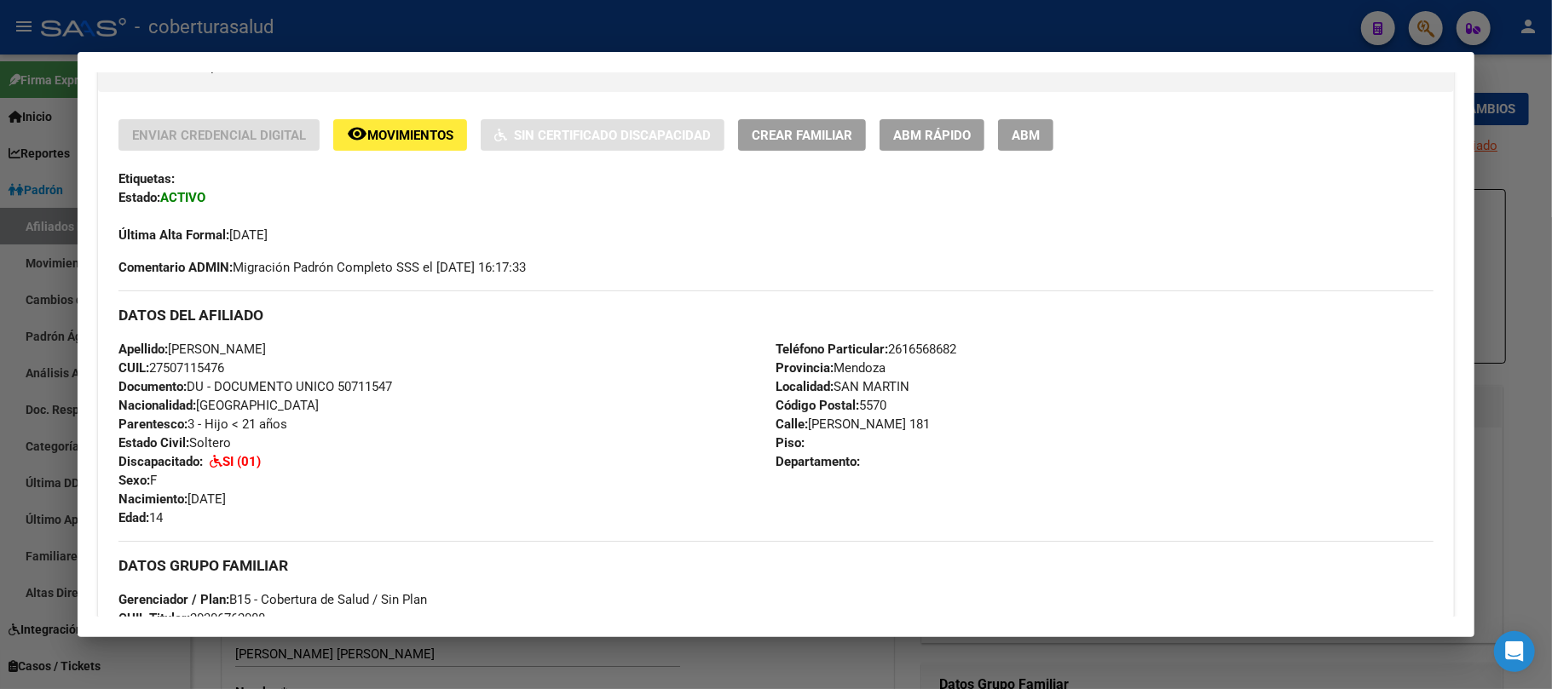
scroll to position [341, 0]
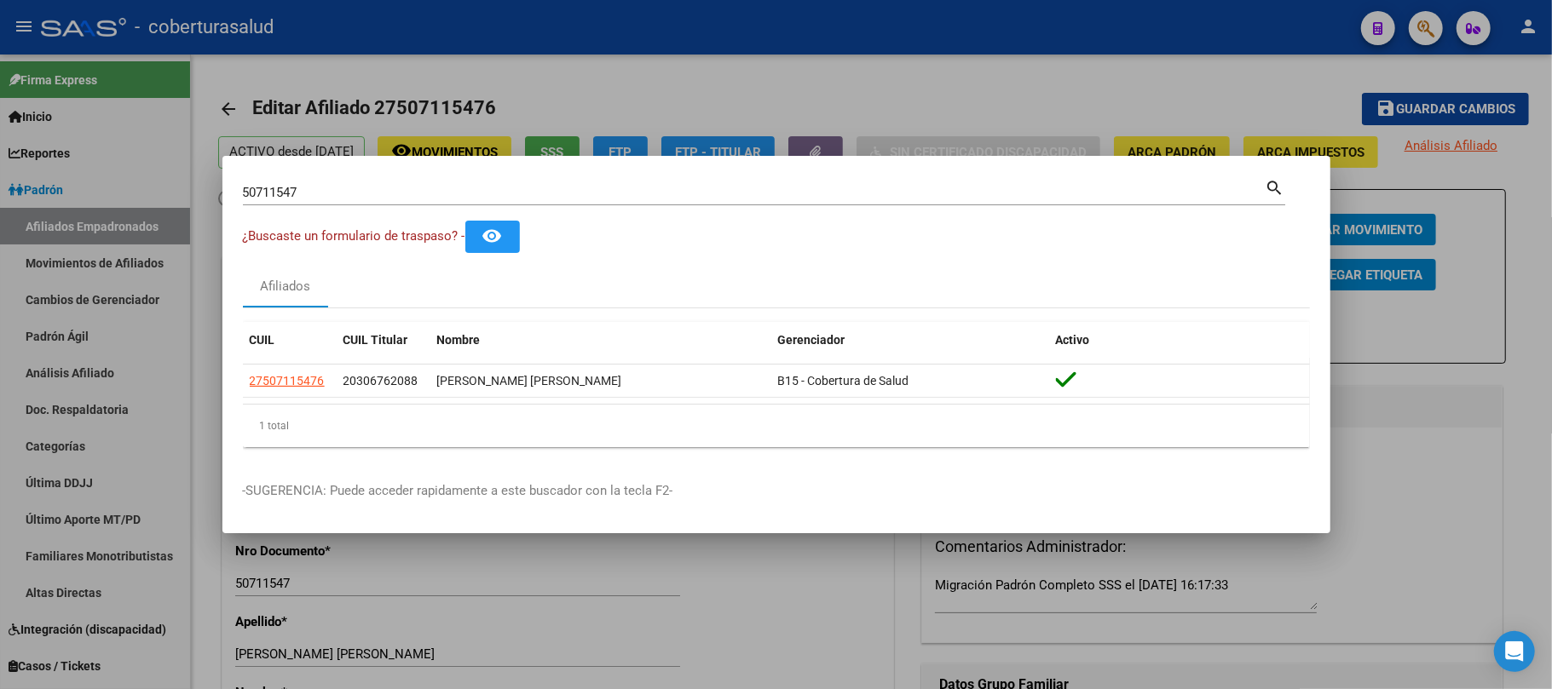
click at [319, 199] on input "50711547" at bounding box center [754, 192] width 1023 height 15
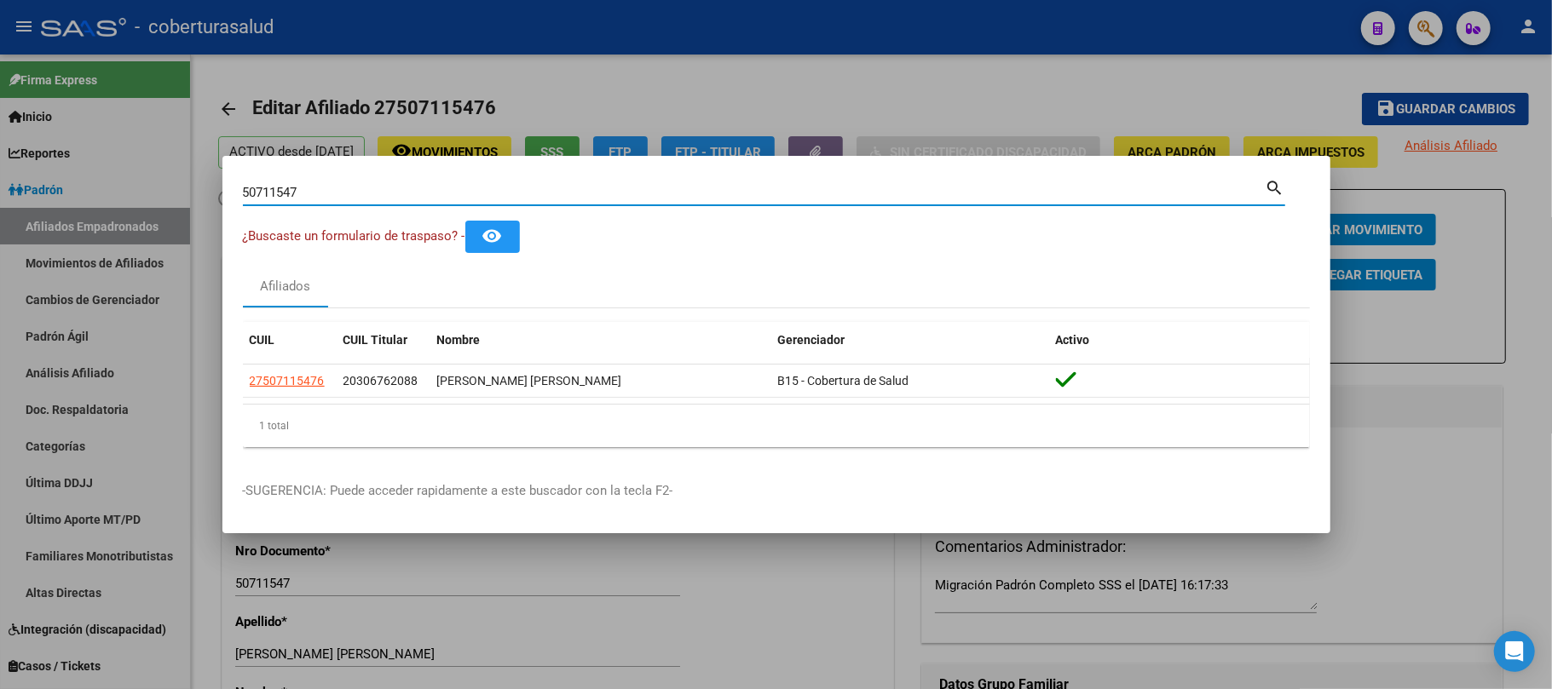
click at [319, 199] on input "50711547" at bounding box center [754, 192] width 1023 height 15
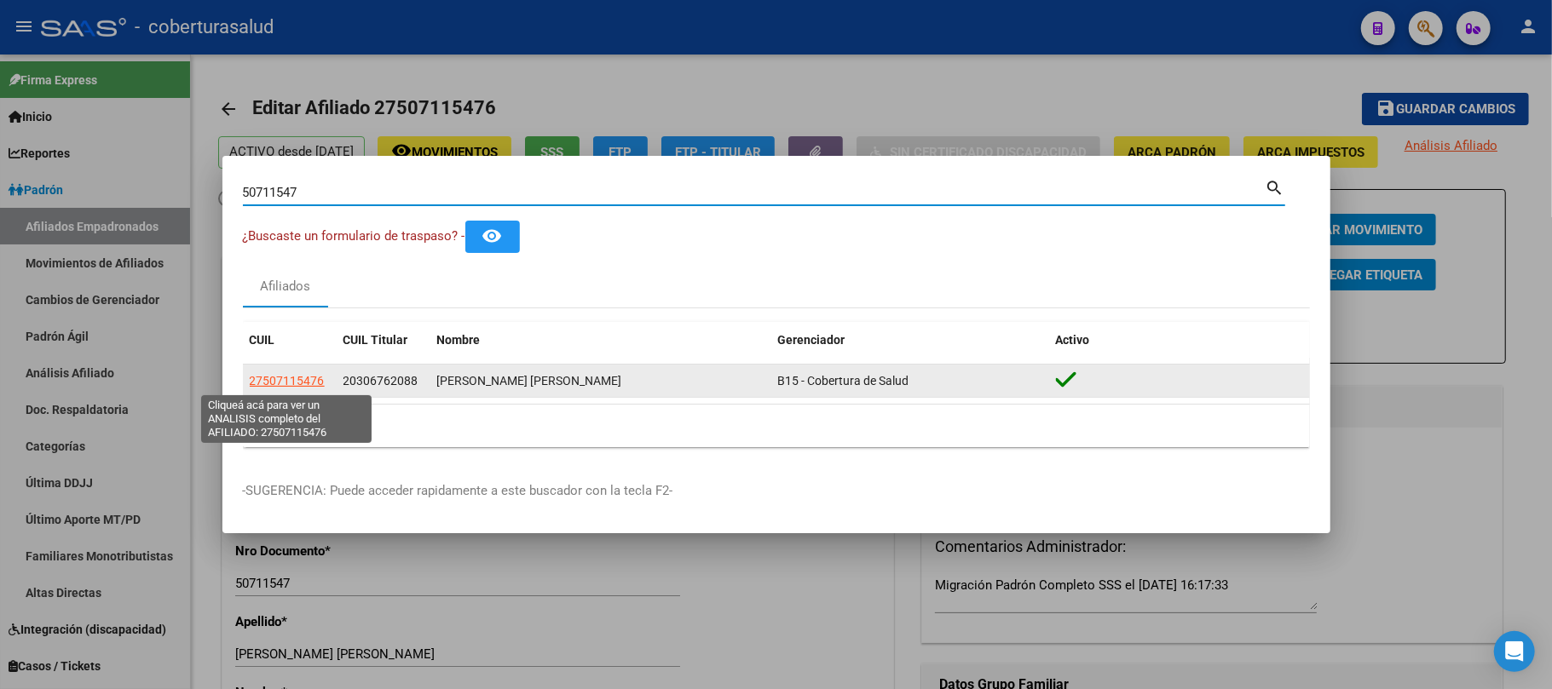
click at [287, 378] on span "27507115476" at bounding box center [287, 381] width 75 height 14
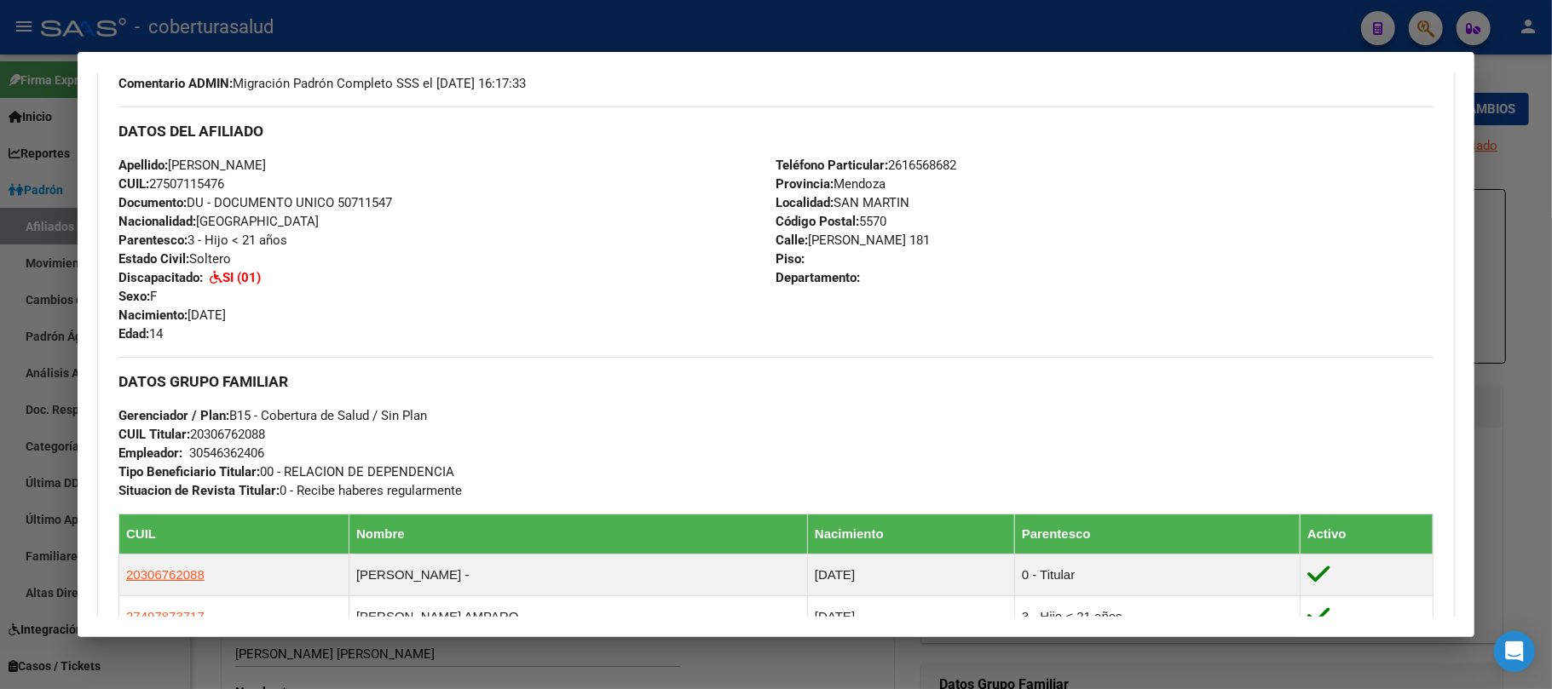
scroll to position [568, 0]
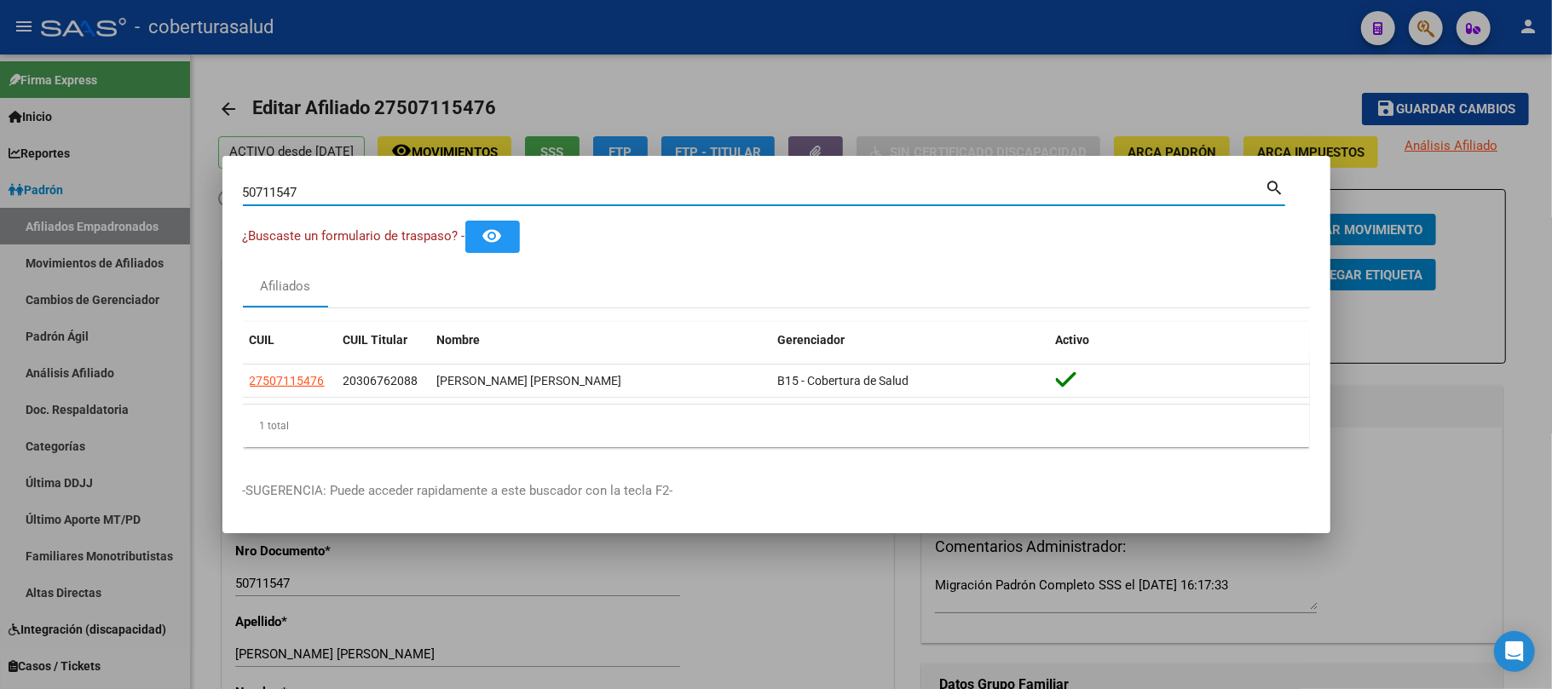
click at [530, 189] on input "50711547" at bounding box center [754, 192] width 1023 height 15
click at [529, 189] on input "50711547" at bounding box center [754, 192] width 1023 height 15
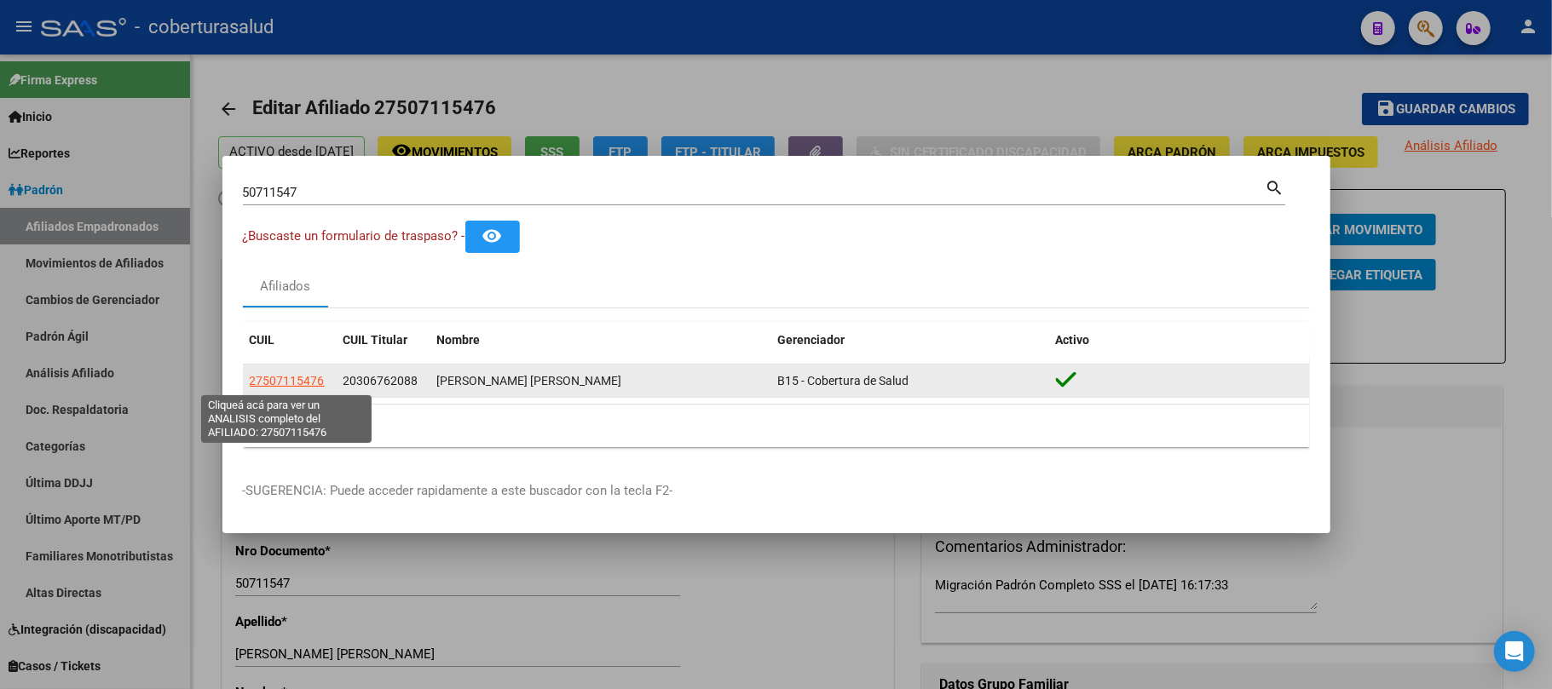
click at [290, 374] on span "27507115476" at bounding box center [287, 381] width 75 height 14
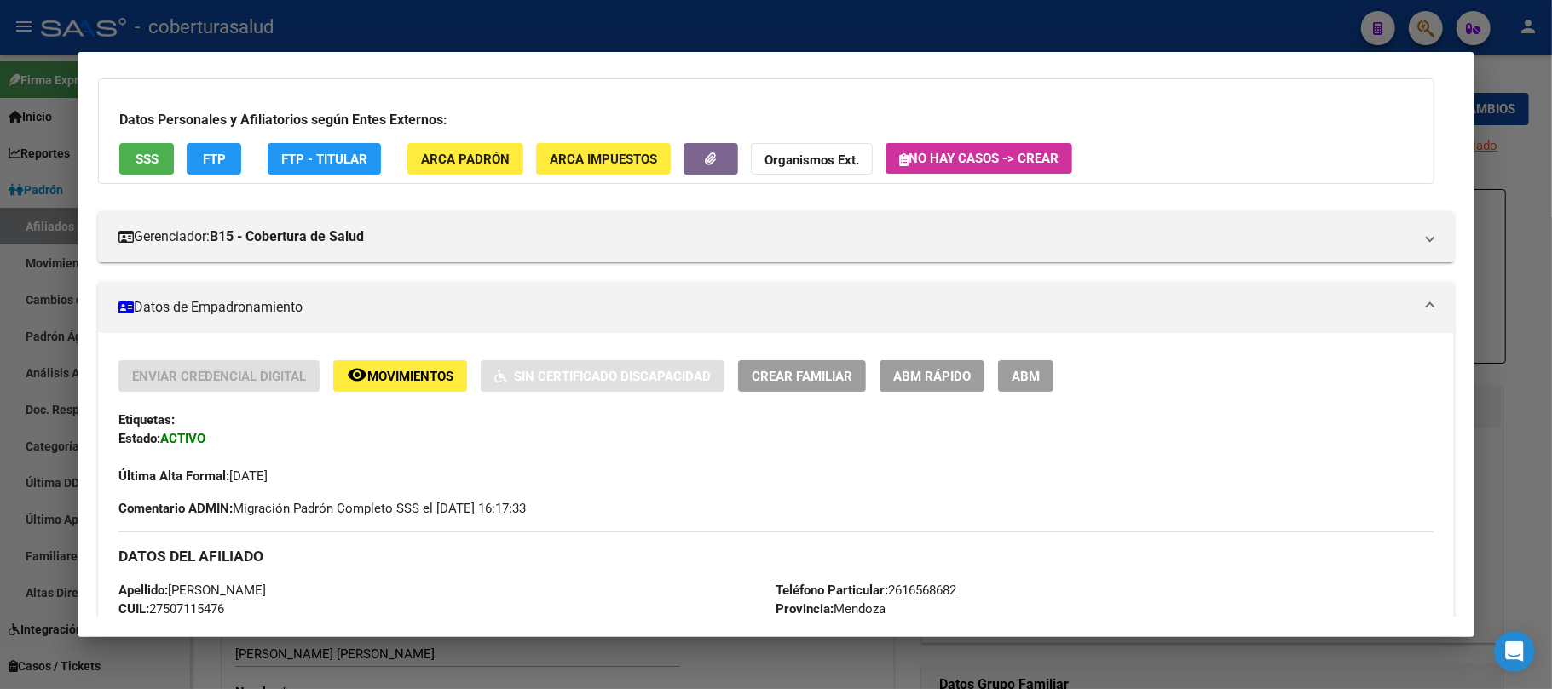
scroll to position [0, 0]
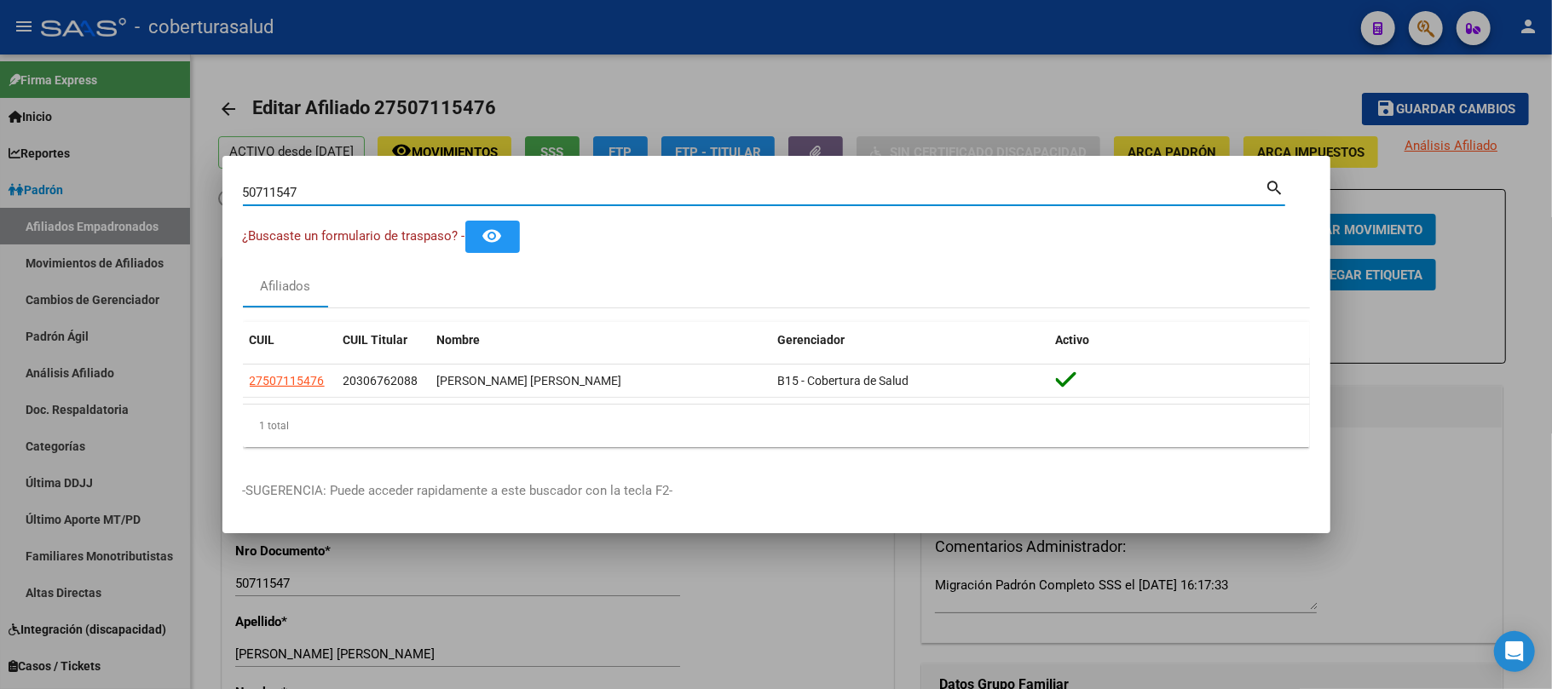
click at [437, 186] on input "50711547" at bounding box center [754, 192] width 1023 height 15
paste input "6700531"
type input "56700531"
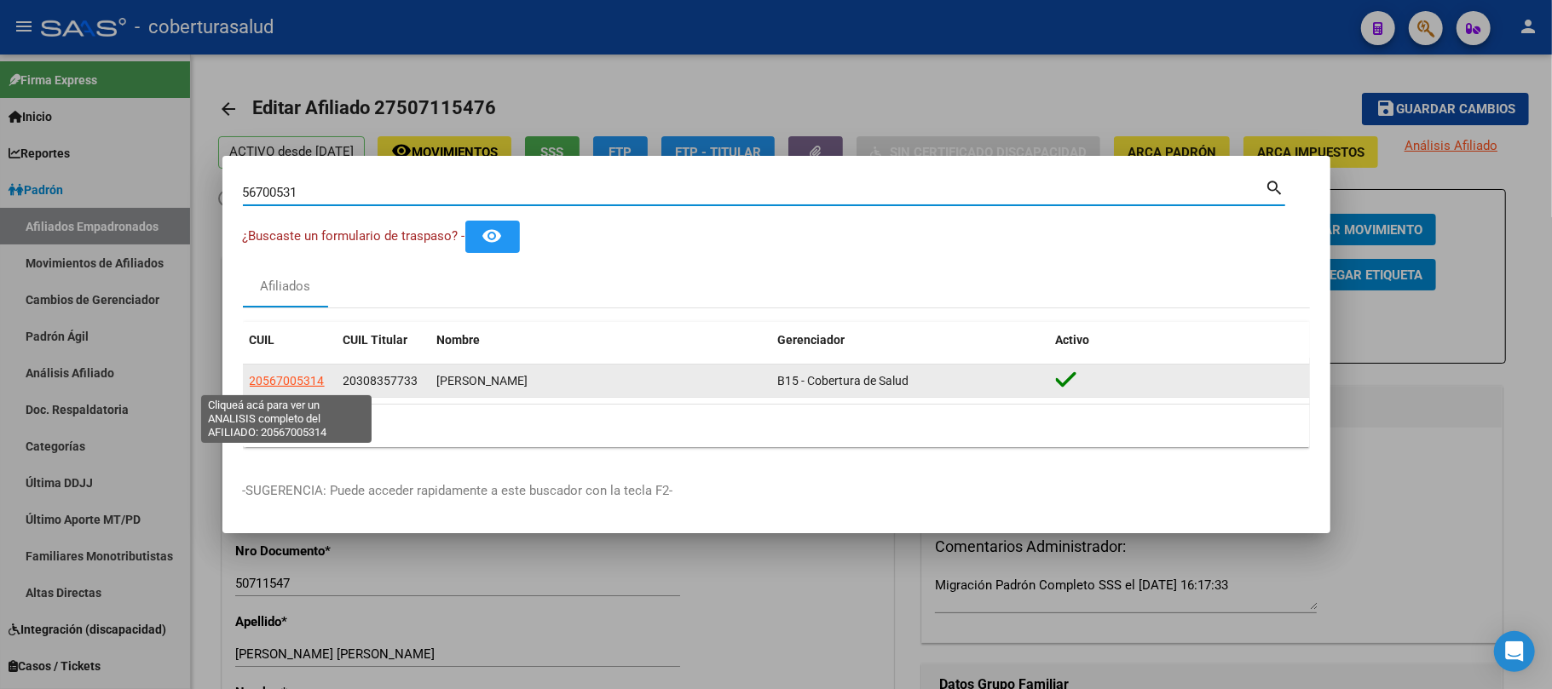
click at [266, 375] on span "20567005314" at bounding box center [287, 381] width 75 height 14
type textarea "20567005314"
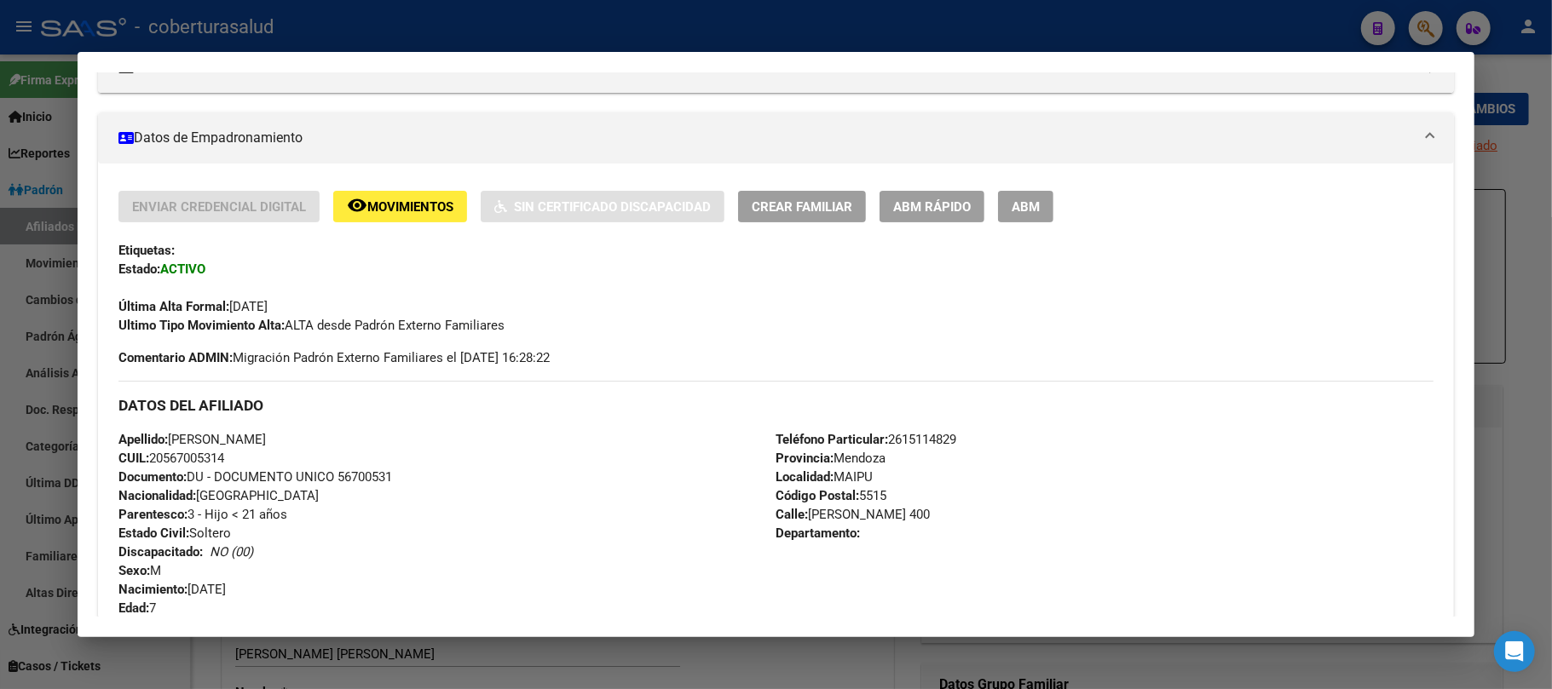
scroll to position [341, 0]
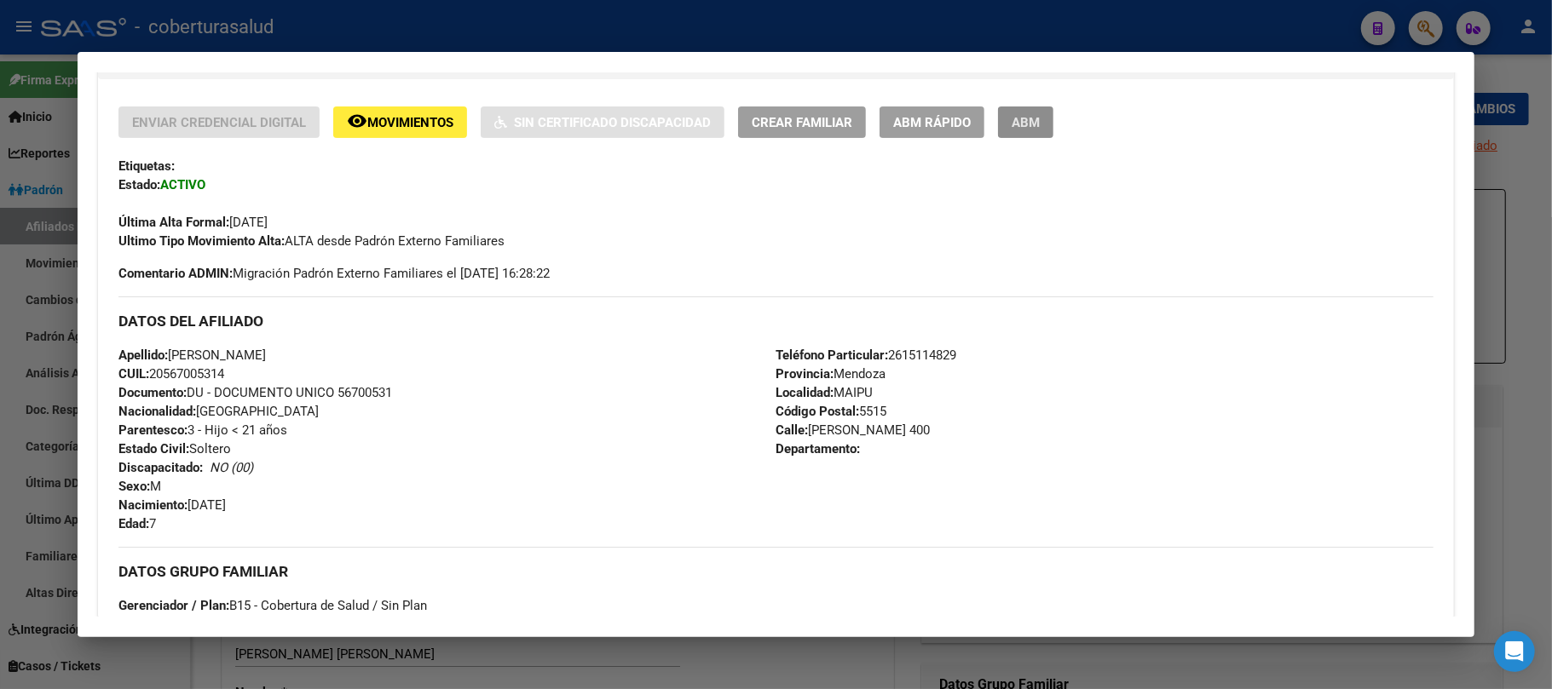
click at [1040, 116] on span "ABM" at bounding box center [1026, 122] width 28 height 15
